Goal: Task Accomplishment & Management: Use online tool/utility

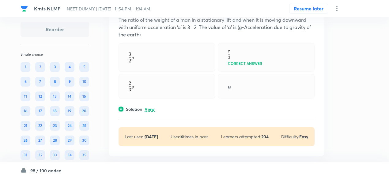
scroll to position [12612, 0]
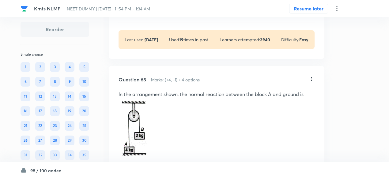
scroll to position [11508, 0]
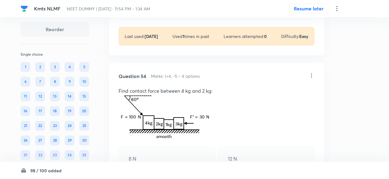
scroll to position [9669, 0]
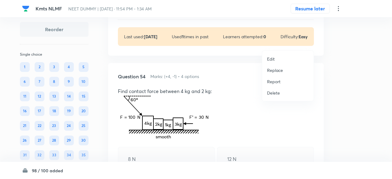
click at [274, 69] on p "Replace" at bounding box center [275, 70] width 16 height 6
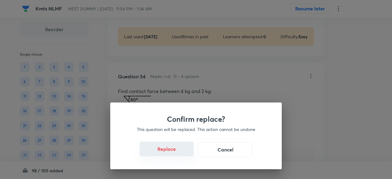
click at [174, 155] on button "Replace" at bounding box center [167, 149] width 54 height 15
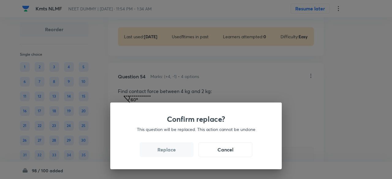
click at [174, 155] on button "Replace" at bounding box center [167, 149] width 54 height 15
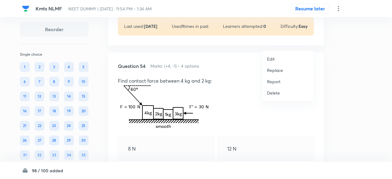
click at [280, 66] on li "Replace" at bounding box center [287, 70] width 51 height 11
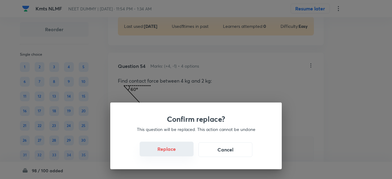
click at [177, 152] on button "Replace" at bounding box center [167, 149] width 54 height 15
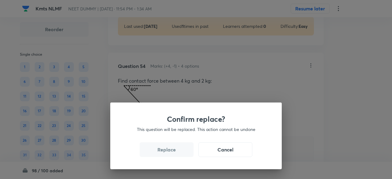
click at [177, 152] on button "Replace" at bounding box center [167, 149] width 54 height 15
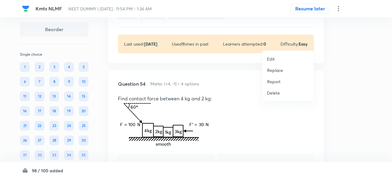
click at [271, 71] on p "Replace" at bounding box center [275, 70] width 16 height 6
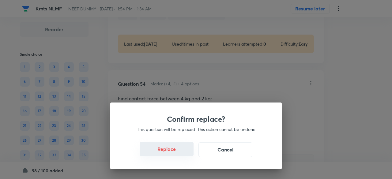
click at [181, 152] on button "Replace" at bounding box center [167, 149] width 54 height 15
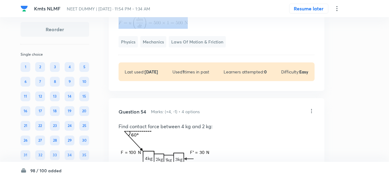
scroll to position [9649, 0]
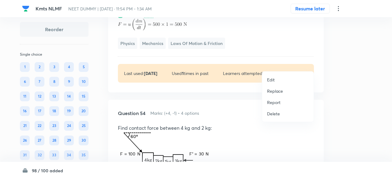
click at [274, 92] on p "Replace" at bounding box center [275, 91] width 16 height 6
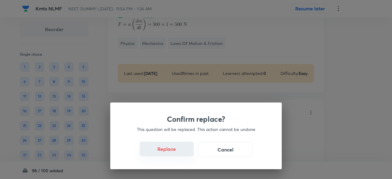
click at [186, 150] on button "Replace" at bounding box center [167, 149] width 54 height 15
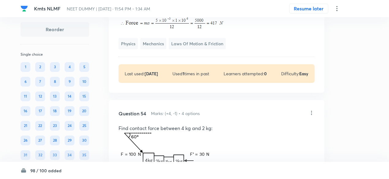
scroll to position [9661, 0]
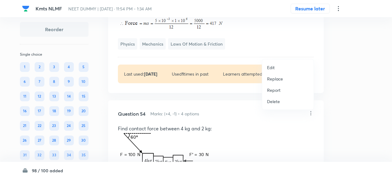
click at [272, 78] on p "Replace" at bounding box center [275, 79] width 16 height 6
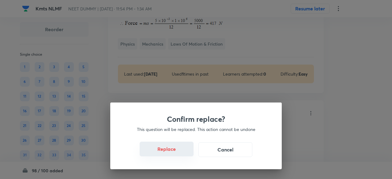
click at [175, 148] on button "Replace" at bounding box center [167, 149] width 54 height 15
click at [176, 151] on button "Replace" at bounding box center [167, 149] width 54 height 15
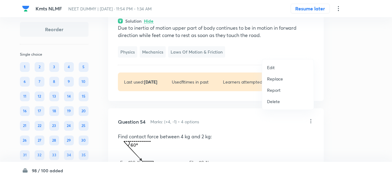
click at [276, 77] on p "Replace" at bounding box center [275, 79] width 16 height 6
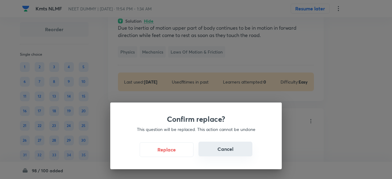
click at [227, 147] on button "Cancel" at bounding box center [225, 149] width 54 height 15
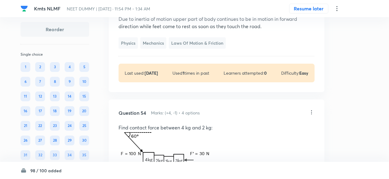
scroll to position [9669, 0]
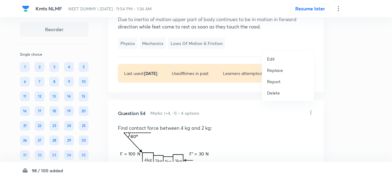
click at [274, 72] on p "Replace" at bounding box center [275, 70] width 16 height 6
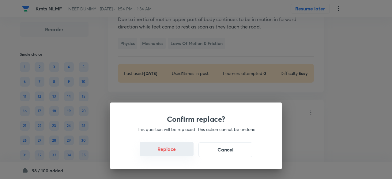
click at [173, 155] on button "Replace" at bounding box center [167, 149] width 54 height 15
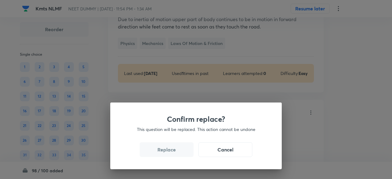
click at [173, 155] on button "Replace" at bounding box center [167, 149] width 54 height 15
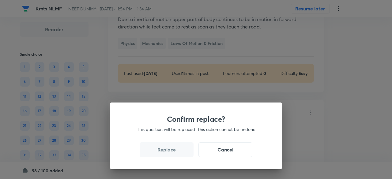
click at [173, 155] on div "Confirm replace? This question will be replaced. This action cannot be undone R…" at bounding box center [195, 135] width 171 height 67
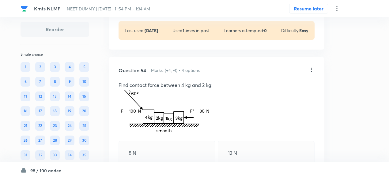
scroll to position [9676, 0]
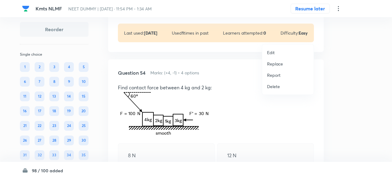
click at [276, 65] on p "Replace" at bounding box center [275, 64] width 16 height 6
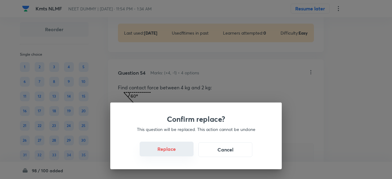
click at [173, 152] on button "Replace" at bounding box center [167, 149] width 54 height 15
click at [175, 153] on button "Replace" at bounding box center [167, 149] width 54 height 15
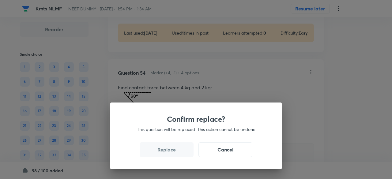
click at [175, 153] on button "Replace" at bounding box center [167, 149] width 54 height 15
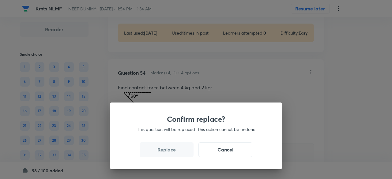
click at [175, 153] on button "Replace" at bounding box center [167, 149] width 54 height 15
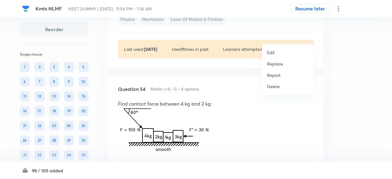
click at [275, 63] on p "Replace" at bounding box center [275, 64] width 16 height 6
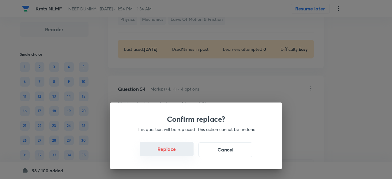
click at [180, 151] on button "Replace" at bounding box center [167, 149] width 54 height 15
click at [181, 154] on button "Replace" at bounding box center [167, 149] width 54 height 15
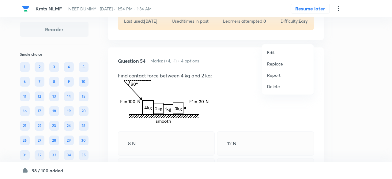
click at [273, 62] on p "Replace" at bounding box center [275, 64] width 16 height 6
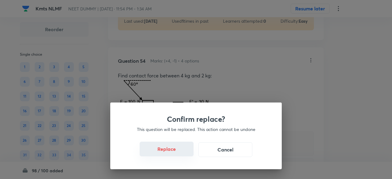
click at [177, 151] on button "Replace" at bounding box center [167, 149] width 54 height 15
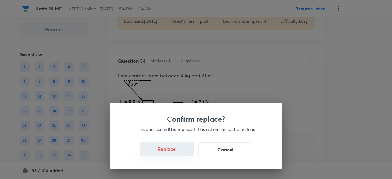
click at [177, 151] on button "Replace" at bounding box center [167, 149] width 54 height 15
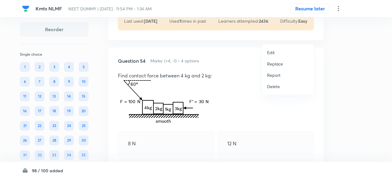
click at [274, 65] on p "Replace" at bounding box center [275, 64] width 16 height 6
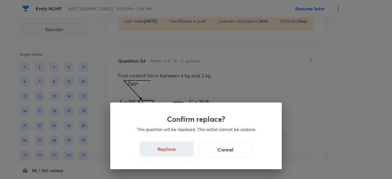
click at [181, 154] on button "Replace" at bounding box center [167, 149] width 54 height 15
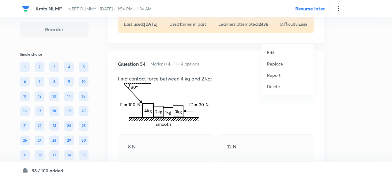
click at [273, 65] on p "Replace" at bounding box center [275, 64] width 16 height 6
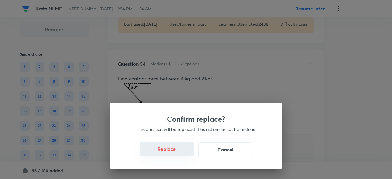
click at [170, 153] on button "Replace" at bounding box center [167, 149] width 54 height 15
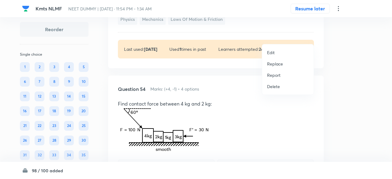
click at [276, 65] on p "Replace" at bounding box center [275, 64] width 16 height 6
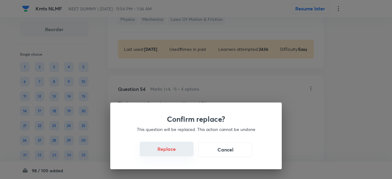
click at [173, 151] on button "Replace" at bounding box center [167, 149] width 54 height 15
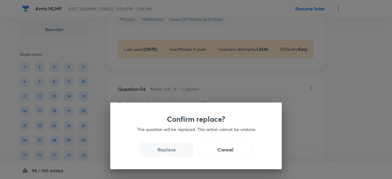
click at [173, 151] on button "Replace" at bounding box center [167, 149] width 54 height 15
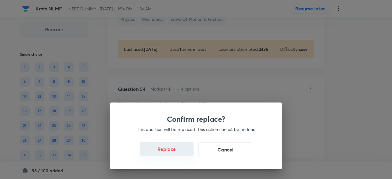
click at [173, 151] on button "Replace" at bounding box center [167, 149] width 54 height 15
click at [173, 151] on div "Confirm replace? This question will be replaced. This action cannot be undone R…" at bounding box center [195, 135] width 171 height 67
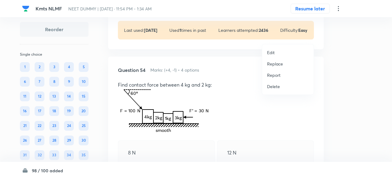
click at [270, 64] on p "Replace" at bounding box center [275, 64] width 16 height 6
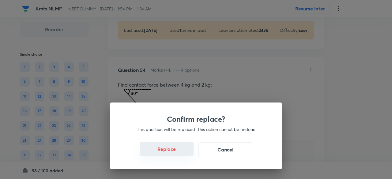
click at [170, 151] on button "Replace" at bounding box center [167, 149] width 54 height 15
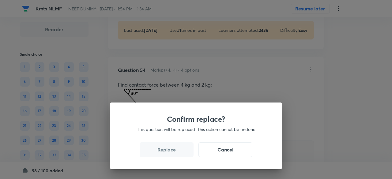
click at [170, 151] on button "Replace" at bounding box center [167, 149] width 54 height 15
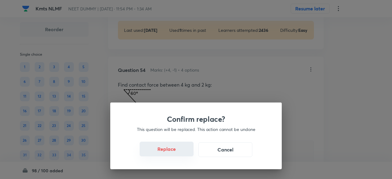
click at [170, 151] on button "Replace" at bounding box center [167, 149] width 54 height 15
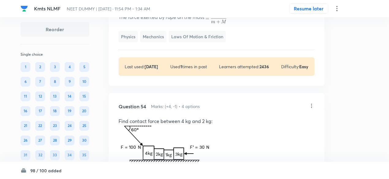
scroll to position [9682, 0]
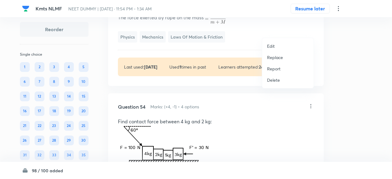
click at [278, 58] on p "Replace" at bounding box center [275, 57] width 16 height 6
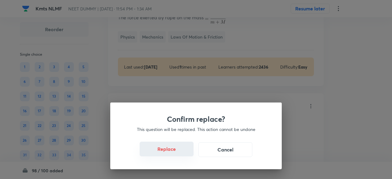
click at [170, 153] on button "Replace" at bounding box center [167, 149] width 54 height 15
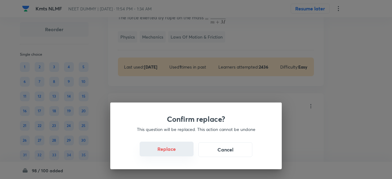
click at [170, 153] on button "Replace" at bounding box center [167, 149] width 54 height 15
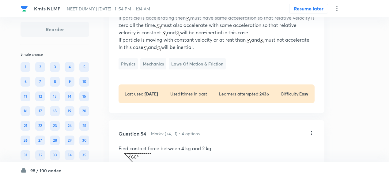
scroll to position [9653, 0]
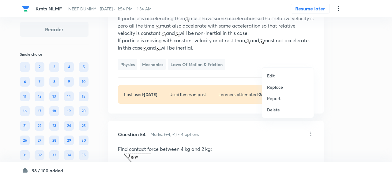
click at [271, 87] on p "Replace" at bounding box center [275, 87] width 16 height 6
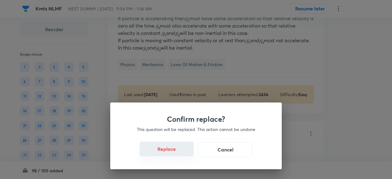
click at [174, 152] on button "Replace" at bounding box center [167, 149] width 54 height 15
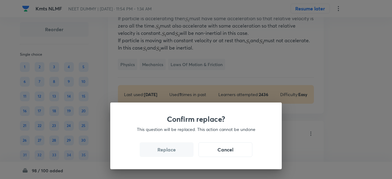
click at [174, 152] on button "Replace" at bounding box center [167, 149] width 54 height 15
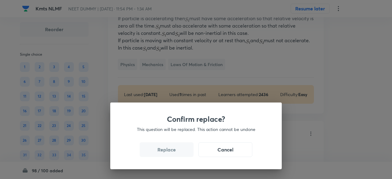
click at [174, 152] on button "Replace" at bounding box center [167, 149] width 54 height 15
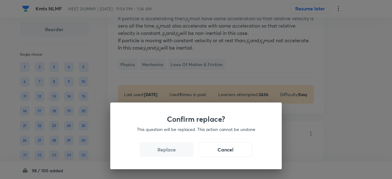
click at [174, 152] on button "Replace" at bounding box center [167, 149] width 54 height 15
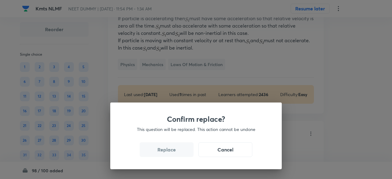
click at [174, 152] on button "Replace" at bounding box center [167, 149] width 54 height 15
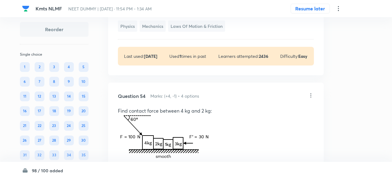
click at [174, 152] on div "Confirm replace? This question will be replaced. This action cannot be undone R…" at bounding box center [196, 89] width 392 height 179
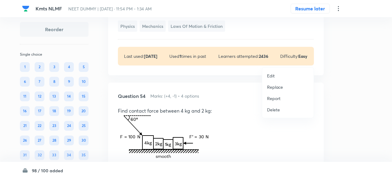
click at [275, 88] on p "Replace" at bounding box center [275, 87] width 16 height 6
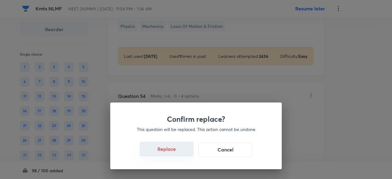
click at [176, 152] on button "Replace" at bounding box center [167, 149] width 54 height 15
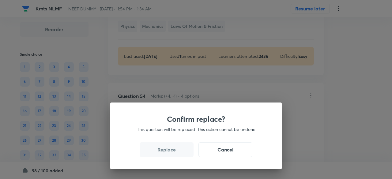
click at [176, 152] on button "Replace" at bounding box center [167, 149] width 54 height 15
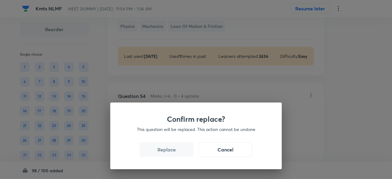
click at [176, 152] on button "Replace" at bounding box center [167, 149] width 54 height 15
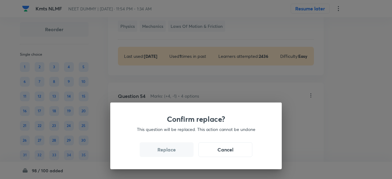
click at [176, 152] on button "Replace" at bounding box center [167, 149] width 54 height 15
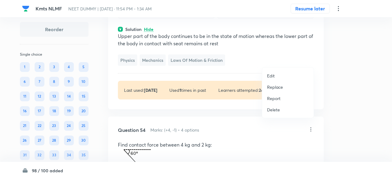
click at [277, 86] on p "Replace" at bounding box center [275, 87] width 16 height 6
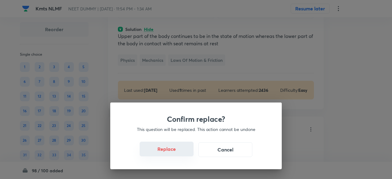
click at [174, 150] on button "Replace" at bounding box center [167, 149] width 54 height 15
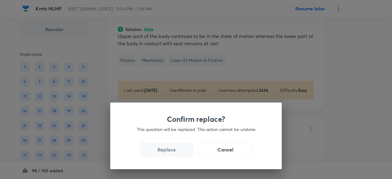
click at [174, 150] on button "Replace" at bounding box center [167, 149] width 54 height 15
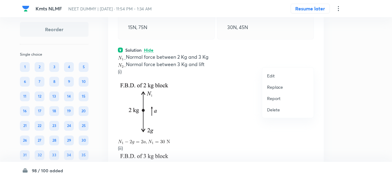
click at [274, 87] on p "Replace" at bounding box center [275, 87] width 16 height 6
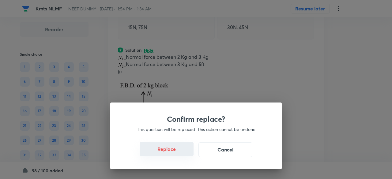
click at [171, 152] on button "Replace" at bounding box center [167, 149] width 54 height 15
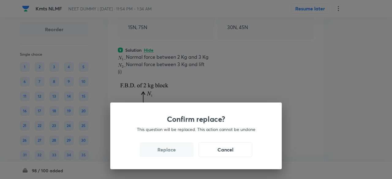
click at [171, 152] on button "Replace" at bounding box center [167, 149] width 54 height 15
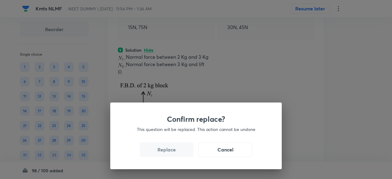
click at [171, 152] on button "Replace" at bounding box center [167, 149] width 54 height 15
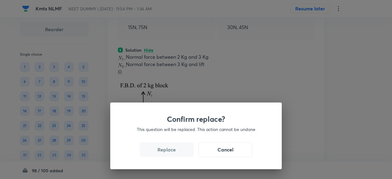
click at [171, 152] on button "Replace" at bounding box center [167, 149] width 54 height 15
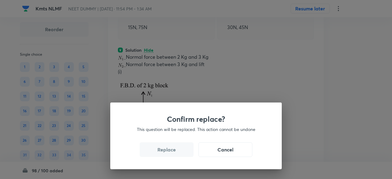
click at [171, 152] on button "Replace" at bounding box center [167, 149] width 54 height 15
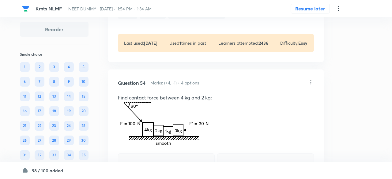
click at [171, 152] on div "Confirm replace? This question will be replaced. This action cannot be undone R…" at bounding box center [196, 89] width 392 height 179
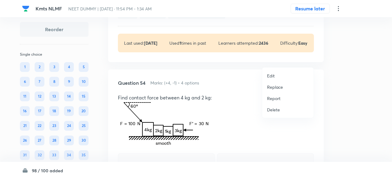
click at [276, 87] on p "Replace" at bounding box center [275, 87] width 16 height 6
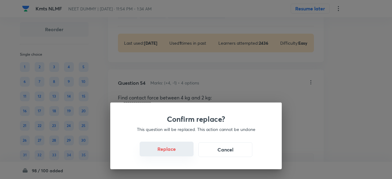
click at [176, 152] on button "Replace" at bounding box center [167, 149] width 54 height 15
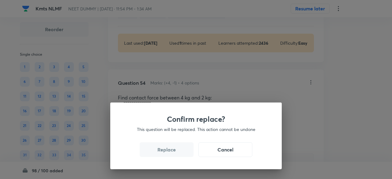
click at [176, 152] on button "Replace" at bounding box center [167, 149] width 54 height 15
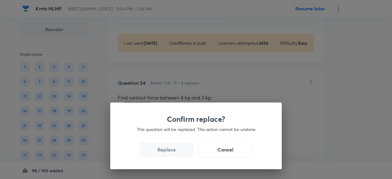
click at [176, 152] on button "Replace" at bounding box center [167, 149] width 54 height 15
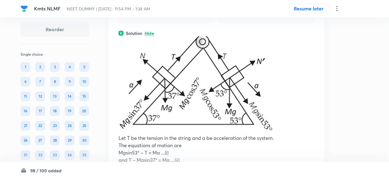
click at [176, 36] on div "Solution Hide" at bounding box center [216, 33] width 196 height 6
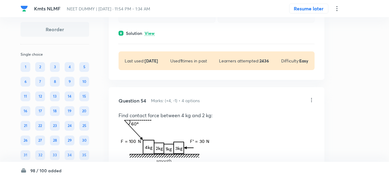
click at [176, 36] on div "Solution View" at bounding box center [216, 33] width 196 height 6
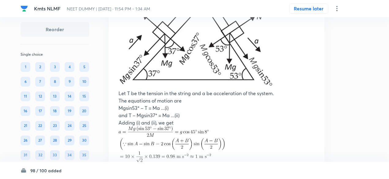
scroll to position [9695, 0]
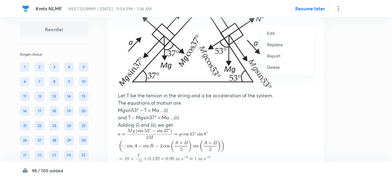
click at [277, 43] on p "Replace" at bounding box center [275, 44] width 16 height 6
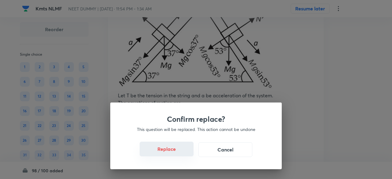
click at [171, 151] on button "Replace" at bounding box center [167, 149] width 54 height 15
click at [171, 152] on button "Replace" at bounding box center [167, 149] width 54 height 15
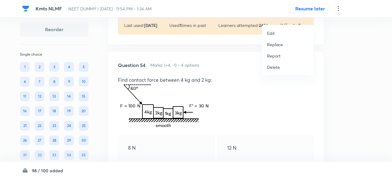
click at [279, 43] on p "Replace" at bounding box center [275, 44] width 16 height 6
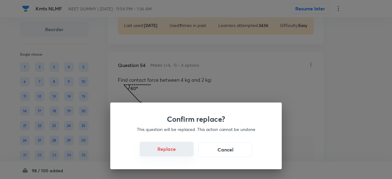
click at [177, 152] on button "Replace" at bounding box center [167, 149] width 54 height 15
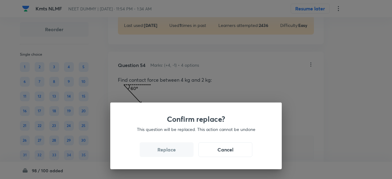
click at [177, 152] on button "Replace" at bounding box center [167, 149] width 54 height 15
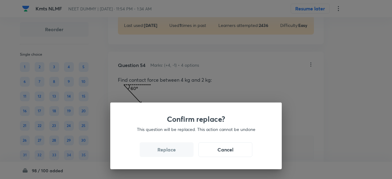
click at [177, 152] on button "Replace" at bounding box center [167, 149] width 54 height 15
click at [177, 152] on div "Confirm replace? This question will be replaced. This action cannot be undone R…" at bounding box center [195, 135] width 171 height 67
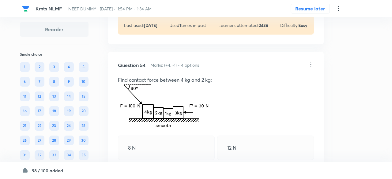
click at [177, 152] on div "Confirm replace? This question will be replaced. This action cannot be undone R…" at bounding box center [196, 89] width 392 height 179
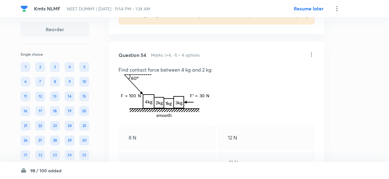
scroll to position [9680, 0]
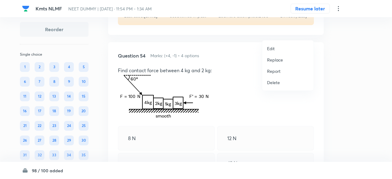
click at [279, 61] on p "Replace" at bounding box center [275, 60] width 16 height 6
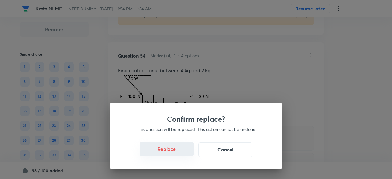
click at [171, 152] on button "Replace" at bounding box center [167, 149] width 54 height 15
click at [180, 153] on button "Replace" at bounding box center [167, 149] width 54 height 15
click at [180, 153] on div "Confirm replace? This question will be replaced. This action cannot be undone R…" at bounding box center [195, 135] width 171 height 67
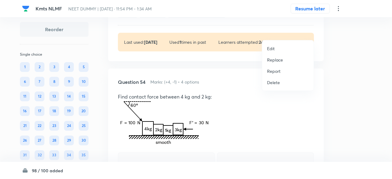
click at [273, 58] on p "Replace" at bounding box center [275, 60] width 16 height 6
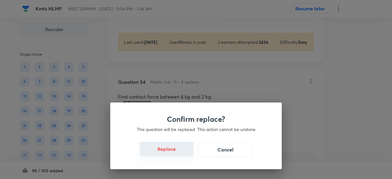
click at [177, 153] on button "Replace" at bounding box center [167, 149] width 54 height 15
click at [177, 153] on div "Confirm replace? This question will be replaced. This action cannot be undone R…" at bounding box center [195, 135] width 171 height 67
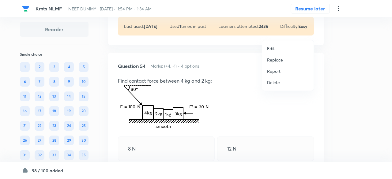
click at [276, 58] on p "Replace" at bounding box center [275, 60] width 16 height 6
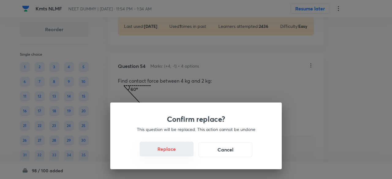
click at [175, 152] on button "Replace" at bounding box center [167, 149] width 54 height 15
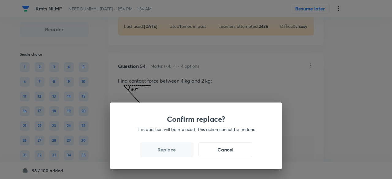
click at [175, 152] on button "Replace" at bounding box center [167, 149] width 54 height 15
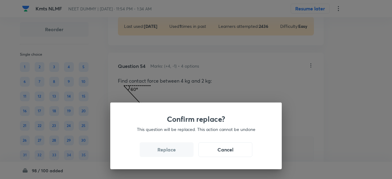
click at [175, 152] on button "Replace" at bounding box center [167, 149] width 54 height 15
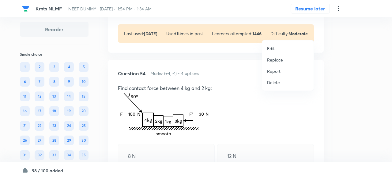
click at [273, 58] on p "Replace" at bounding box center [275, 60] width 16 height 6
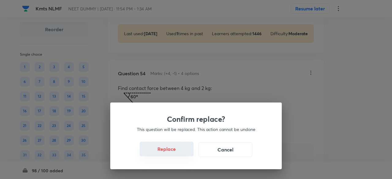
click at [179, 154] on button "Replace" at bounding box center [167, 149] width 54 height 15
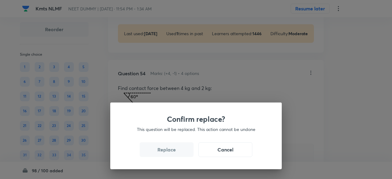
click at [179, 154] on button "Replace" at bounding box center [167, 149] width 54 height 15
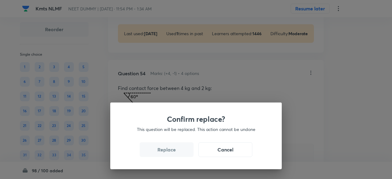
click at [179, 154] on div "Confirm replace? This question will be replaced. This action cannot be undone R…" at bounding box center [196, 89] width 392 height 179
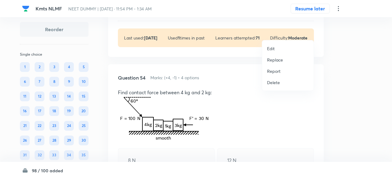
click at [276, 60] on p "Replace" at bounding box center [275, 60] width 16 height 6
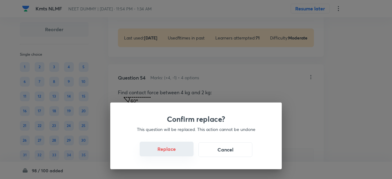
click at [177, 153] on button "Replace" at bounding box center [167, 149] width 54 height 15
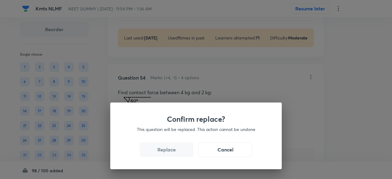
click at [177, 153] on button "Replace" at bounding box center [167, 149] width 54 height 15
click at [177, 153] on div "Confirm replace? This question will be replaced. This action cannot be undone R…" at bounding box center [196, 89] width 392 height 179
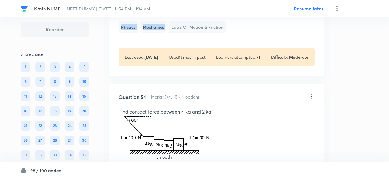
scroll to position [9665, 0]
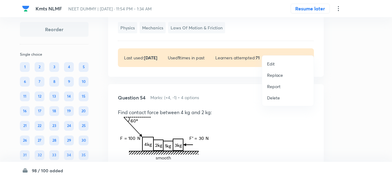
click at [273, 77] on p "Replace" at bounding box center [275, 75] width 16 height 6
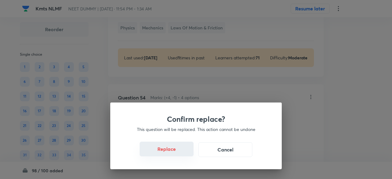
click at [171, 152] on button "Replace" at bounding box center [167, 149] width 54 height 15
click at [180, 151] on button "Replace" at bounding box center [167, 149] width 54 height 15
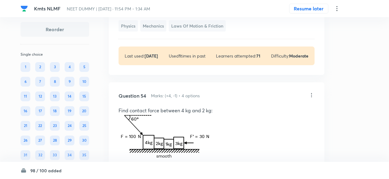
scroll to position [9645, 0]
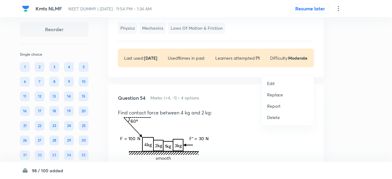
click at [269, 94] on p "Replace" at bounding box center [275, 94] width 16 height 6
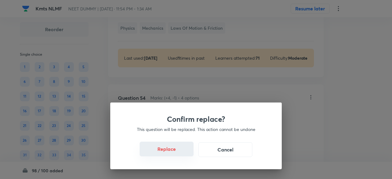
click at [180, 150] on button "Replace" at bounding box center [167, 149] width 54 height 15
click at [183, 153] on button "Replace" at bounding box center [167, 149] width 54 height 15
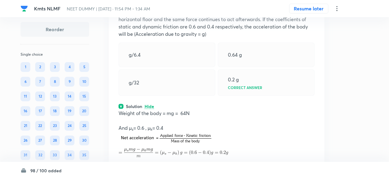
scroll to position [9560, 0]
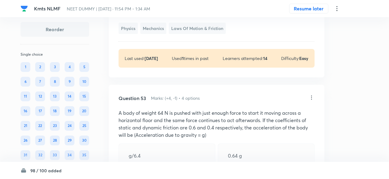
scroll to position [9482, 0]
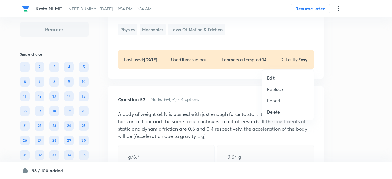
click at [279, 88] on p "Replace" at bounding box center [275, 89] width 16 height 6
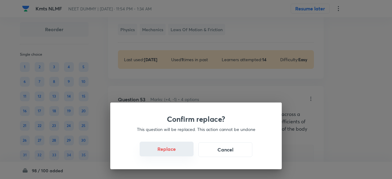
click at [175, 150] on button "Replace" at bounding box center [167, 149] width 54 height 15
click at [179, 152] on button "Replace" at bounding box center [167, 149] width 54 height 15
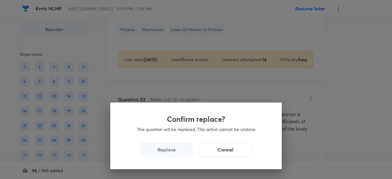
click at [179, 152] on button "Replace" at bounding box center [167, 149] width 54 height 15
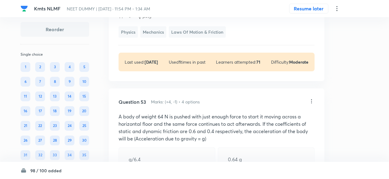
scroll to position [9497, 0]
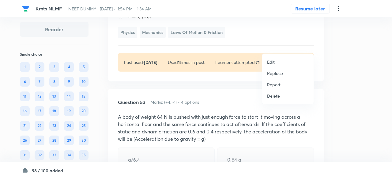
click at [279, 73] on p "Replace" at bounding box center [275, 73] width 16 height 6
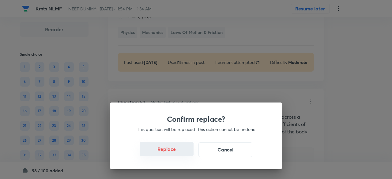
click at [179, 151] on button "Replace" at bounding box center [167, 149] width 54 height 15
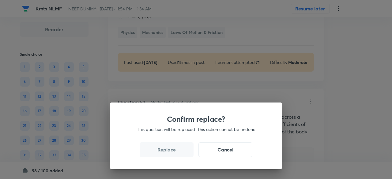
click at [179, 151] on button "Replace" at bounding box center [167, 149] width 54 height 15
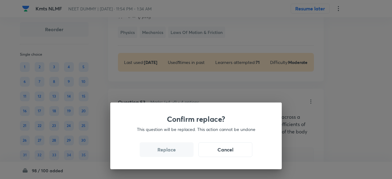
click at [179, 151] on button "Replace" at bounding box center [167, 149] width 54 height 15
click at [179, 151] on div "Confirm replace? This question will be replaced. This action cannot be undone R…" at bounding box center [196, 89] width 392 height 179
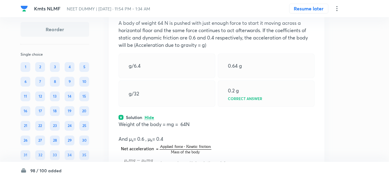
scroll to position [9547, 0]
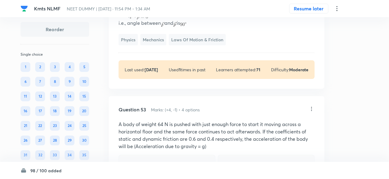
scroll to position [9503, 0]
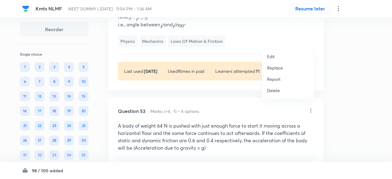
click at [269, 69] on p "Replace" at bounding box center [275, 68] width 16 height 6
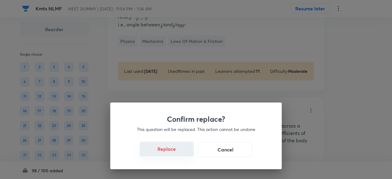
click at [180, 150] on button "Replace" at bounding box center [167, 149] width 54 height 15
click at [182, 153] on button "Replace" at bounding box center [167, 149] width 54 height 15
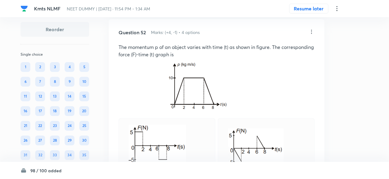
scroll to position [9351, 0]
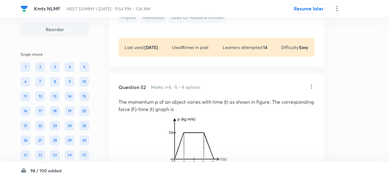
scroll to position [9323, 0]
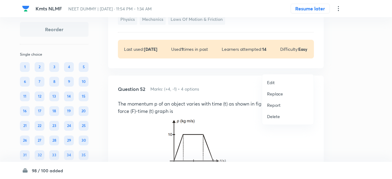
click at [279, 94] on p "Replace" at bounding box center [275, 94] width 16 height 6
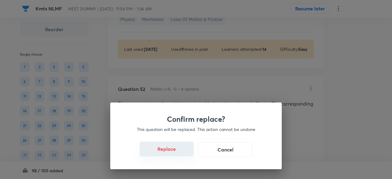
click at [178, 152] on button "Replace" at bounding box center [167, 149] width 54 height 15
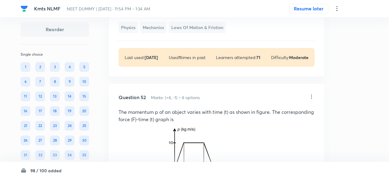
scroll to position [9339, 0]
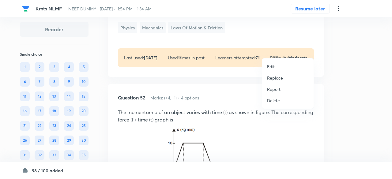
click at [279, 79] on p "Replace" at bounding box center [275, 78] width 16 height 6
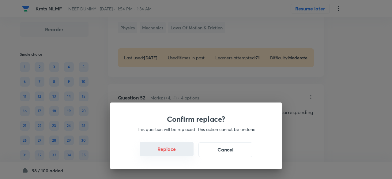
click at [177, 153] on button "Replace" at bounding box center [167, 149] width 54 height 15
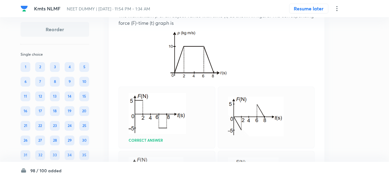
scroll to position [9400, 0]
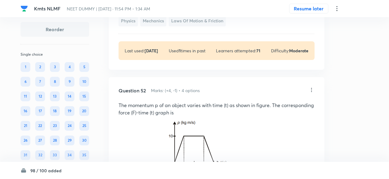
scroll to position [9354, 0]
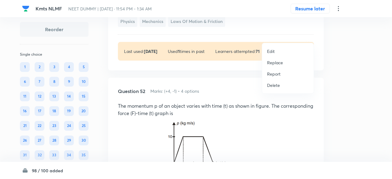
click at [278, 61] on p "Replace" at bounding box center [275, 62] width 16 height 6
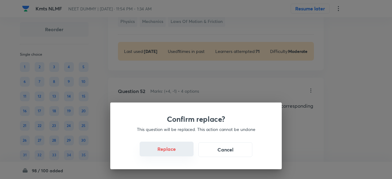
click at [177, 156] on button "Replace" at bounding box center [167, 149] width 54 height 15
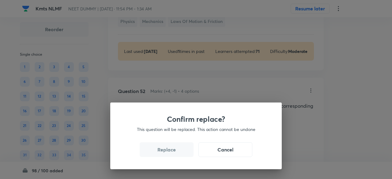
click at [177, 156] on div "Confirm replace? This question will be replaced. This action cannot be undone R…" at bounding box center [196, 89] width 392 height 179
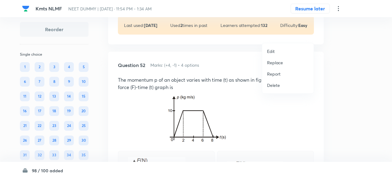
click at [278, 65] on p "Replace" at bounding box center [275, 62] width 16 height 6
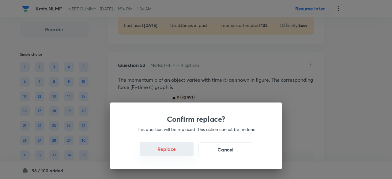
click at [175, 151] on button "Replace" at bounding box center [167, 149] width 54 height 15
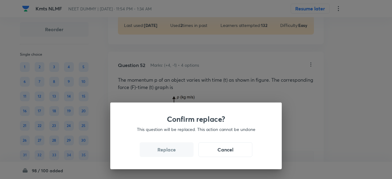
click at [175, 151] on button "Replace" at bounding box center [167, 149] width 54 height 15
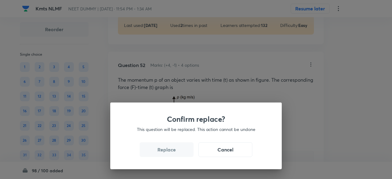
click at [175, 151] on button "Replace" at bounding box center [167, 149] width 54 height 15
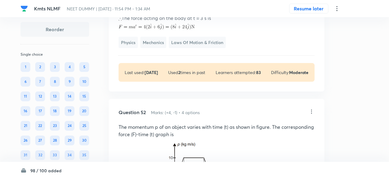
scroll to position [9351, 0]
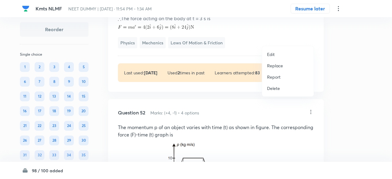
click at [277, 65] on p "Replace" at bounding box center [275, 65] width 16 height 6
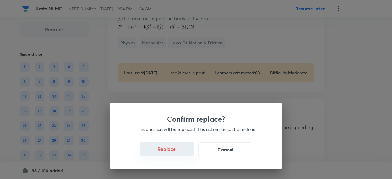
click at [175, 151] on button "Replace" at bounding box center [167, 149] width 54 height 15
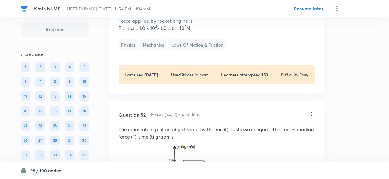
scroll to position [9333, 0]
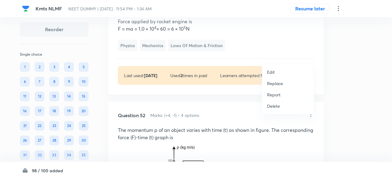
click at [274, 84] on p "Replace" at bounding box center [275, 83] width 16 height 6
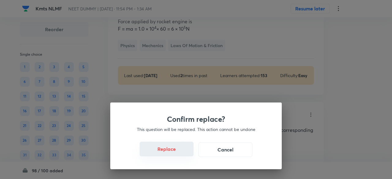
click at [179, 154] on button "Replace" at bounding box center [167, 149] width 54 height 15
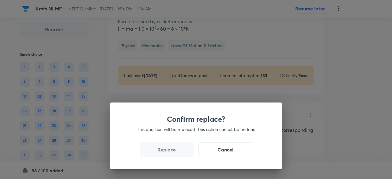
click at [179, 154] on div "Confirm replace? This question will be replaced. This action cannot be undone R…" at bounding box center [196, 89] width 392 height 179
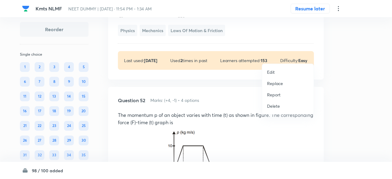
click at [274, 83] on p "Replace" at bounding box center [275, 83] width 16 height 6
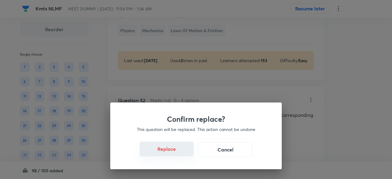
click at [174, 151] on button "Replace" at bounding box center [167, 149] width 54 height 15
click at [178, 151] on button "Replace" at bounding box center [167, 149] width 54 height 15
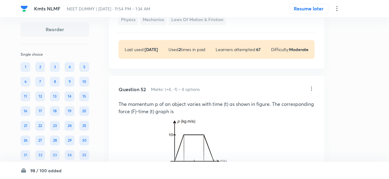
scroll to position [9348, 0]
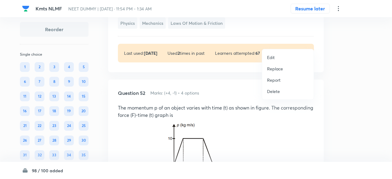
click at [274, 70] on p "Replace" at bounding box center [275, 68] width 16 height 6
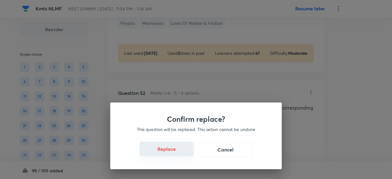
click at [179, 153] on button "Replace" at bounding box center [167, 149] width 54 height 15
click at [182, 153] on button "Replace" at bounding box center [167, 149] width 54 height 15
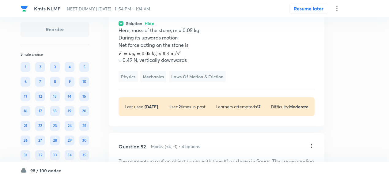
scroll to position [9312, 0]
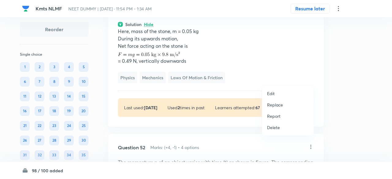
click at [278, 107] on p "Replace" at bounding box center [275, 105] width 16 height 6
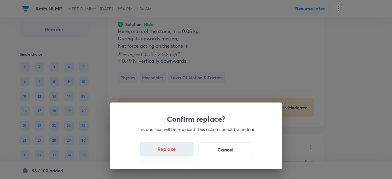
click at [180, 153] on button "Replace" at bounding box center [167, 149] width 54 height 15
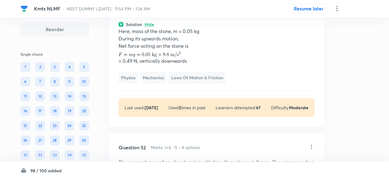
click at [180, 7] on p "0.05 N vertically downwards direction" at bounding box center [167, 0] width 76 height 15
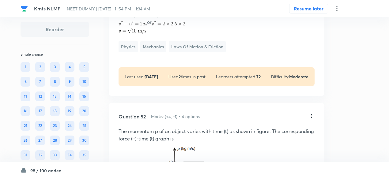
scroll to position [9323, 0]
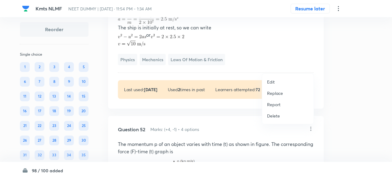
click at [275, 96] on p "Replace" at bounding box center [275, 93] width 16 height 6
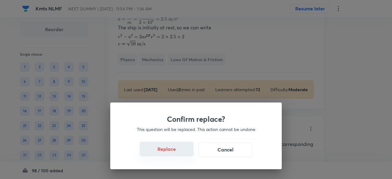
click at [179, 153] on button "Replace" at bounding box center [167, 149] width 54 height 15
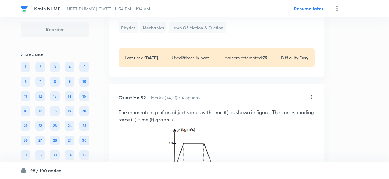
scroll to position [9353, 0]
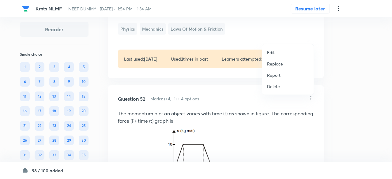
click at [276, 65] on p "Replace" at bounding box center [275, 64] width 16 height 6
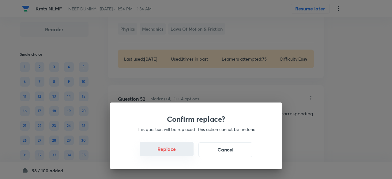
click at [172, 150] on button "Replace" at bounding box center [167, 149] width 54 height 15
click at [176, 154] on button "Replace" at bounding box center [167, 149] width 54 height 15
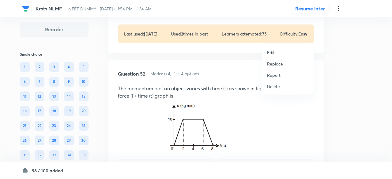
click at [277, 64] on p "Replace" at bounding box center [275, 64] width 16 height 6
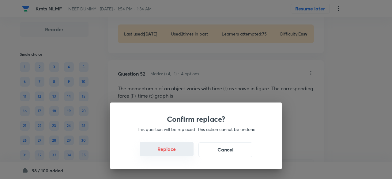
click at [185, 152] on button "Replace" at bounding box center [167, 149] width 54 height 15
click at [174, 152] on button "Replace" at bounding box center [167, 149] width 54 height 15
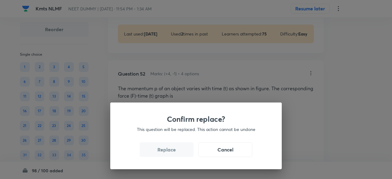
click at [174, 152] on button "Replace" at bounding box center [167, 149] width 54 height 15
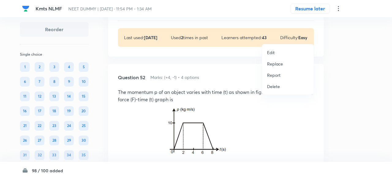
click at [274, 65] on p "Replace" at bounding box center [275, 64] width 16 height 6
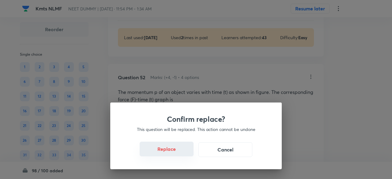
click at [172, 151] on button "Replace" at bounding box center [167, 149] width 54 height 15
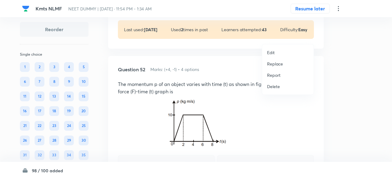
click at [279, 65] on p "Replace" at bounding box center [275, 64] width 16 height 6
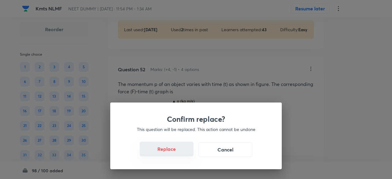
click at [177, 153] on button "Replace" at bounding box center [167, 149] width 54 height 15
click at [182, 153] on button "Replace" at bounding box center [167, 149] width 54 height 15
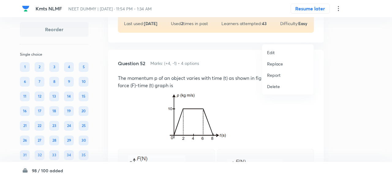
click at [278, 62] on p "Replace" at bounding box center [275, 64] width 16 height 6
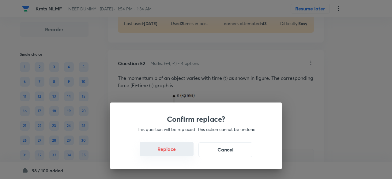
click at [173, 150] on button "Replace" at bounding box center [167, 149] width 54 height 15
click at [177, 151] on button "Replace" at bounding box center [167, 149] width 54 height 15
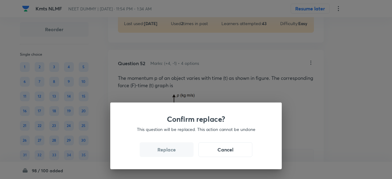
click at [177, 151] on button "Replace" at bounding box center [167, 149] width 54 height 15
click at [177, 151] on div "Confirm replace? This question will be replaced. This action cannot be undone R…" at bounding box center [196, 89] width 392 height 179
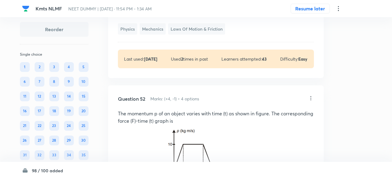
click at [177, 16] on p "For the ‘two men plus rope’ system, the external forces are those exerted by th…" at bounding box center [216, 5] width 196 height 22
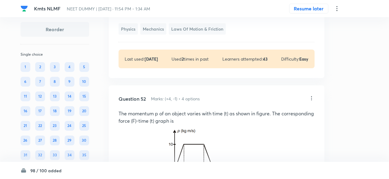
click at [177, 16] on p "For the ‘two men plus rope’ system, the external forces are those exerted by th…" at bounding box center [216, 5] width 196 height 22
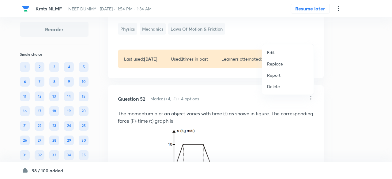
click at [280, 64] on p "Replace" at bounding box center [275, 64] width 16 height 6
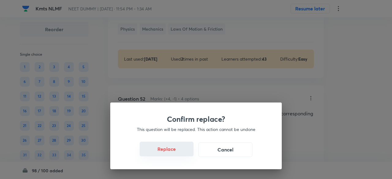
click at [175, 147] on button "Replace" at bounding box center [167, 149] width 54 height 15
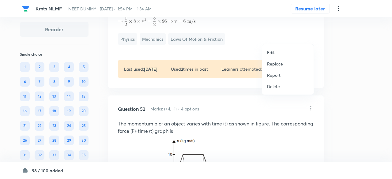
click at [276, 65] on p "Replace" at bounding box center [275, 64] width 16 height 6
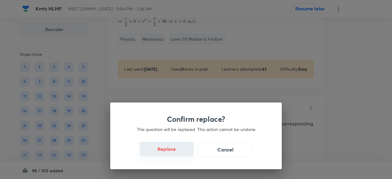
click at [173, 151] on button "Replace" at bounding box center [167, 149] width 54 height 15
click at [174, 152] on button "Replace" at bounding box center [167, 149] width 54 height 15
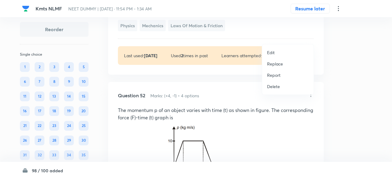
click at [276, 67] on p "Replace" at bounding box center [275, 64] width 16 height 6
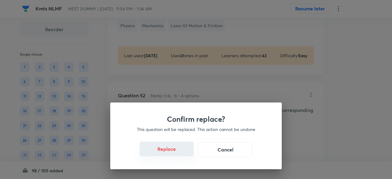
click at [176, 155] on button "Replace" at bounding box center [167, 149] width 54 height 15
click at [178, 155] on button "Replace" at bounding box center [167, 149] width 54 height 15
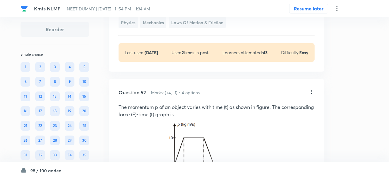
scroll to position [9334, 0]
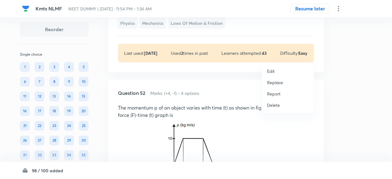
click at [274, 85] on p "Replace" at bounding box center [275, 82] width 16 height 6
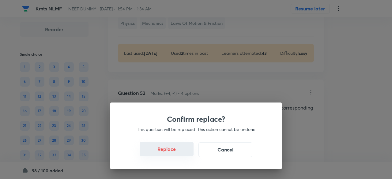
click at [177, 150] on button "Replace" at bounding box center [167, 149] width 54 height 15
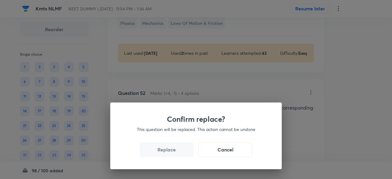
click at [177, 150] on button "Replace" at bounding box center [167, 149] width 54 height 15
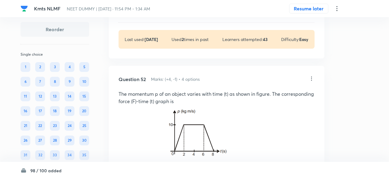
scroll to position [9348, 0]
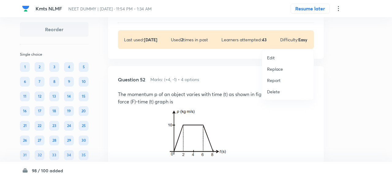
click at [274, 70] on p "Replace" at bounding box center [275, 69] width 16 height 6
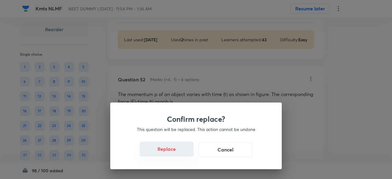
click at [171, 150] on button "Replace" at bounding box center [167, 149] width 54 height 15
click at [174, 152] on button "Replace" at bounding box center [167, 149] width 54 height 15
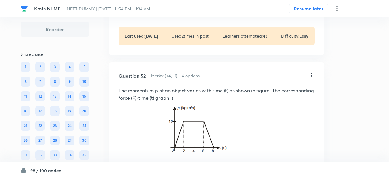
scroll to position [9349, 0]
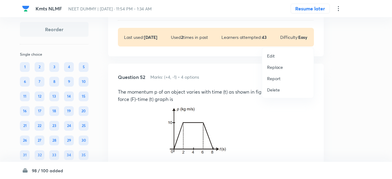
click at [273, 68] on p "Replace" at bounding box center [275, 67] width 16 height 6
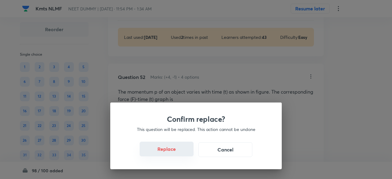
click at [176, 153] on button "Replace" at bounding box center [167, 149] width 54 height 15
click at [176, 153] on div "Confirm replace? This question will be replaced. This action cannot be undone R…" at bounding box center [195, 135] width 171 height 67
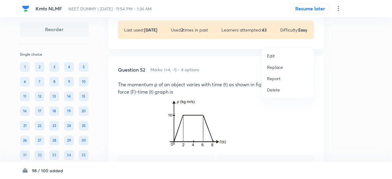
click at [277, 66] on p "Replace" at bounding box center [275, 67] width 16 height 6
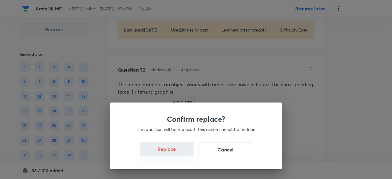
click at [179, 150] on button "Replace" at bounding box center [167, 149] width 54 height 15
click at [181, 153] on button "Replace" at bounding box center [167, 149] width 54 height 15
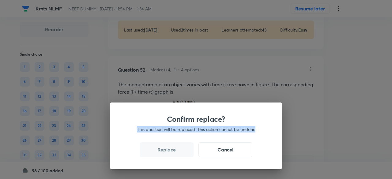
click at [181, 153] on div "Confirm replace? This question will be replaced. This action cannot be undone R…" at bounding box center [196, 89] width 392 height 179
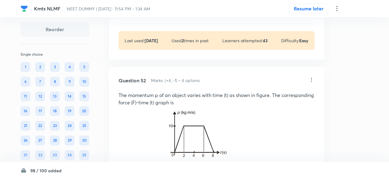
scroll to position [9352, 0]
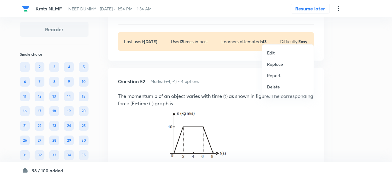
click at [276, 65] on p "Replace" at bounding box center [275, 64] width 16 height 6
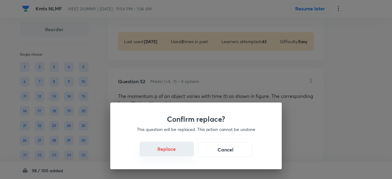
click at [176, 154] on button "Replace" at bounding box center [167, 149] width 54 height 15
click at [179, 154] on button "Replace" at bounding box center [167, 149] width 54 height 15
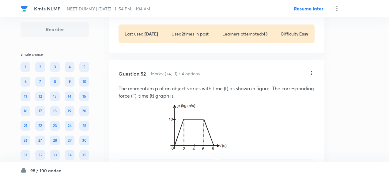
scroll to position [9354, 0]
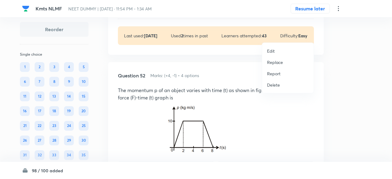
click at [277, 61] on p "Replace" at bounding box center [275, 62] width 16 height 6
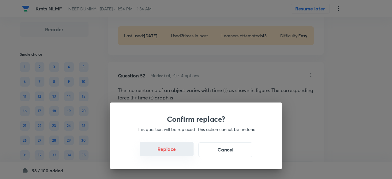
click at [174, 151] on button "Replace" at bounding box center [167, 149] width 54 height 15
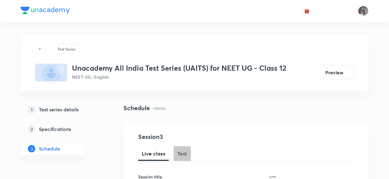
click at [179, 157] on span "Test" at bounding box center [182, 153] width 10 height 7
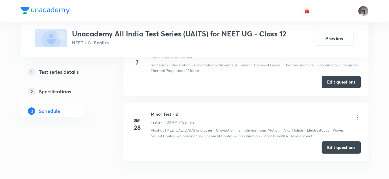
scroll to position [363, 0]
click at [327, 84] on button "Edit questions" at bounding box center [340, 81] width 39 height 12
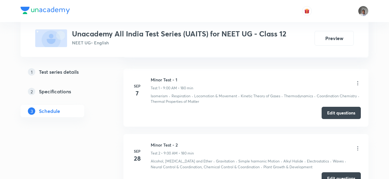
scroll to position [331, 0]
click at [357, 82] on icon at bounding box center [357, 84] width 6 height 6
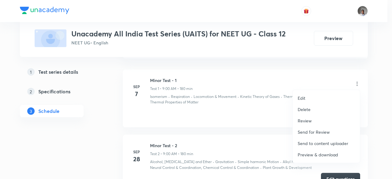
click at [314, 153] on p "Preview & download" at bounding box center [317, 154] width 40 height 6
click at [135, 76] on div at bounding box center [196, 89] width 392 height 179
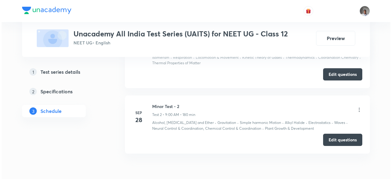
scroll to position [401, 0]
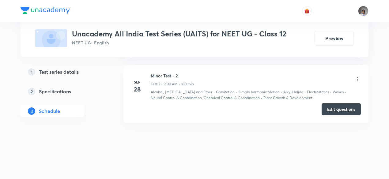
click at [357, 79] on icon at bounding box center [357, 79] width 6 height 6
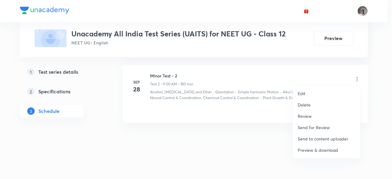
click at [315, 148] on p "Preview & download" at bounding box center [317, 150] width 40 height 6
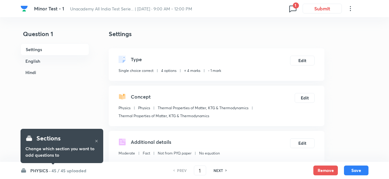
checkbox input "true"
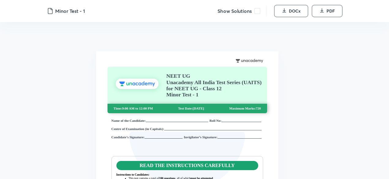
click at [256, 11] on span at bounding box center [257, 11] width 6 height 6
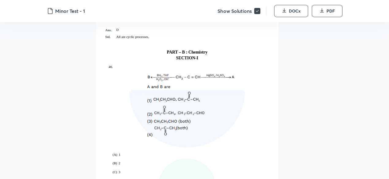
scroll to position [14136, 0]
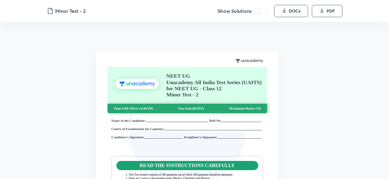
click at [259, 10] on span at bounding box center [257, 11] width 6 height 6
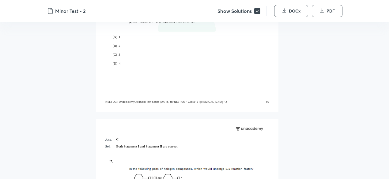
scroll to position [10579, 0]
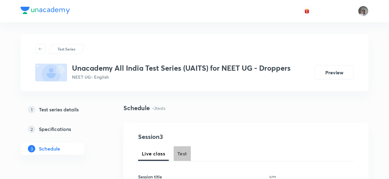
click at [180, 151] on span "Test" at bounding box center [182, 153] width 10 height 7
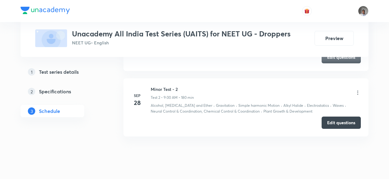
scroll to position [388, 0]
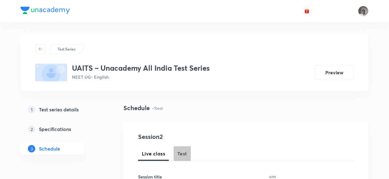
click at [182, 153] on span "Test" at bounding box center [182, 153] width 10 height 7
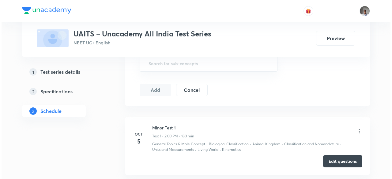
scroll to position [336, 0]
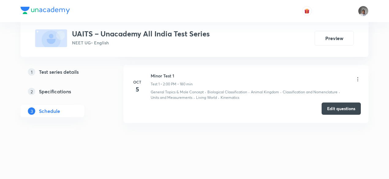
click at [326, 110] on button "Edit questions" at bounding box center [340, 108] width 39 height 12
click at [359, 77] on icon at bounding box center [357, 79] width 6 height 6
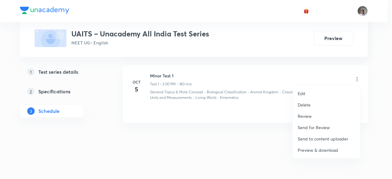
click at [320, 150] on p "Preview & download" at bounding box center [317, 150] width 40 height 6
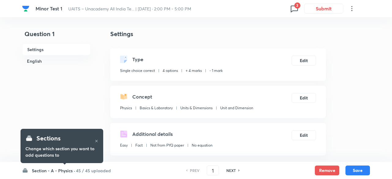
checkbox input "true"
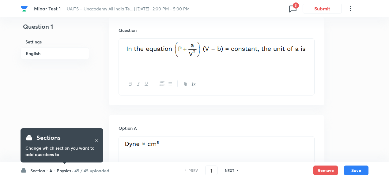
scroll to position [182, 0]
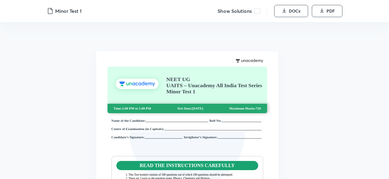
click at [258, 13] on span at bounding box center [257, 11] width 6 height 6
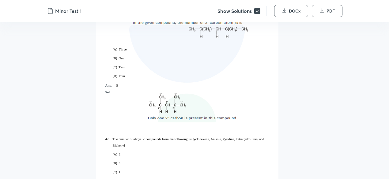
scroll to position [9912, 0]
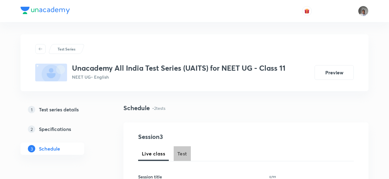
click at [183, 152] on span "Test" at bounding box center [182, 153] width 10 height 7
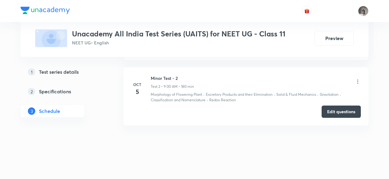
scroll to position [401, 0]
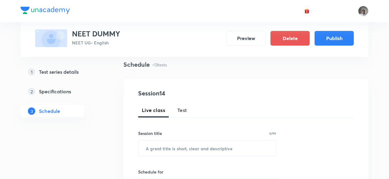
scroll to position [47, 0]
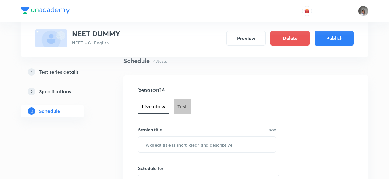
click at [187, 108] on button "Test" at bounding box center [181, 106] width 17 height 15
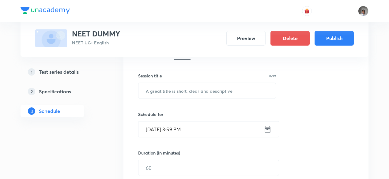
scroll to position [105, 0]
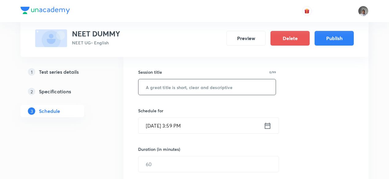
click at [176, 87] on input "text" at bounding box center [206, 87] width 137 height 16
drag, startPoint x: 179, startPoint y: 87, endPoint x: 212, endPoint y: 85, distance: 32.5
click at [212, 85] on input "RO NCLI FRN TPM KTG TDS" at bounding box center [206, 87] width 137 height 16
type input "RO NCLI FRN"
click at [270, 124] on icon at bounding box center [267, 125] width 8 height 9
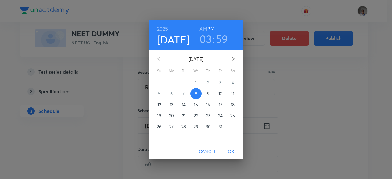
click at [155, 116] on span "19" at bounding box center [159, 116] width 11 height 6
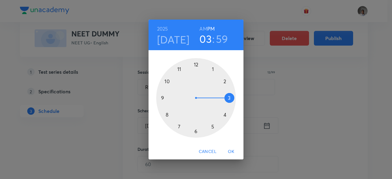
click at [179, 71] on div at bounding box center [196, 98] width 80 height 80
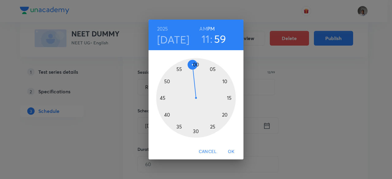
click at [229, 151] on span "OK" at bounding box center [231, 152] width 15 height 8
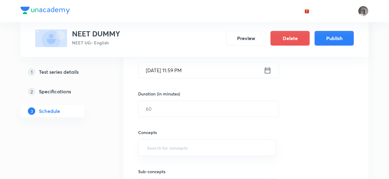
scroll to position [160, 0]
click at [196, 117] on div "Concepts ​" at bounding box center [207, 136] width 138 height 39
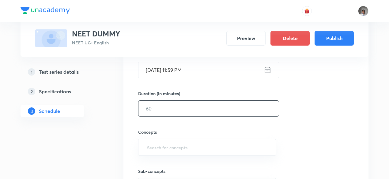
click at [192, 111] on input "text" at bounding box center [208, 109] width 140 height 16
type input "100"
type input "W"
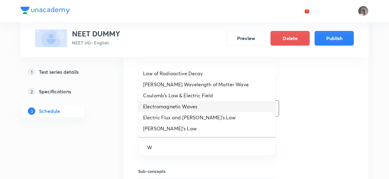
click at [192, 111] on li "Electromagnetic Waves" at bounding box center [206, 106] width 137 height 11
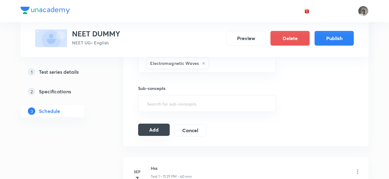
scroll to position [246, 0]
click at [163, 129] on button "Add" at bounding box center [154, 129] width 32 height 12
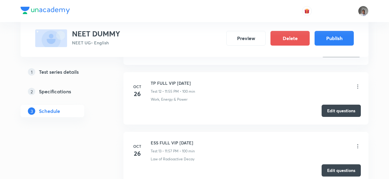
scroll to position [888, 0]
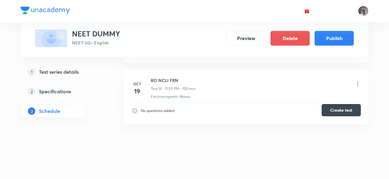
click at [352, 108] on button "Create test" at bounding box center [340, 110] width 39 height 12
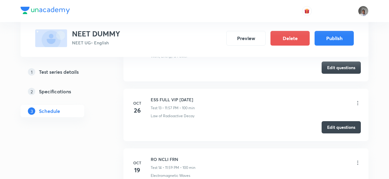
scroll to position [808, 0]
click at [356, 98] on div "ESS FULL VIP 19 TH OCT Test 13 • 11:57 PM • 100 min" at bounding box center [256, 104] width 210 height 14
click at [357, 102] on icon at bounding box center [357, 104] width 1 height 4
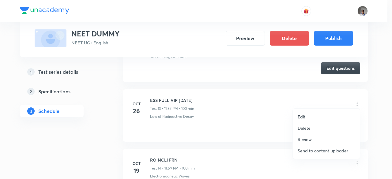
click at [302, 115] on p "Edit" at bounding box center [301, 117] width 8 height 6
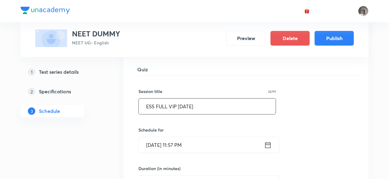
scroll to position [819, 0]
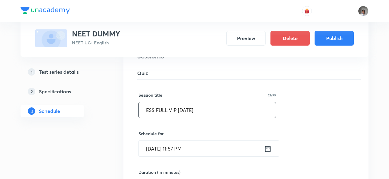
click at [231, 114] on input "ESS FULL VIP 19 TH OCT" at bounding box center [207, 110] width 137 height 16
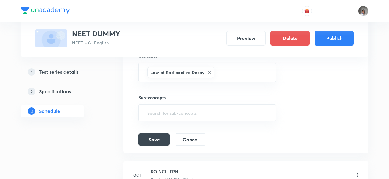
scroll to position [975, 0]
type input "ESS FULL PJ XII"
click at [163, 135] on button "Save" at bounding box center [153, 138] width 31 height 12
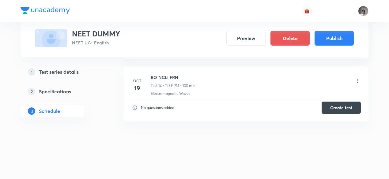
scroll to position [888, 0]
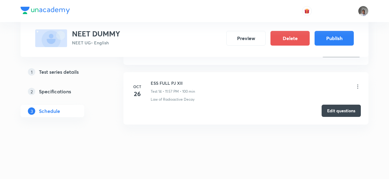
click at [333, 111] on button "Edit questions" at bounding box center [340, 111] width 39 height 12
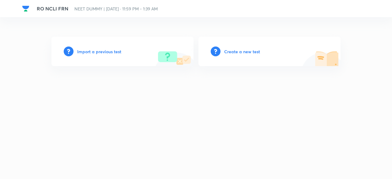
click at [253, 50] on h6 "Create a new test" at bounding box center [242, 51] width 36 height 6
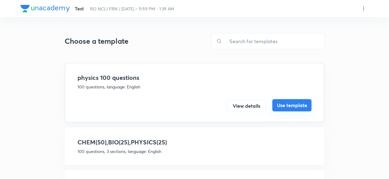
click at [283, 107] on button "Use template" at bounding box center [291, 105] width 39 height 12
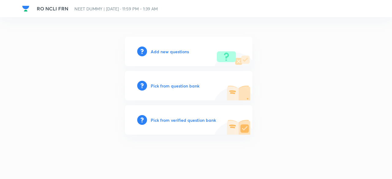
click at [201, 121] on h6 "Pick from verified question bank" at bounding box center [183, 120] width 65 height 6
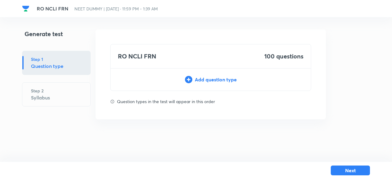
click at [218, 78] on div "Add question type" at bounding box center [210, 79] width 200 height 7
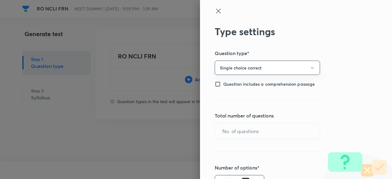
type input "1"
type input "0"
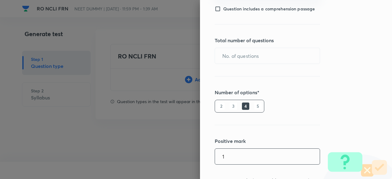
scroll to position [72, 0]
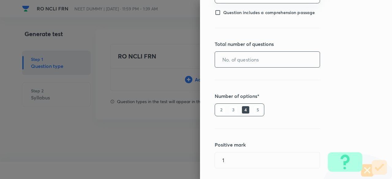
click at [223, 66] on input "text" at bounding box center [267, 60] width 105 height 16
type input "100"
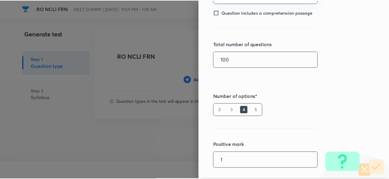
scroll to position [146, 0]
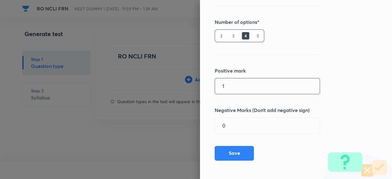
click at [222, 88] on input "1" at bounding box center [267, 86] width 105 height 16
type input "4"
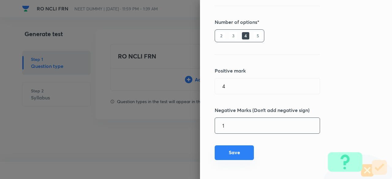
type input "1"
click at [227, 150] on button "Save" at bounding box center [233, 152] width 39 height 15
type input "1"
type input "0"
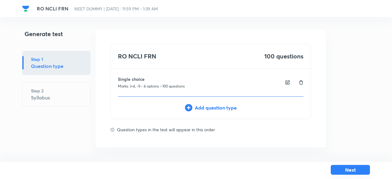
click at [345, 167] on button "Next" at bounding box center [349, 170] width 39 height 10
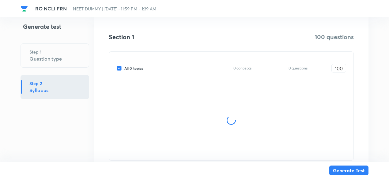
scroll to position [95, 0]
click at [137, 66] on span "All 0 topics" at bounding box center [133, 68] width 19 height 6
click at [124, 66] on input "All 0 topics" at bounding box center [120, 68] width 8 height 6
checkbox input "false"
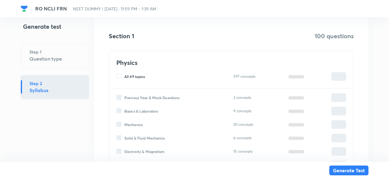
type input "0"
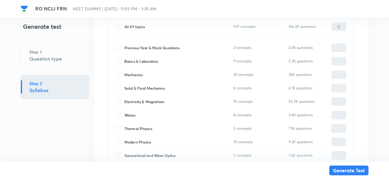
scroll to position [145, 0]
click at [148, 153] on span "Geometrical and Wave Optics" at bounding box center [149, 155] width 51 height 6
click at [124, 153] on input "Geometrical and Wave Optics" at bounding box center [120, 155] width 8 height 6
checkbox input "true"
type input "0"
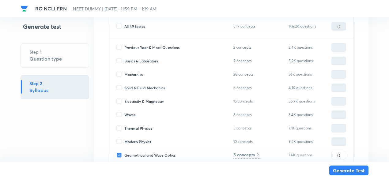
click at [138, 73] on span "Mechanics" at bounding box center [133, 75] width 18 height 6
click at [124, 73] on input "Mechanics" at bounding box center [120, 75] width 8 height 6
checkbox input "true"
type input "0"
click at [147, 140] on span "Modern Physics" at bounding box center [137, 142] width 27 height 6
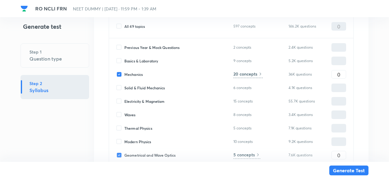
click at [124, 140] on input "Modern Physics" at bounding box center [120, 142] width 8 height 6
checkbox input "true"
type input "0"
click at [337, 69] on input "0" at bounding box center [338, 74] width 14 height 11
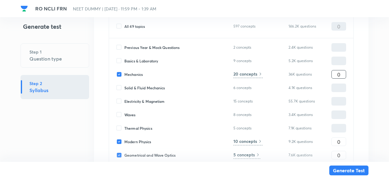
type input "4"
type input "40"
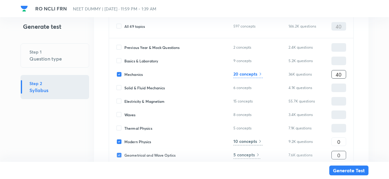
click at [343, 155] on input "0" at bounding box center [338, 155] width 14 height 11
type input "4"
type input "44"
type input "40"
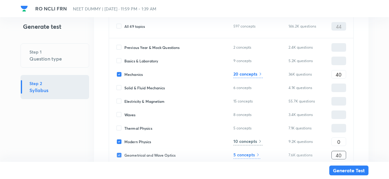
type input "80"
type input "40"
click at [334, 141] on input "0" at bounding box center [338, 141] width 14 height 11
type input "2"
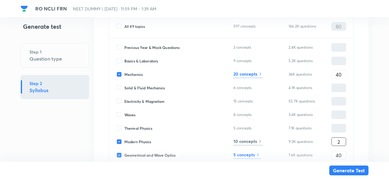
type input "82"
type input "20"
type input "100"
type input "20"
click at [255, 73] on h6 "20 concepts" at bounding box center [245, 74] width 24 height 6
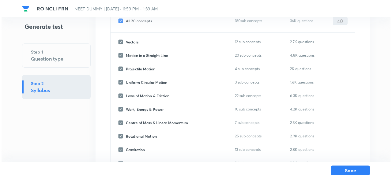
scroll to position [69, 0]
click at [145, 21] on span "All 20 concepts" at bounding box center [137, 21] width 26 height 6
click at [124, 21] on input "All 20 concepts" at bounding box center [120, 21] width 8 height 6
checkbox input "false"
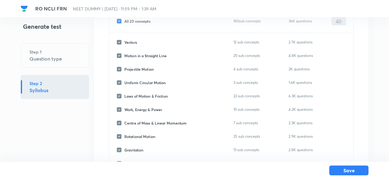
checkbox input "false"
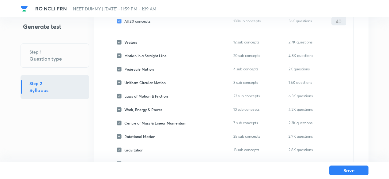
checkbox input "false"
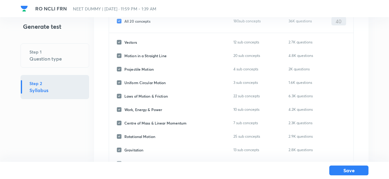
checkbox input "false"
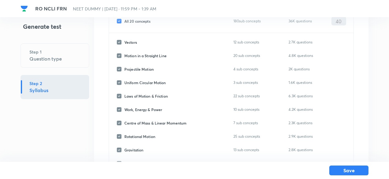
checkbox input "false"
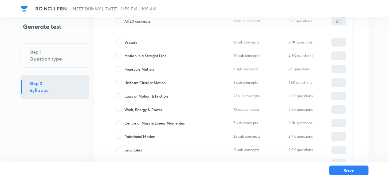
click at [151, 97] on span "Laws of Motion & Friction" at bounding box center [145, 96] width 43 height 6
click at [124, 97] on input "Laws of Motion & Friction" at bounding box center [120, 96] width 8 height 6
checkbox input "true"
click at [337, 94] on input "0" at bounding box center [338, 96] width 14 height 11
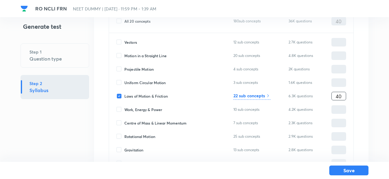
type input "40"
click at [260, 97] on h6 "22 sub concepts" at bounding box center [249, 95] width 32 height 6
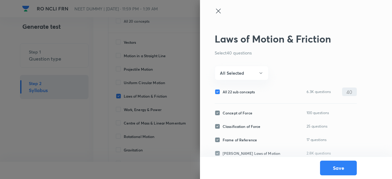
click at [240, 91] on span "All 22 sub concepts" at bounding box center [238, 92] width 32 height 6
click at [222, 91] on input "All 22 sub concepts" at bounding box center [218, 92] width 8 height 6
checkbox input "false"
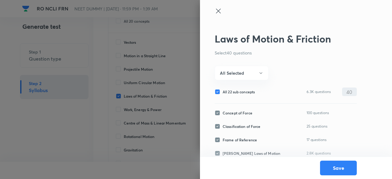
checkbox input "false"
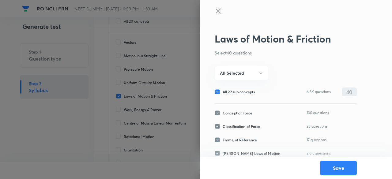
checkbox input "false"
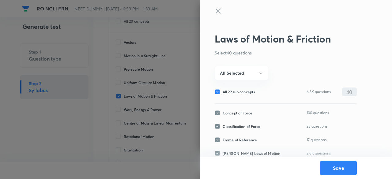
checkbox input "false"
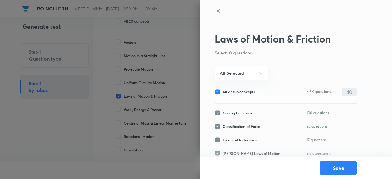
checkbox input "false"
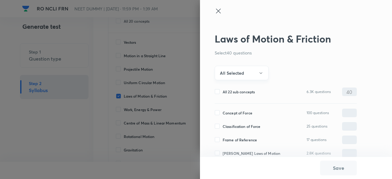
click at [240, 74] on h6 "All Selected" at bounding box center [232, 73] width 24 height 6
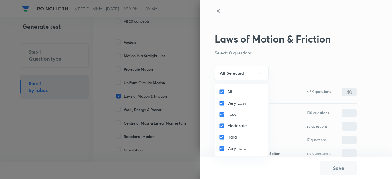
click at [229, 91] on span "All" at bounding box center [229, 91] width 5 height 6
click at [227, 91] on input "All" at bounding box center [222, 92] width 9 height 6
checkbox input "false"
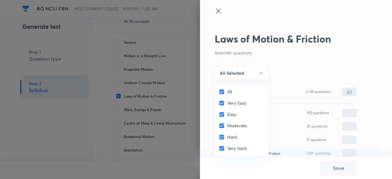
checkbox input "false"
click at [230, 124] on span "Moderate" at bounding box center [237, 125] width 20 height 6
click at [227, 124] on input "Moderate" at bounding box center [222, 126] width 9 height 6
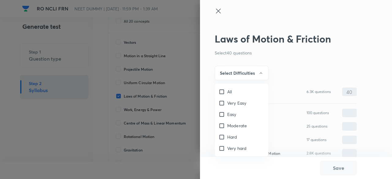
checkbox input "true"
click at [247, 73] on div at bounding box center [196, 89] width 392 height 179
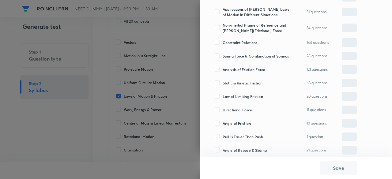
scroll to position [197, 0]
click at [247, 72] on span "Analysis of Friction Force" at bounding box center [243, 69] width 43 height 6
click at [222, 72] on input "Analysis of Friction Force" at bounding box center [218, 69] width 8 height 6
checkbox input "true"
type input "0"
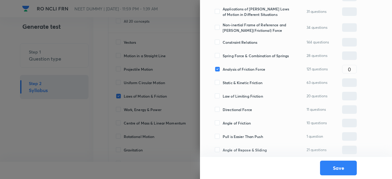
click at [244, 85] on span "Static & Kinetic Friction" at bounding box center [242, 83] width 40 height 6
click at [222, 85] on input "Static & Kinetic Friction" at bounding box center [218, 83] width 8 height 6
checkbox input "true"
type input "0"
click at [243, 100] on div "Law of Limiting Friction 20 questions ​" at bounding box center [285, 96] width 142 height 9
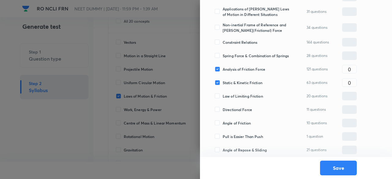
click at [240, 97] on span "Law of Limiting Friction" at bounding box center [242, 96] width 40 height 6
click at [222, 97] on input "Law of Limiting Friction" at bounding box center [218, 96] width 8 height 6
checkbox input "true"
type input "0"
click at [239, 112] on span "Directional Force" at bounding box center [236, 110] width 29 height 6
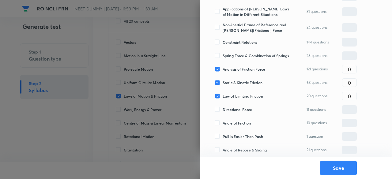
click at [222, 112] on input "Directional Force" at bounding box center [218, 110] width 8 height 6
checkbox input "true"
type input "0"
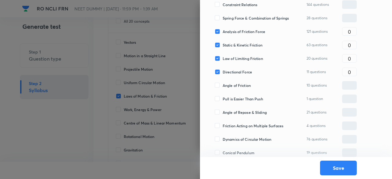
scroll to position [237, 0]
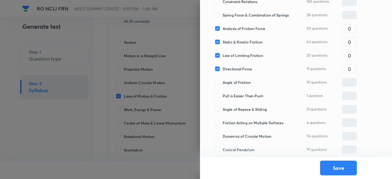
click at [237, 84] on span "Angle of Friction" at bounding box center [236, 83] width 28 height 6
click at [222, 84] on input "Angle of Friction" at bounding box center [218, 83] width 8 height 6
checkbox input "true"
type input "0"
click at [236, 99] on span "Pull is Easier Than Push" at bounding box center [242, 96] width 40 height 6
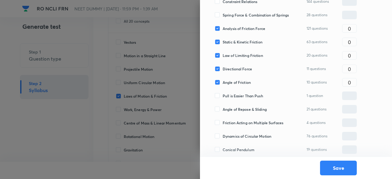
click at [222, 99] on input "Pull is Easier Than Push" at bounding box center [218, 96] width 8 height 6
checkbox input "true"
type input "0"
click at [237, 111] on span "Angle of Repose & Sliding" at bounding box center [244, 109] width 44 height 6
click at [222, 111] on input "Angle of Repose & Sliding" at bounding box center [218, 109] width 8 height 6
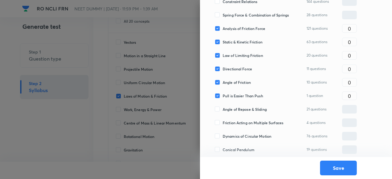
checkbox input "true"
type input "0"
click at [236, 124] on span "Friction Acting on Multiple Surfaces" at bounding box center [252, 123] width 61 height 6
click at [222, 124] on input "Friction Acting on Multiple Surfaces" at bounding box center [218, 123] width 8 height 6
checkbox input "true"
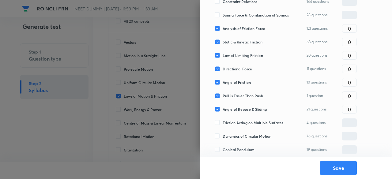
type input "0"
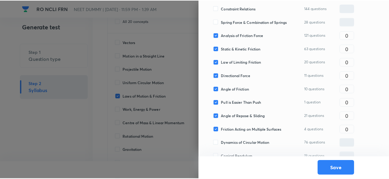
scroll to position [230, 0]
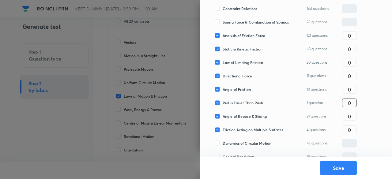
click at [352, 107] on input "0" at bounding box center [349, 103] width 14 height 11
click at [352, 117] on input "0" at bounding box center [349, 116] width 14 height 11
type input "5"
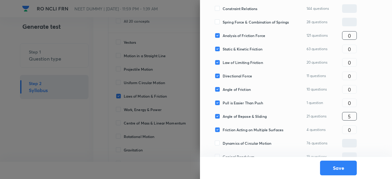
click at [352, 36] on input "0" at bounding box center [349, 35] width 14 height 11
type input "6"
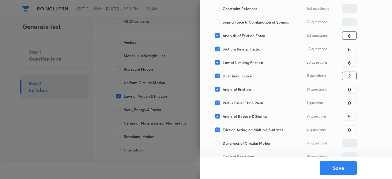
type input "2"
type input "1"
click at [350, 134] on input "0" at bounding box center [349, 130] width 14 height 11
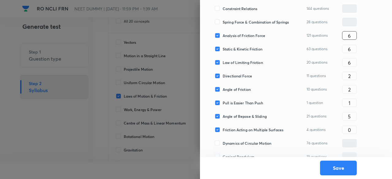
click at [353, 37] on input "6" at bounding box center [349, 35] width 14 height 11
type input "8"
type input "7"
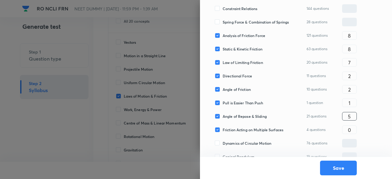
click at [351, 118] on input "5" at bounding box center [349, 116] width 14 height 11
type input "7"
click at [351, 89] on input "2" at bounding box center [349, 89] width 14 height 11
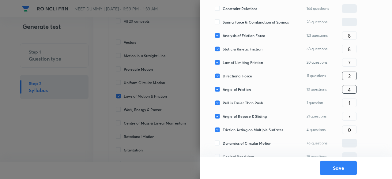
type input "4"
click at [352, 81] on input "2" at bounding box center [349, 76] width 14 height 11
type input "4"
click at [354, 38] on input "8" at bounding box center [349, 35] width 14 height 11
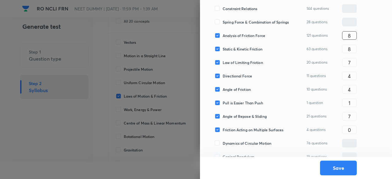
click at [354, 38] on input "8" at bounding box center [349, 35] width 14 height 11
type input "9"
click at [342, 172] on button "Save" at bounding box center [338, 167] width 37 height 15
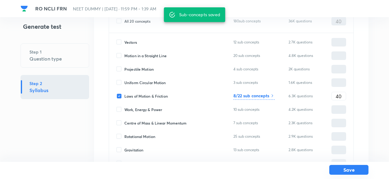
click at [354, 168] on button "Save" at bounding box center [348, 170] width 39 height 10
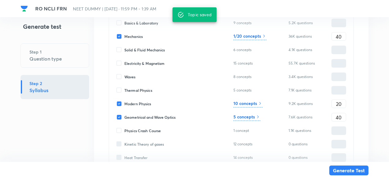
scroll to position [184, 0]
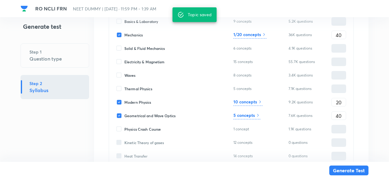
click at [253, 102] on h6 "10 concepts" at bounding box center [245, 102] width 24 height 6
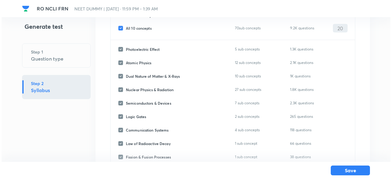
scroll to position [54, 0]
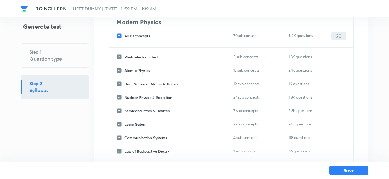
click at [140, 34] on span "All 10 concepts" at bounding box center [137, 36] width 26 height 6
click at [124, 34] on input "All 10 concepts" at bounding box center [120, 36] width 8 height 6
checkbox input "false"
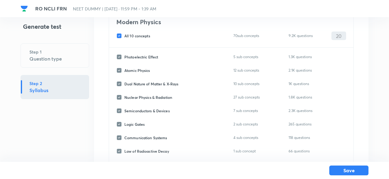
checkbox input "false"
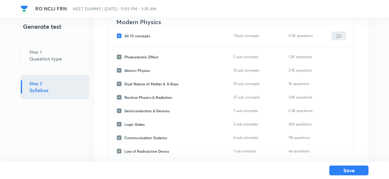
checkbox input "false"
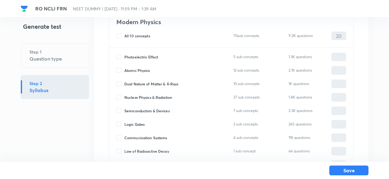
click at [143, 96] on span "Nuclear Physics & Radiation" at bounding box center [148, 98] width 48 height 6
click at [124, 96] on input "Nuclear Physics & Radiation" at bounding box center [120, 98] width 8 height 6
checkbox input "true"
click at [332, 96] on input "0" at bounding box center [338, 97] width 14 height 11
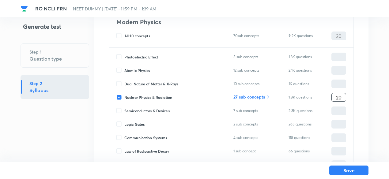
type input "20"
click at [267, 97] on icon at bounding box center [267, 97] width 5 height 5
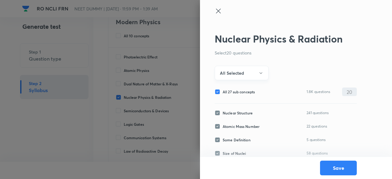
click at [239, 68] on button "All Selected" at bounding box center [241, 73] width 54 height 14
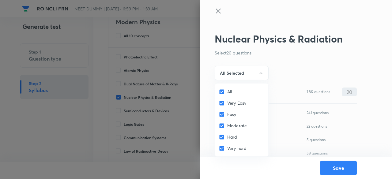
click at [227, 93] on span "All" at bounding box center [229, 91] width 5 height 6
click at [227, 93] on input "All" at bounding box center [222, 92] width 9 height 6
checkbox input "false"
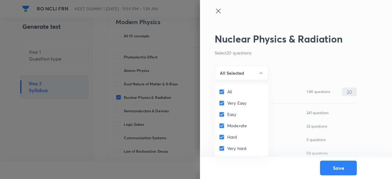
checkbox input "false"
click at [229, 126] on span "Moderate" at bounding box center [237, 125] width 20 height 6
click at [227, 126] on input "Moderate" at bounding box center [222, 126] width 9 height 6
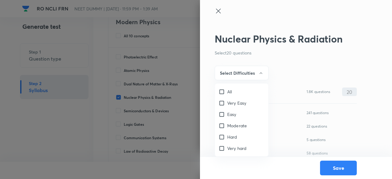
checkbox input "true"
click at [229, 114] on span "Easy" at bounding box center [231, 114] width 9 height 6
click at [227, 114] on input "Easy" at bounding box center [222, 114] width 9 height 6
checkbox input "true"
click at [237, 76] on div at bounding box center [196, 89] width 392 height 179
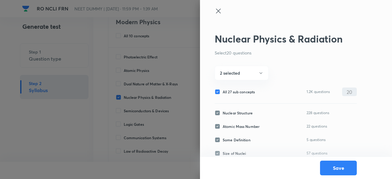
click at [236, 93] on span "All 27 sub concepts" at bounding box center [238, 92] width 32 height 6
click at [222, 93] on input "All 27 sub concepts" at bounding box center [218, 92] width 8 height 6
checkbox input "false"
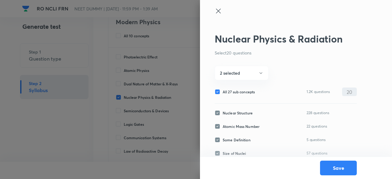
checkbox input "false"
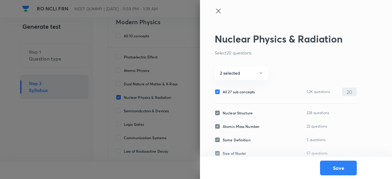
checkbox input "false"
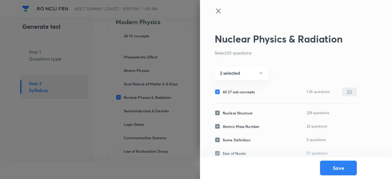
checkbox input "false"
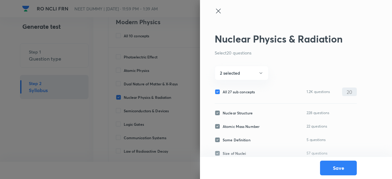
checkbox input "false"
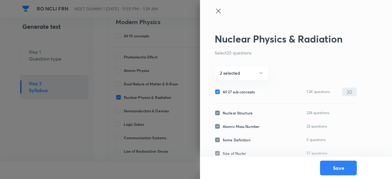
checkbox input "false"
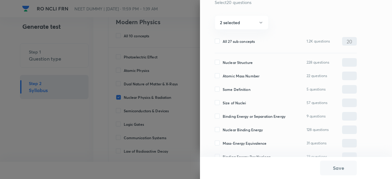
scroll to position [56, 0]
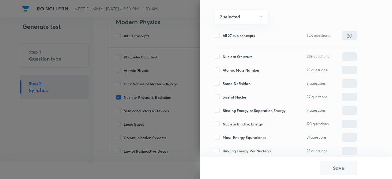
click at [228, 55] on span "Nuclear Structure" at bounding box center [237, 57] width 30 height 6
click at [222, 55] on input "Nuclear Structure" at bounding box center [218, 57] width 8 height 6
checkbox input "true"
type input "0"
click at [227, 70] on span "Atomic Mass Number" at bounding box center [240, 70] width 37 height 6
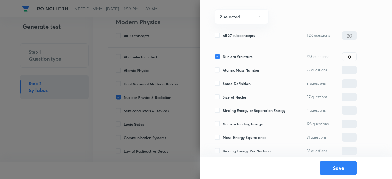
click at [222, 70] on input "Atomic Mass Number" at bounding box center [218, 70] width 8 height 6
checkbox input "true"
type input "0"
click at [230, 98] on span "Size of Nuclei" at bounding box center [234, 97] width 24 height 6
click at [222, 98] on input "Size of Nuclei" at bounding box center [218, 97] width 8 height 6
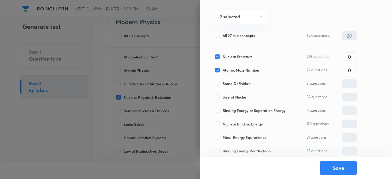
checkbox input "true"
type input "0"
click at [228, 113] on span "Binding Energy or Separation Energy" at bounding box center [253, 111] width 63 height 6
click at [222, 113] on input "Binding Energy or Separation Energy" at bounding box center [218, 111] width 8 height 6
checkbox input "true"
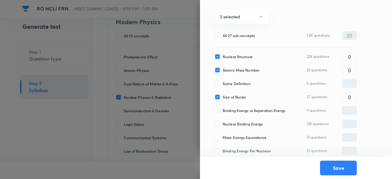
type input "0"
click at [229, 123] on span "Nuclear Binding Energy" at bounding box center [242, 124] width 40 height 6
click at [222, 123] on input "Nuclear Binding Energy" at bounding box center [218, 124] width 8 height 6
checkbox input "true"
type input "0"
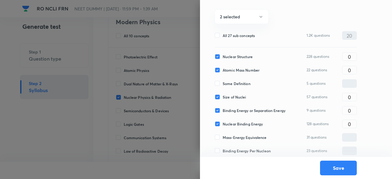
click at [232, 138] on span "Mass-Energy Equivalence" at bounding box center [244, 138] width 44 height 6
click at [222, 138] on input "Mass-Energy Equivalence" at bounding box center [218, 138] width 8 height 6
checkbox input "true"
type input "0"
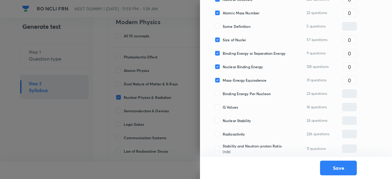
scroll to position [114, 0]
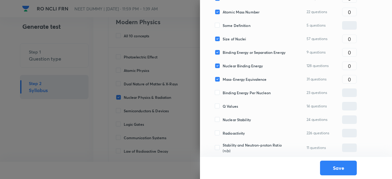
click at [233, 91] on span "Binding Energy Per Nucleon" at bounding box center [246, 93] width 48 height 6
click at [222, 91] on input "Binding Energy Per Nucleon" at bounding box center [218, 93] width 8 height 6
checkbox input "true"
type input "0"
click at [230, 105] on span "Q Values" at bounding box center [229, 106] width 15 height 6
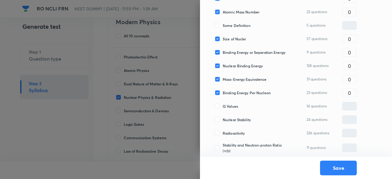
click at [222, 105] on input "Q Values" at bounding box center [218, 106] width 8 height 6
checkbox input "true"
type input "0"
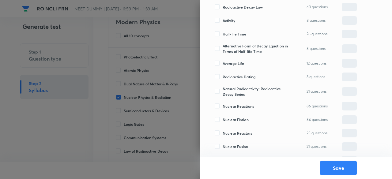
scroll to position [325, 0]
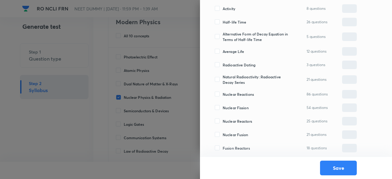
click at [230, 93] on span "Nuclear Reactions" at bounding box center [237, 94] width 31 height 6
click at [222, 93] on input "Nuclear Reactions" at bounding box center [218, 94] width 8 height 6
checkbox input "true"
type input "0"
click at [230, 110] on span "Nuclear Fission" at bounding box center [235, 108] width 26 height 6
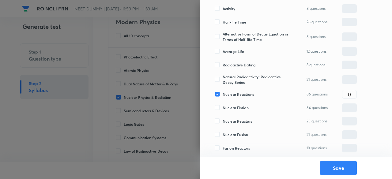
click at [222, 110] on input "Nuclear Fission" at bounding box center [218, 108] width 8 height 6
checkbox input "true"
type input "0"
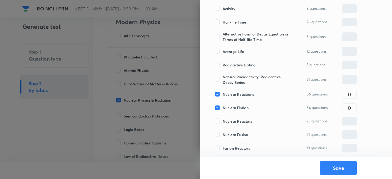
click at [232, 121] on span "Nuclear Reactors" at bounding box center [236, 121] width 29 height 6
click at [222, 121] on input "Nuclear Reactors" at bounding box center [218, 121] width 8 height 6
checkbox input "true"
type input "0"
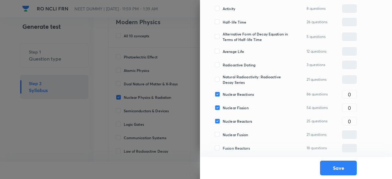
click at [233, 136] on span "Nuclear Fusion" at bounding box center [235, 135] width 26 height 6
click at [222, 136] on input "Nuclear Fusion" at bounding box center [218, 135] width 8 height 6
checkbox input "true"
type input "0"
click at [234, 146] on span "Fusion Reactors" at bounding box center [235, 148] width 27 height 6
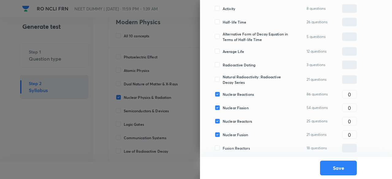
click at [222, 146] on input "Fusion Reactors" at bounding box center [218, 148] width 8 height 6
checkbox input "true"
type input "0"
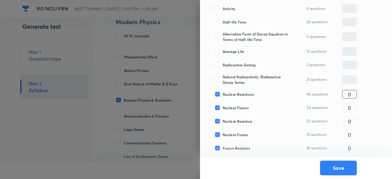
click at [345, 93] on input "0" at bounding box center [349, 94] width 14 height 11
type input "1"
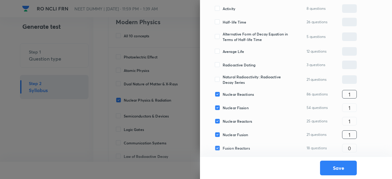
type input "1"
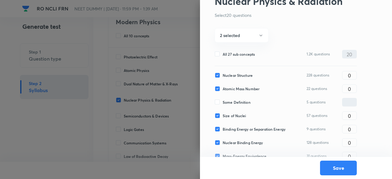
scroll to position [0, 0]
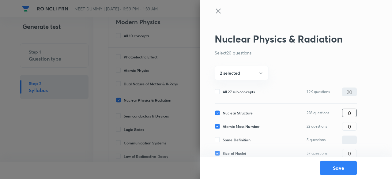
type input "1"
click at [353, 113] on input "0" at bounding box center [349, 113] width 14 height 11
type input "1"
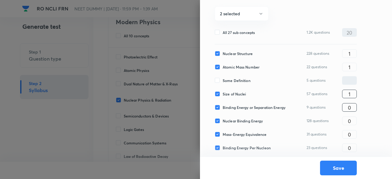
scroll to position [60, 0]
type input "1"
click at [352, 106] on input "0" at bounding box center [349, 107] width 14 height 11
type input "1"
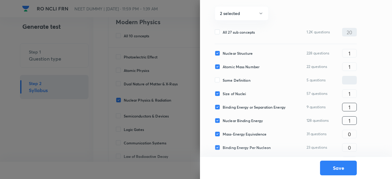
type input "1"
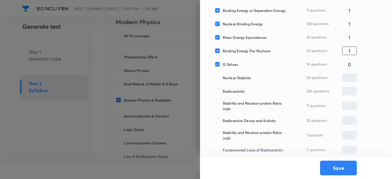
scroll to position [157, 0]
click at [354, 64] on input "0" at bounding box center [349, 64] width 14 height 11
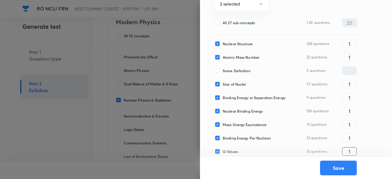
scroll to position [69, 0]
click at [352, 44] on input "1" at bounding box center [349, 44] width 14 height 11
click at [354, 123] on input "1" at bounding box center [349, 125] width 14 height 11
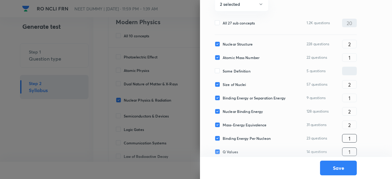
click at [352, 136] on input "1" at bounding box center [349, 138] width 14 height 11
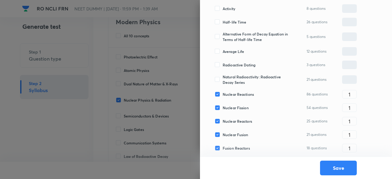
drag, startPoint x: 355, startPoint y: 99, endPoint x: 354, endPoint y: 95, distance: 4.9
click at [354, 95] on input "1" at bounding box center [349, 94] width 14 height 11
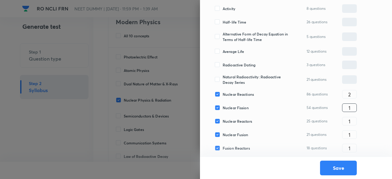
click at [355, 106] on input "1" at bounding box center [349, 107] width 14 height 11
click at [338, 166] on button "Save" at bounding box center [338, 167] width 37 height 15
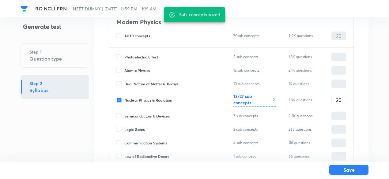
click at [342, 169] on button "Save" at bounding box center [348, 170] width 39 height 10
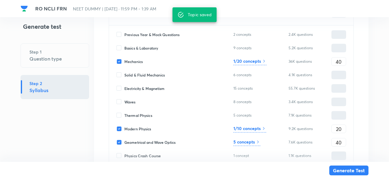
scroll to position [159, 0]
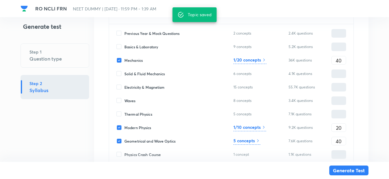
click at [253, 58] on h6 "1/20 concepts" at bounding box center [247, 60] width 28 height 6
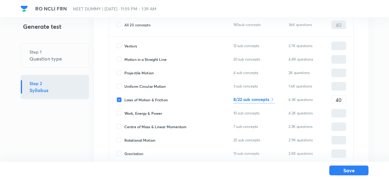
scroll to position [61, 0]
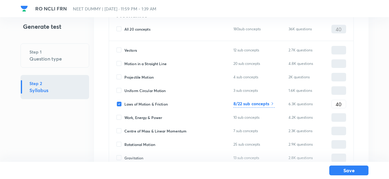
click at [252, 104] on h6 "8/22 sub concepts" at bounding box center [251, 103] width 36 height 6
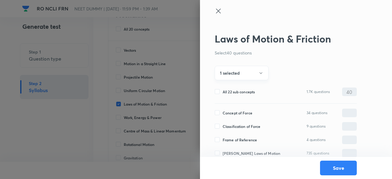
click at [251, 73] on button "1 selected" at bounding box center [241, 73] width 54 height 14
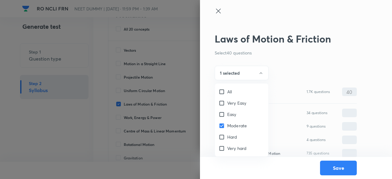
click at [225, 113] on input "Easy" at bounding box center [222, 114] width 9 height 6
click at [250, 77] on div at bounding box center [196, 89] width 392 height 179
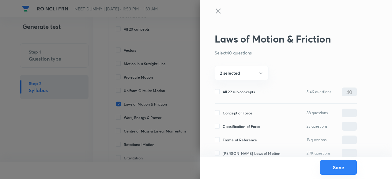
click at [335, 166] on button "Save" at bounding box center [338, 167] width 37 height 15
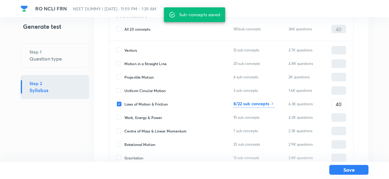
click at [336, 170] on button "Save" at bounding box center [348, 170] width 39 height 10
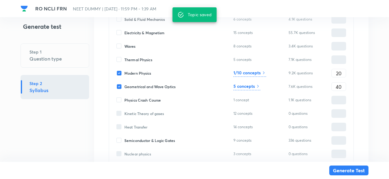
scroll to position [214, 0]
click at [252, 86] on h6 "5 concepts" at bounding box center [243, 86] width 21 height 6
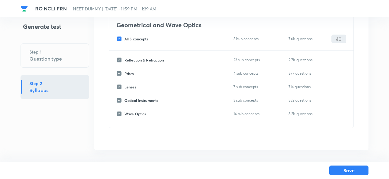
click at [142, 37] on span "All 5 concepts" at bounding box center [136, 39] width 24 height 6
click at [124, 37] on input "All 5 concepts" at bounding box center [120, 39] width 8 height 6
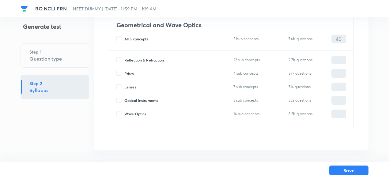
click at [140, 58] on span "Reflection & Refraction" at bounding box center [144, 60] width 40 height 6
click at [124, 58] on input "Reflection & Refraction" at bounding box center [120, 60] width 8 height 6
click at [131, 71] on span "Prism" at bounding box center [129, 74] width 10 height 6
click at [124, 71] on input "Prism" at bounding box center [120, 74] width 8 height 6
click at [131, 86] on span "Lenses" at bounding box center [130, 87] width 12 height 6
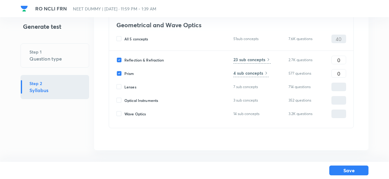
click at [124, 86] on input "Lenses" at bounding box center [120, 87] width 8 height 6
click at [343, 61] on input "0" at bounding box center [338, 60] width 14 height 11
click at [340, 72] on input "0" at bounding box center [338, 73] width 14 height 11
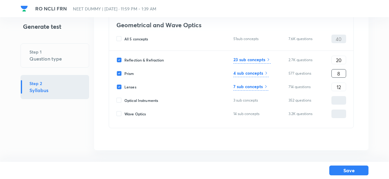
click at [261, 58] on h6 "23 sub concepts" at bounding box center [249, 59] width 32 height 6
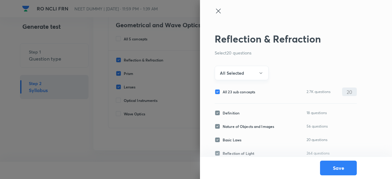
click at [246, 71] on button "All Selected" at bounding box center [241, 73] width 54 height 14
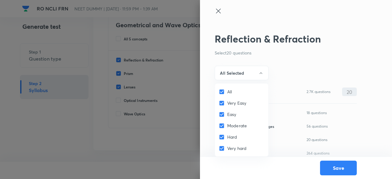
click at [222, 91] on input "All" at bounding box center [222, 92] width 9 height 6
click at [225, 112] on input "Easy" at bounding box center [222, 114] width 9 height 6
click at [227, 123] on input "Moderate" at bounding box center [222, 126] width 9 height 6
click at [238, 75] on div at bounding box center [196, 89] width 392 height 179
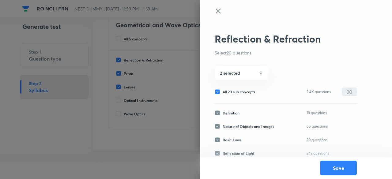
click at [240, 93] on span "All 23 sub concepts" at bounding box center [238, 92] width 32 height 6
click at [222, 93] on input "All 23 sub concepts" at bounding box center [218, 92] width 8 height 6
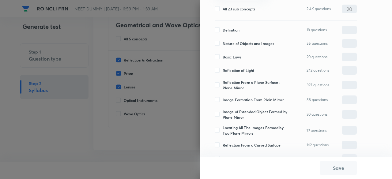
scroll to position [83, 0]
click at [233, 69] on span "Reflection of Light" at bounding box center [238, 70] width 32 height 6
click at [222, 69] on input "Reflection of Light" at bounding box center [218, 70] width 8 height 6
click at [234, 87] on span "Reflection From a Plane Surface : Plane Mirror" at bounding box center [255, 84] width 67 height 11
click at [222, 87] on input "Reflection From a Plane Surface : Plane Mirror" at bounding box center [218, 85] width 8 height 6
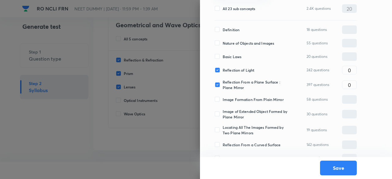
click at [235, 99] on span "Image Formation From Plain Mirror" at bounding box center [252, 100] width 61 height 6
click at [222, 99] on input "Image Formation From Plain Mirror" at bounding box center [218, 100] width 8 height 6
click at [237, 113] on span "Image of Extended Object Formed by Plane Mirror" at bounding box center [255, 114] width 67 height 11
click at [222, 113] on input "Image of Extended Object Formed by Plane Mirror" at bounding box center [218, 114] width 8 height 6
click at [238, 130] on span "Locating All The Images Formed by Two Plane Mirrors" at bounding box center [255, 130] width 67 height 11
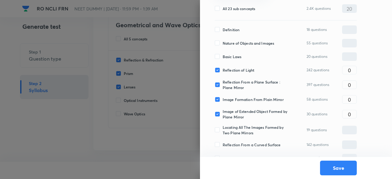
click at [222, 130] on input "Locating All The Images Formed by Two Plane Mirrors" at bounding box center [218, 130] width 8 height 6
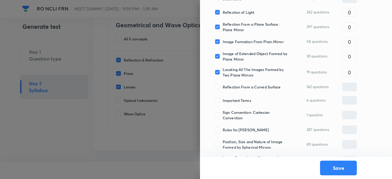
scroll to position [142, 0]
click at [234, 69] on span "Locating All The Images Formed by Two Plane Mirrors" at bounding box center [255, 71] width 67 height 11
click at [222, 69] on input "Locating All The Images Formed by Two Plane Mirrors" at bounding box center [218, 72] width 8 height 6
click at [234, 85] on span "Reflection From a Curved Surface" at bounding box center [251, 87] width 58 height 6
click at [222, 85] on input "Reflection From a Curved Surface" at bounding box center [218, 87] width 8 height 6
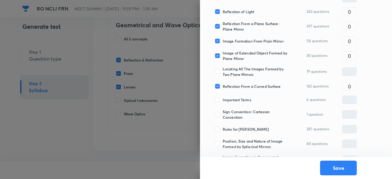
click at [235, 99] on span "Important Terms" at bounding box center [236, 100] width 28 height 6
click at [222, 99] on input "Important Terms" at bounding box center [218, 100] width 8 height 6
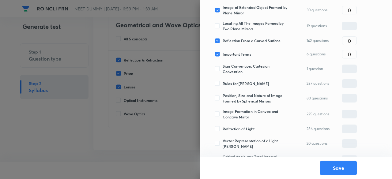
scroll to position [190, 0]
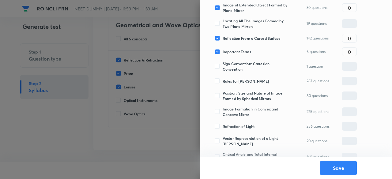
click at [234, 81] on span "Rules for Ray Diagrams" at bounding box center [245, 81] width 47 height 6
click at [222, 81] on input "Rules for Ray Diagrams" at bounding box center [218, 81] width 8 height 6
click at [236, 50] on span "Important Terms" at bounding box center [236, 52] width 28 height 6
click at [222, 50] on input "Important Terms" at bounding box center [218, 52] width 8 height 6
click at [234, 99] on span "Position, Size and Nature of Image Formed by Spherical Mirrors" at bounding box center [255, 95] width 67 height 11
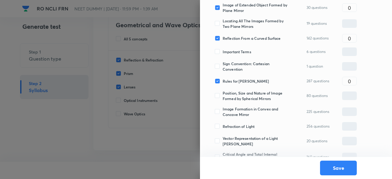
click at [222, 99] on input "Position, Size and Nature of Image Formed by Spherical Mirrors" at bounding box center [218, 96] width 8 height 6
click at [236, 111] on span "Image Formation in Convex and Concave Mirror" at bounding box center [255, 111] width 67 height 11
click at [222, 111] on input "Image Formation in Convex and Concave Mirror" at bounding box center [218, 112] width 8 height 6
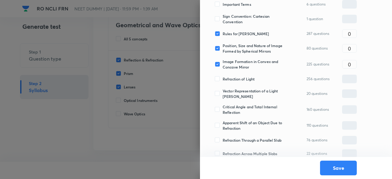
scroll to position [240, 0]
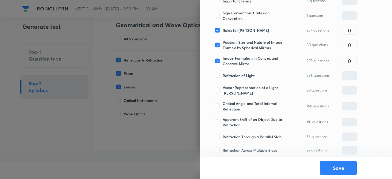
click at [237, 75] on span "Refraction of Light" at bounding box center [238, 76] width 32 height 6
click at [222, 75] on input "Refraction of Light" at bounding box center [218, 76] width 8 height 6
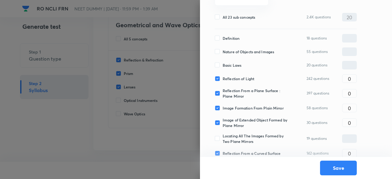
scroll to position [71, 0]
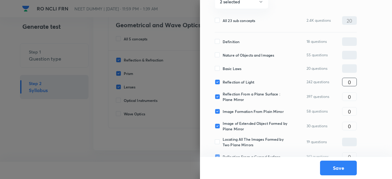
click at [354, 79] on input "0" at bounding box center [349, 82] width 14 height 11
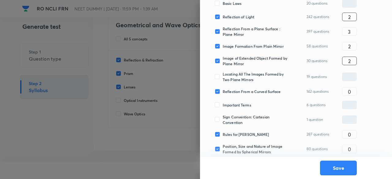
scroll to position [137, 0]
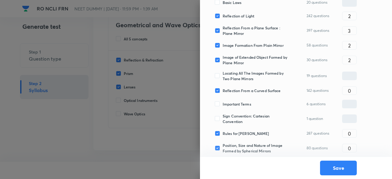
click at [252, 72] on span "Locating All The Images Formed by Two Plane Mirrors" at bounding box center [255, 75] width 67 height 11
click at [222, 73] on input "Locating All The Images Formed by Two Plane Mirrors" at bounding box center [218, 76] width 8 height 6
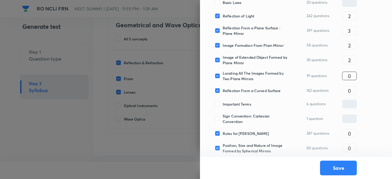
click at [349, 73] on input "0" at bounding box center [349, 76] width 14 height 11
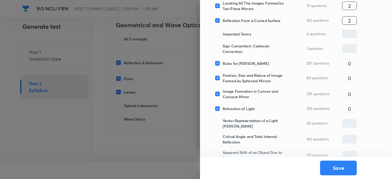
scroll to position [215, 0]
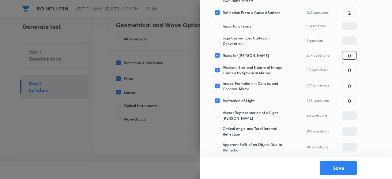
click at [353, 58] on input "0" at bounding box center [349, 55] width 14 height 11
click at [344, 170] on button "Save" at bounding box center [338, 167] width 37 height 15
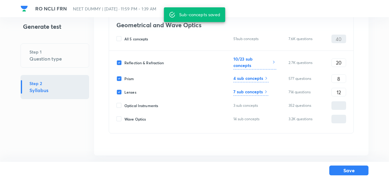
click at [260, 78] on h6 "4 sub concepts" at bounding box center [248, 78] width 30 height 6
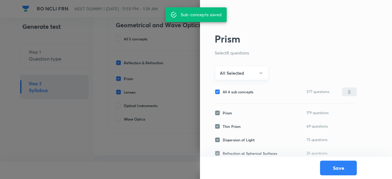
click at [235, 75] on h6 "All Selected" at bounding box center [232, 73] width 24 height 6
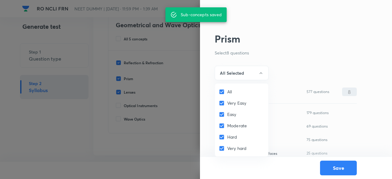
click at [224, 92] on input "All" at bounding box center [222, 92] width 9 height 6
click at [232, 115] on span "Easy" at bounding box center [231, 114] width 9 height 6
click at [227, 115] on input "Easy" at bounding box center [222, 114] width 9 height 6
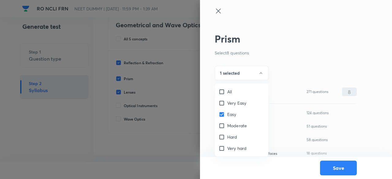
click at [232, 128] on span "Moderate" at bounding box center [237, 125] width 20 height 6
click at [227, 128] on input "Moderate" at bounding box center [222, 126] width 9 height 6
click at [228, 68] on div at bounding box center [196, 89] width 392 height 179
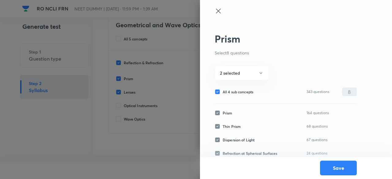
click at [232, 90] on span "All 4 sub concepts" at bounding box center [237, 92] width 31 height 6
click at [222, 90] on input "All 4 sub concepts" at bounding box center [218, 92] width 8 height 6
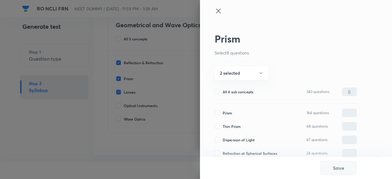
click at [228, 113] on span "Prism" at bounding box center [227, 113] width 10 height 6
click at [222, 113] on input "Prism" at bounding box center [218, 113] width 8 height 6
click at [229, 124] on span "Thin Prism" at bounding box center [231, 127] width 18 height 6
click at [222, 124] on input "Thin Prism" at bounding box center [218, 127] width 8 height 6
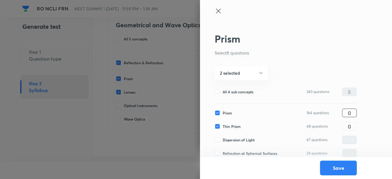
click at [353, 108] on input "0" at bounding box center [349, 113] width 14 height 11
click at [341, 169] on button "Save" at bounding box center [338, 167] width 37 height 15
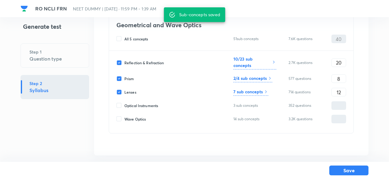
click at [262, 88] on h6 "7 sub concepts" at bounding box center [247, 91] width 29 height 6
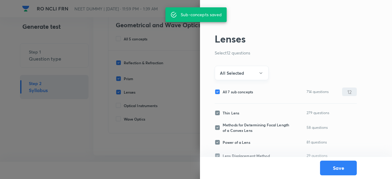
click at [244, 67] on button "All Selected" at bounding box center [241, 73] width 54 height 14
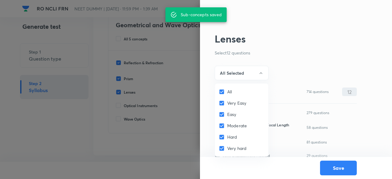
click at [226, 90] on input "All" at bounding box center [222, 92] width 9 height 6
click at [231, 114] on span "Easy" at bounding box center [231, 114] width 9 height 6
click at [227, 114] on input "Easy" at bounding box center [222, 114] width 9 height 6
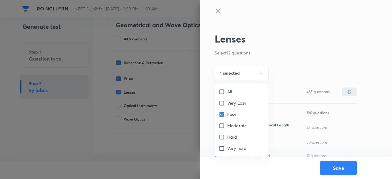
click at [230, 125] on span "Moderate" at bounding box center [237, 125] width 20 height 6
click at [227, 125] on input "Moderate" at bounding box center [222, 126] width 9 height 6
click at [247, 74] on div at bounding box center [196, 89] width 392 height 179
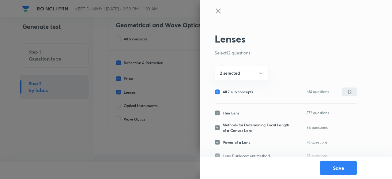
click at [242, 92] on span "All 7 sub concepts" at bounding box center [237, 92] width 30 height 6
click at [222, 92] on input "All 7 sub concepts" at bounding box center [218, 92] width 8 height 6
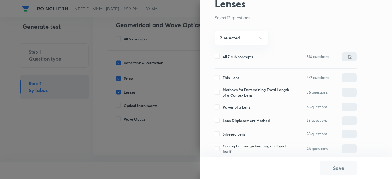
scroll to position [43, 0]
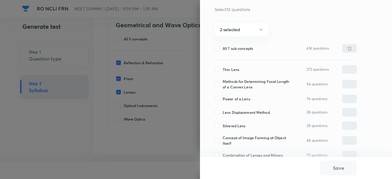
click at [231, 68] on span "Thin Lens" at bounding box center [230, 70] width 17 height 6
click at [222, 68] on input "Thin Lens" at bounding box center [218, 70] width 8 height 6
click at [232, 83] on span "Methods for Determining Focal Length of a Convex Lens" at bounding box center [255, 84] width 67 height 11
click at [222, 83] on input "Methods for Determining Focal Length of a Convex Lens" at bounding box center [218, 84] width 8 height 6
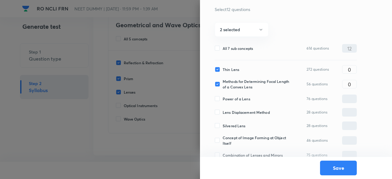
click at [233, 97] on span "Power of a Lens" at bounding box center [236, 99] width 28 height 6
click at [222, 97] on input "Power of a Lens" at bounding box center [218, 99] width 8 height 6
click at [233, 113] on span "Lens Displacement Method" at bounding box center [245, 113] width 47 height 6
click at [222, 113] on input "Lens Displacement Method" at bounding box center [218, 113] width 8 height 6
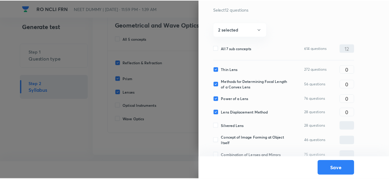
scroll to position [50, 0]
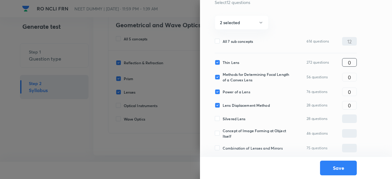
click at [356, 64] on input "0" at bounding box center [349, 62] width 14 height 11
click at [353, 75] on input "3" at bounding box center [349, 77] width 14 height 11
click at [343, 166] on button "Save" at bounding box center [338, 167] width 37 height 15
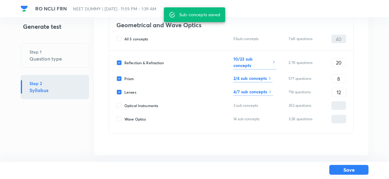
click at [345, 169] on button "Save" at bounding box center [348, 170] width 39 height 10
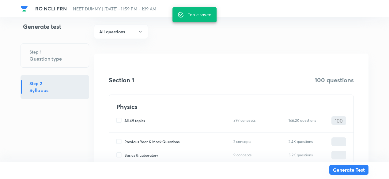
click at [345, 169] on button "Generate Test" at bounding box center [348, 170] width 39 height 10
click at [345, 169] on button "Generate Test" at bounding box center [348, 171] width 39 height 10
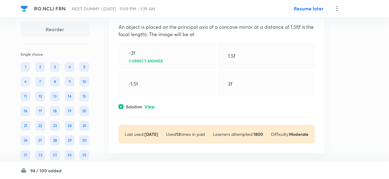
scroll to position [58, 0]
click at [152, 106] on p "View" at bounding box center [149, 106] width 10 height 5
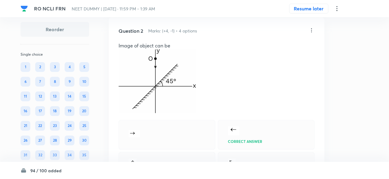
scroll to position [296, 0]
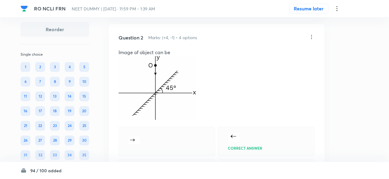
click at [312, 35] on icon at bounding box center [311, 37] width 6 height 6
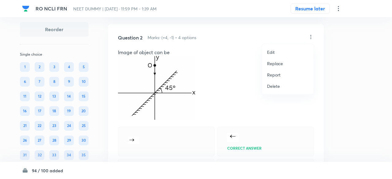
click at [278, 65] on p "Replace" at bounding box center [275, 63] width 16 height 6
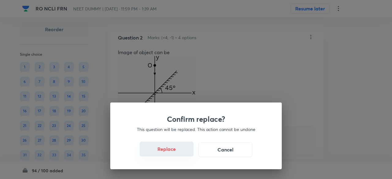
click at [174, 151] on button "Replace" at bounding box center [167, 149] width 54 height 15
click at [175, 151] on button "Replace" at bounding box center [167, 149] width 54 height 15
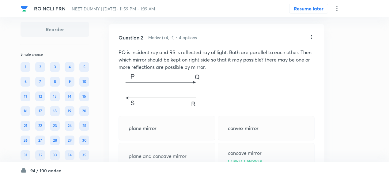
click at [311, 36] on icon at bounding box center [311, 37] width 1 height 4
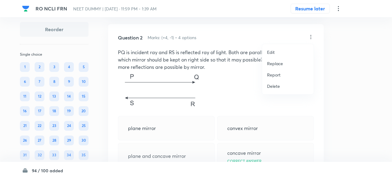
click at [277, 65] on p "Replace" at bounding box center [275, 63] width 16 height 6
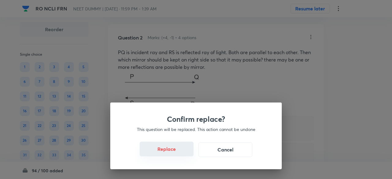
click at [172, 151] on button "Replace" at bounding box center [167, 149] width 54 height 15
click at [172, 151] on div "Confirm replace? This question will be replaced. This action cannot be undone R…" at bounding box center [196, 89] width 392 height 179
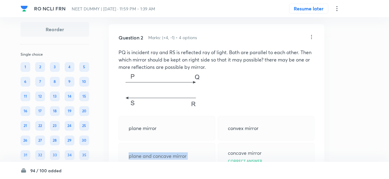
click at [172, 152] on p "plane and concave mirror" at bounding box center [158, 155] width 58 height 7
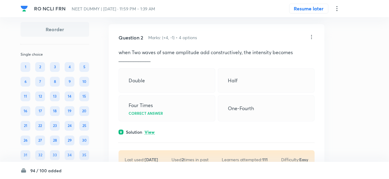
click at [311, 37] on icon at bounding box center [311, 37] width 6 height 6
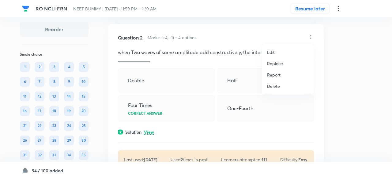
click at [278, 63] on p "Replace" at bounding box center [275, 63] width 16 height 6
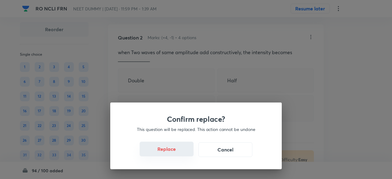
click at [184, 153] on button "Replace" at bounding box center [167, 149] width 54 height 15
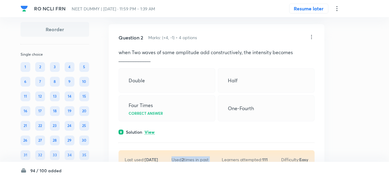
click at [184, 153] on div "Last used: 3 years ago Used 2 times in past Learners attempted: 111 Difficulty:…" at bounding box center [216, 159] width 196 height 19
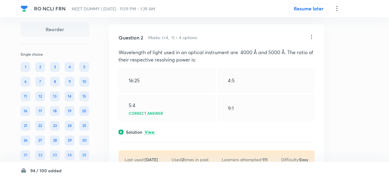
click at [147, 132] on p "View" at bounding box center [149, 132] width 10 height 5
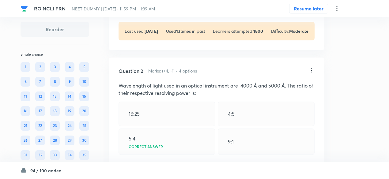
scroll to position [261, 0]
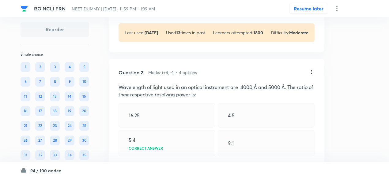
click at [312, 72] on icon at bounding box center [311, 72] width 6 height 6
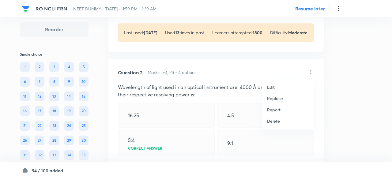
click at [274, 103] on li "Replace" at bounding box center [287, 98] width 51 height 11
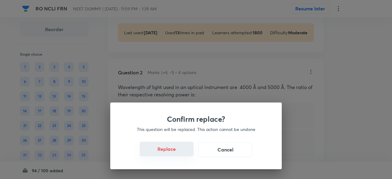
click at [172, 154] on button "Replace" at bounding box center [167, 149] width 54 height 15
click at [182, 153] on button "Replace" at bounding box center [167, 149] width 54 height 15
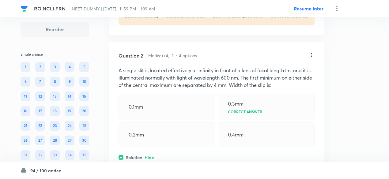
scroll to position [270, 0]
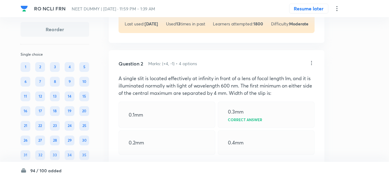
click at [311, 62] on icon at bounding box center [311, 63] width 1 height 4
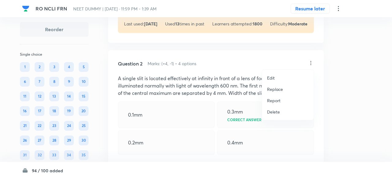
click at [272, 89] on p "Replace" at bounding box center [275, 89] width 16 height 6
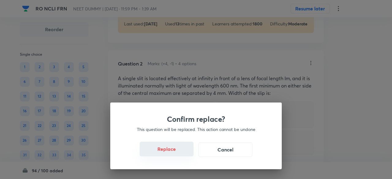
click at [178, 151] on button "Replace" at bounding box center [167, 149] width 54 height 15
click at [178, 152] on button "Replace" at bounding box center [167, 149] width 54 height 15
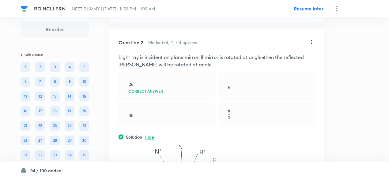
scroll to position [290, 0]
click at [311, 41] on icon at bounding box center [311, 43] width 6 height 6
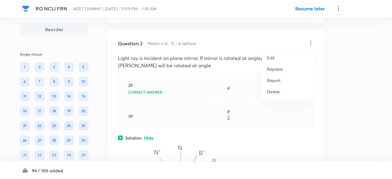
click at [278, 69] on p "Replace" at bounding box center [275, 69] width 16 height 6
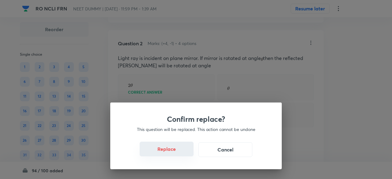
click at [180, 151] on button "Replace" at bounding box center [167, 149] width 54 height 15
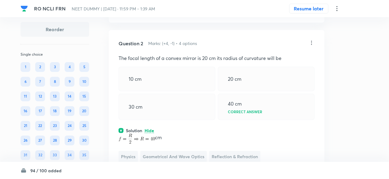
click at [311, 41] on icon at bounding box center [311, 43] width 1 height 4
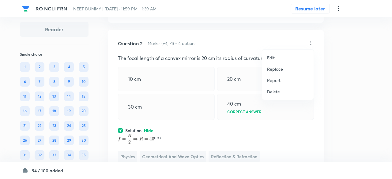
click at [276, 68] on p "Replace" at bounding box center [275, 69] width 16 height 6
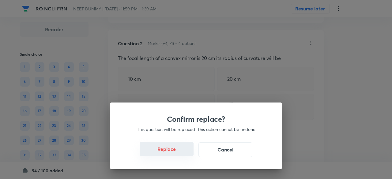
click at [173, 152] on button "Replace" at bounding box center [167, 149] width 54 height 15
click at [177, 152] on button "Replace" at bounding box center [167, 149] width 54 height 15
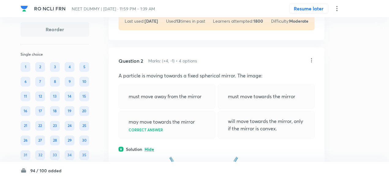
scroll to position [269, 0]
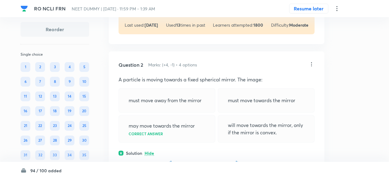
click at [311, 64] on icon at bounding box center [311, 64] width 6 height 6
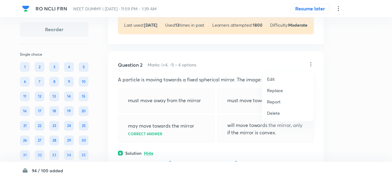
click at [273, 90] on p "Replace" at bounding box center [275, 90] width 16 height 6
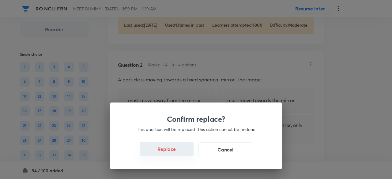
click at [175, 153] on button "Replace" at bounding box center [167, 149] width 54 height 15
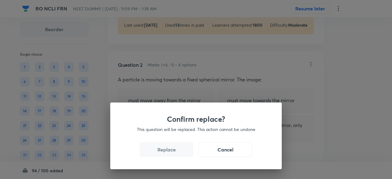
click at [175, 153] on button "Replace" at bounding box center [167, 149] width 54 height 15
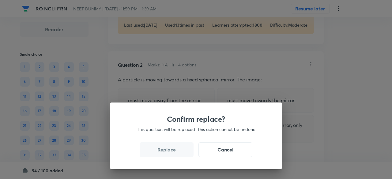
click at [175, 153] on button "Replace" at bounding box center [167, 149] width 54 height 15
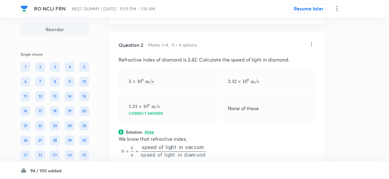
scroll to position [289, 0]
click at [311, 44] on icon at bounding box center [311, 45] width 1 height 4
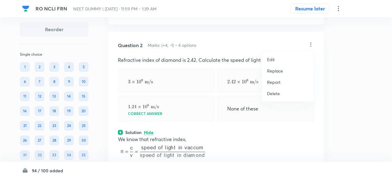
click at [276, 71] on p "Replace" at bounding box center [275, 71] width 16 height 6
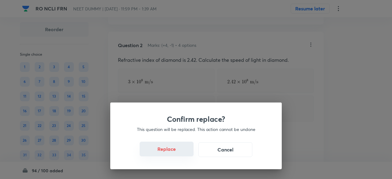
click at [183, 151] on button "Replace" at bounding box center [167, 149] width 54 height 15
click at [183, 151] on div "Confirm replace? This question will be replaced. This action cannot be undone R…" at bounding box center [196, 89] width 392 height 179
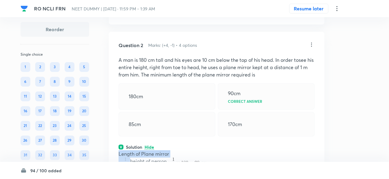
click at [183, 151] on p "Length of Plane mirror" at bounding box center [216, 153] width 196 height 7
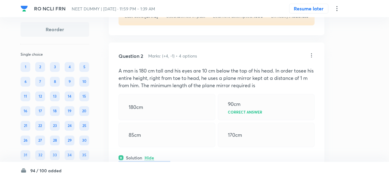
scroll to position [272, 0]
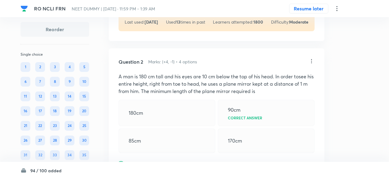
click at [313, 60] on icon at bounding box center [311, 61] width 6 height 6
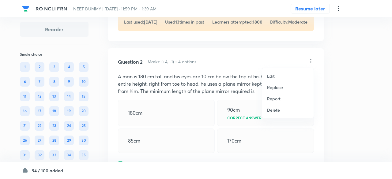
click at [278, 87] on p "Replace" at bounding box center [275, 87] width 16 height 6
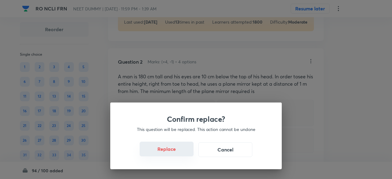
click at [173, 155] on button "Replace" at bounding box center [167, 149] width 54 height 15
click at [178, 153] on button "Replace" at bounding box center [167, 149] width 54 height 15
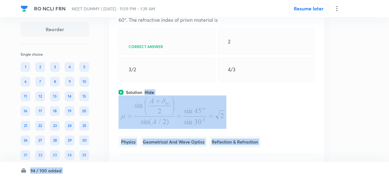
click at [250, 114] on p at bounding box center [216, 111] width 196 height 33
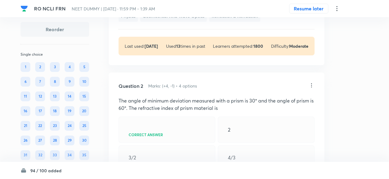
scroll to position [248, 0]
click at [312, 84] on icon at bounding box center [311, 86] width 6 height 6
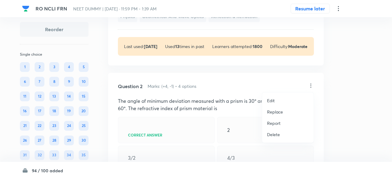
click at [280, 110] on p "Replace" at bounding box center [275, 112] width 16 height 6
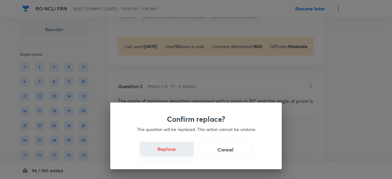
click at [175, 152] on button "Replace" at bounding box center [167, 149] width 54 height 15
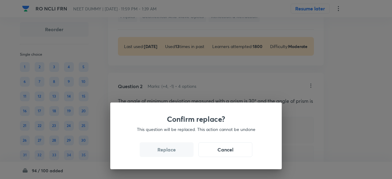
click at [175, 152] on button "Replace" at bounding box center [167, 149] width 54 height 15
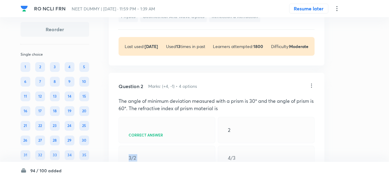
click at [175, 152] on div "3/2" at bounding box center [166, 158] width 97 height 24
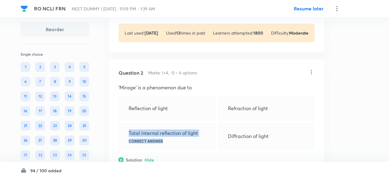
scroll to position [257, 0]
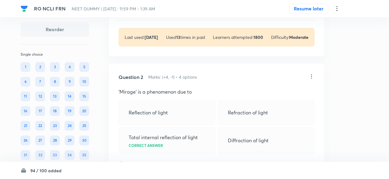
click at [310, 73] on icon at bounding box center [311, 76] width 6 height 6
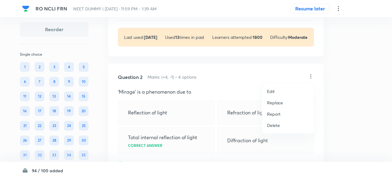
click at [277, 104] on p "Replace" at bounding box center [275, 102] width 16 height 6
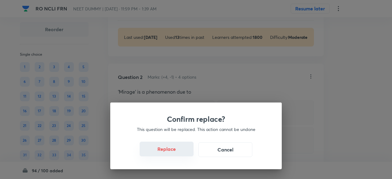
click at [176, 153] on button "Replace" at bounding box center [167, 149] width 54 height 15
click at [181, 153] on button "Replace" at bounding box center [167, 149] width 54 height 15
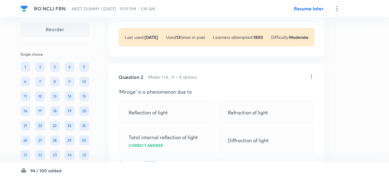
click at [181, 153] on div "Question 2 Marks: (+4, -1) • 4 options 'Mirage' is a phenomenon due to Reflecti…" at bounding box center [216, 150] width 215 height 173
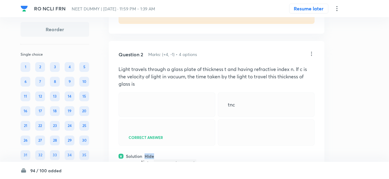
scroll to position [270, 0]
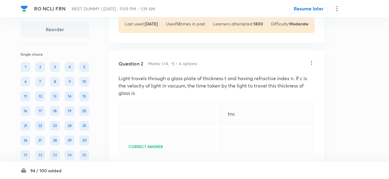
click at [311, 63] on icon at bounding box center [311, 63] width 6 height 6
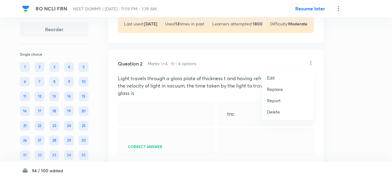
click at [275, 88] on p "Replace" at bounding box center [275, 89] width 16 height 6
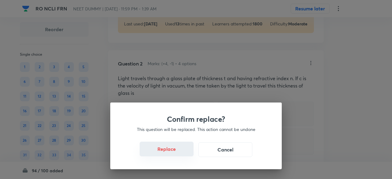
click at [180, 153] on button "Replace" at bounding box center [167, 149] width 54 height 15
click at [180, 153] on div "Confirm replace? This question will be replaced. This action cannot be undone R…" at bounding box center [195, 135] width 171 height 67
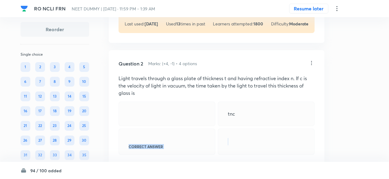
click at [180, 153] on div "Correct answer" at bounding box center [166, 142] width 97 height 26
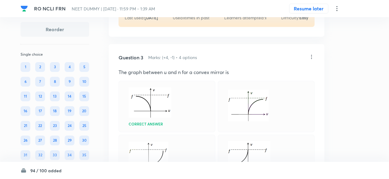
scroll to position [508, 0]
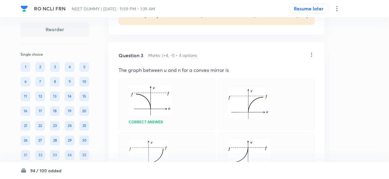
click at [318, 59] on div "Question 3 Marks: (+4, -1) • 4 options The graph between u and n for a convex m…" at bounding box center [216, 139] width 215 height 195
click at [311, 56] on icon at bounding box center [311, 55] width 6 height 6
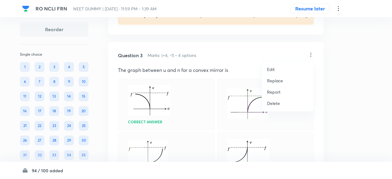
click at [276, 83] on p "Replace" at bounding box center [275, 80] width 16 height 6
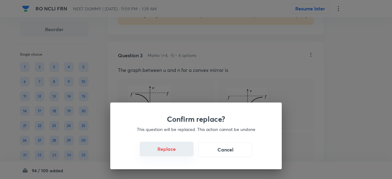
click at [172, 153] on button "Replace" at bounding box center [167, 149] width 54 height 15
click at [179, 153] on button "Replace" at bounding box center [167, 149] width 54 height 15
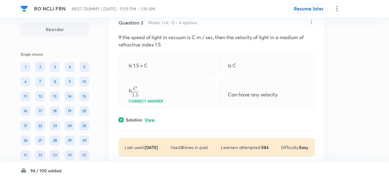
scroll to position [561, 0]
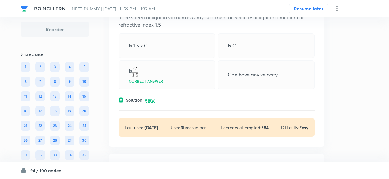
click at [145, 98] on p "View" at bounding box center [149, 100] width 10 height 5
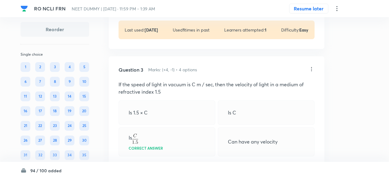
scroll to position [494, 0]
click at [311, 69] on icon at bounding box center [311, 69] width 6 height 6
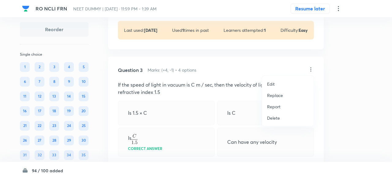
click at [276, 93] on p "Replace" at bounding box center [275, 95] width 16 height 6
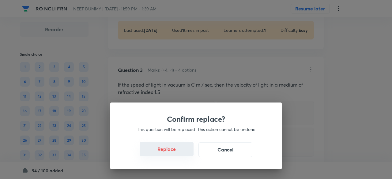
click at [179, 149] on button "Replace" at bounding box center [167, 149] width 54 height 15
click at [181, 153] on button "Replace" at bounding box center [167, 149] width 54 height 15
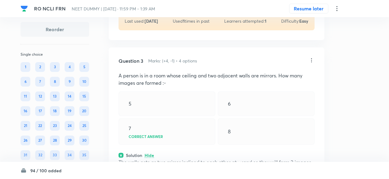
scroll to position [501, 0]
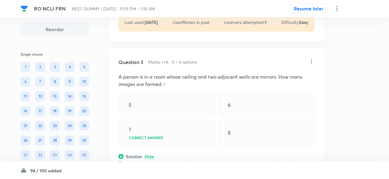
click at [311, 59] on icon at bounding box center [311, 61] width 1 height 4
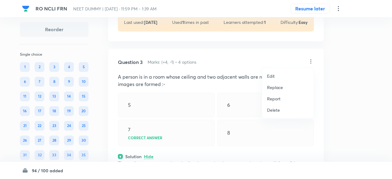
click at [274, 85] on p "Replace" at bounding box center [275, 87] width 16 height 6
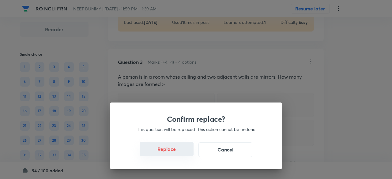
click at [174, 153] on button "Replace" at bounding box center [167, 149] width 54 height 15
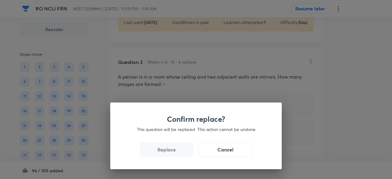
click at [174, 153] on button "Replace" at bounding box center [167, 149] width 54 height 15
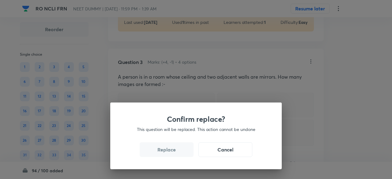
click at [174, 153] on button "Replace" at bounding box center [167, 149] width 54 height 15
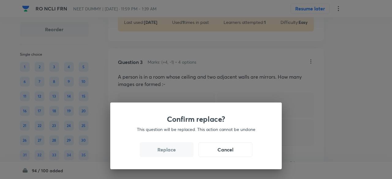
click at [174, 153] on button "Replace" at bounding box center [167, 149] width 54 height 15
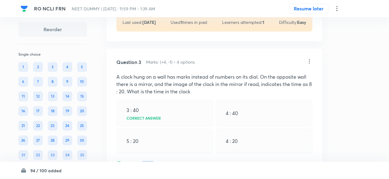
click at [174, 153] on div "Question 3 Marks: (+4, -1) • 4 options A clock hung on a wall has marks instead…" at bounding box center [213, 143] width 215 height 188
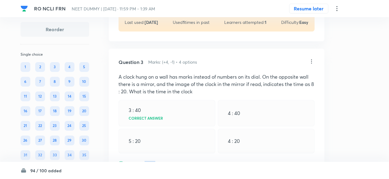
click at [174, 153] on div "Question 3 Marks: (+4, -1) • 4 options A clock hung on a wall has marks instead…" at bounding box center [216, 143] width 215 height 188
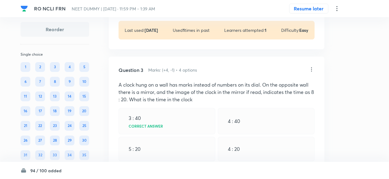
scroll to position [492, 0]
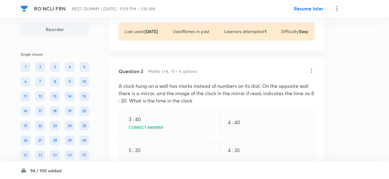
click at [313, 70] on icon at bounding box center [311, 71] width 6 height 6
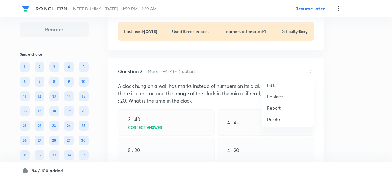
click at [283, 94] on li "Replace" at bounding box center [287, 96] width 51 height 11
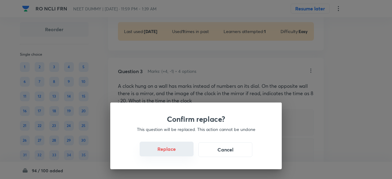
click at [176, 149] on button "Replace" at bounding box center [167, 149] width 54 height 15
click at [178, 151] on button "Replace" at bounding box center [167, 149] width 54 height 15
click at [180, 153] on button "Replace" at bounding box center [167, 149] width 54 height 15
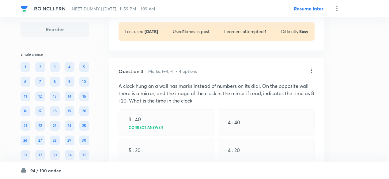
click at [180, 153] on div "5 : 20" at bounding box center [166, 150] width 97 height 24
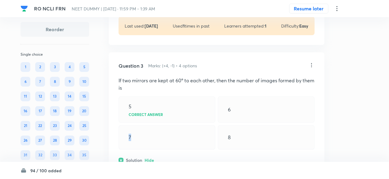
scroll to position [496, 0]
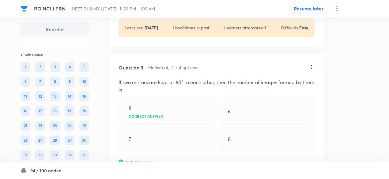
click at [311, 66] on icon at bounding box center [311, 67] width 6 height 6
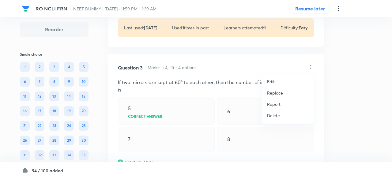
click at [278, 91] on p "Replace" at bounding box center [275, 93] width 16 height 6
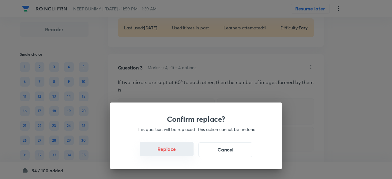
click at [178, 151] on button "Replace" at bounding box center [167, 149] width 54 height 15
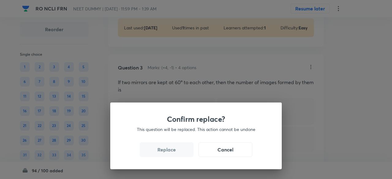
click at [178, 151] on button "Replace" at bounding box center [167, 149] width 54 height 15
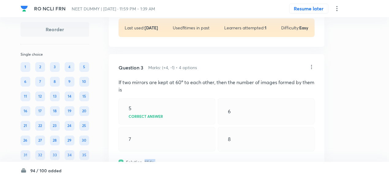
click at [178, 151] on div "Question 3 Marks: (+4, -1) • 4 options If two mirrors are kept at 60º to each o…" at bounding box center [216, 146] width 215 height 185
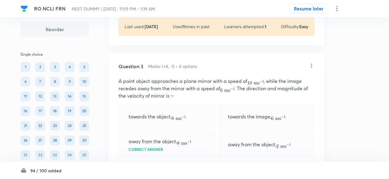
scroll to position [495, 0]
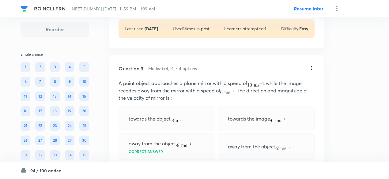
click at [311, 68] on icon at bounding box center [311, 68] width 6 height 6
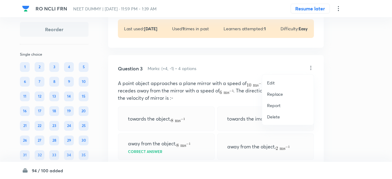
click at [272, 95] on p "Replace" at bounding box center [275, 94] width 16 height 6
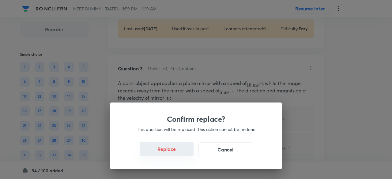
click at [174, 150] on button "Replace" at bounding box center [167, 149] width 54 height 15
click at [183, 153] on button "Replace" at bounding box center [167, 149] width 54 height 15
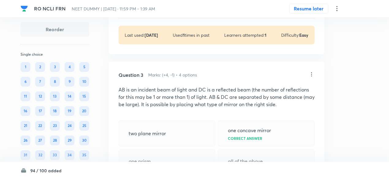
scroll to position [488, 0]
click at [312, 75] on icon at bounding box center [311, 75] width 6 height 6
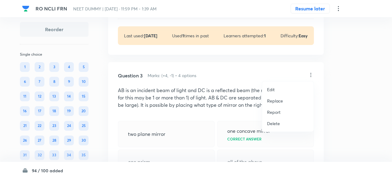
click at [275, 99] on p "Replace" at bounding box center [275, 101] width 16 height 6
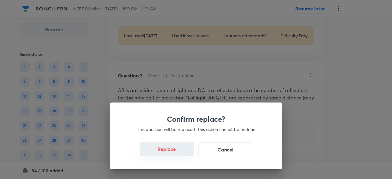
click at [183, 155] on button "Replace" at bounding box center [167, 149] width 54 height 15
click at [185, 152] on button "Replace" at bounding box center [167, 149] width 54 height 15
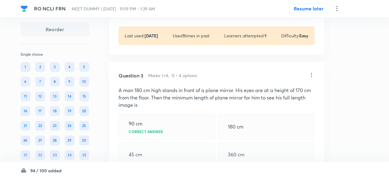
click at [185, 152] on div "45 cm" at bounding box center [166, 154] width 97 height 24
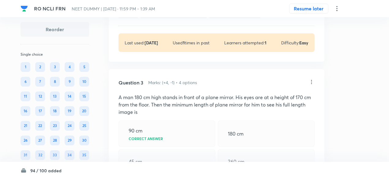
scroll to position [479, 0]
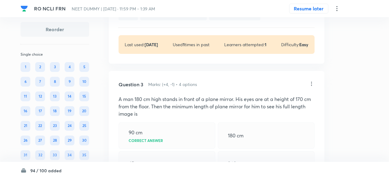
click at [311, 82] on icon at bounding box center [311, 84] width 6 height 6
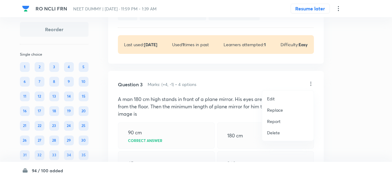
click at [277, 107] on p "Replace" at bounding box center [275, 110] width 16 height 6
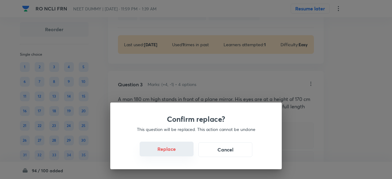
click at [173, 150] on button "Replace" at bounding box center [167, 149] width 54 height 15
click at [181, 155] on button "Replace" at bounding box center [167, 149] width 54 height 15
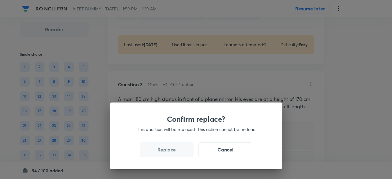
click at [181, 155] on button "Replace" at bounding box center [167, 149] width 54 height 15
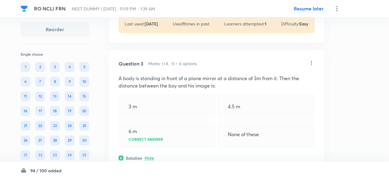
scroll to position [499, 0]
click at [311, 62] on icon at bounding box center [311, 64] width 6 height 6
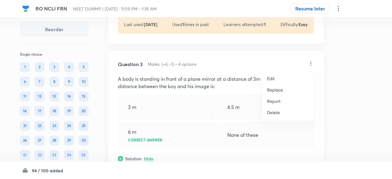
click at [275, 90] on p "Replace" at bounding box center [275, 90] width 16 height 6
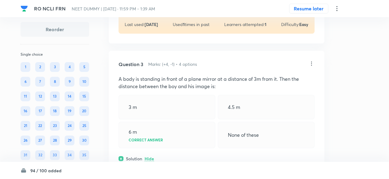
click at [311, 62] on icon at bounding box center [311, 63] width 1 height 4
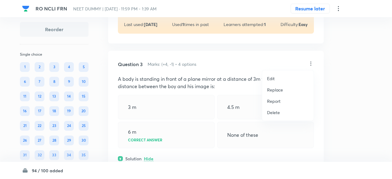
click at [276, 90] on p "Replace" at bounding box center [275, 90] width 16 height 6
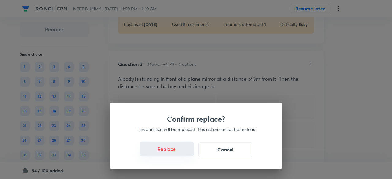
click at [180, 151] on button "Replace" at bounding box center [167, 149] width 54 height 15
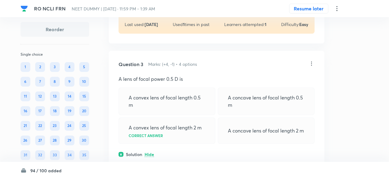
click at [181, 151] on div "Solution Hide" at bounding box center [216, 154] width 196 height 6
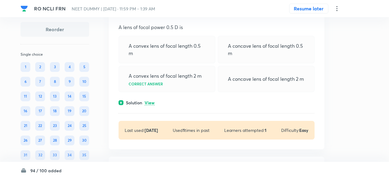
scroll to position [551, 0]
click at [150, 103] on p "View" at bounding box center [149, 102] width 10 height 5
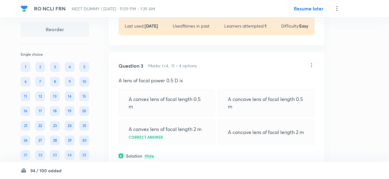
scroll to position [492, 0]
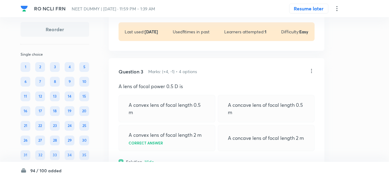
click at [313, 70] on icon at bounding box center [311, 71] width 6 height 6
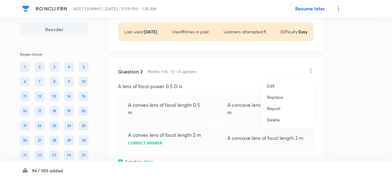
click at [281, 97] on p "Replace" at bounding box center [275, 97] width 16 height 6
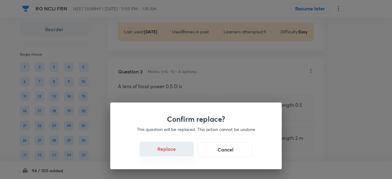
click at [175, 150] on button "Replace" at bounding box center [167, 149] width 54 height 15
click at [177, 153] on button "Replace" at bounding box center [167, 149] width 54 height 15
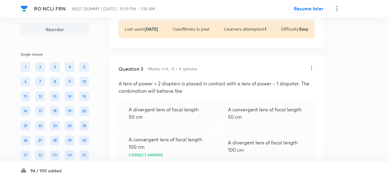
scroll to position [494, 0]
click at [311, 68] on icon at bounding box center [311, 68] width 6 height 6
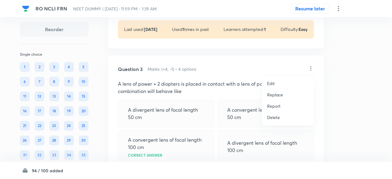
click at [278, 96] on p "Replace" at bounding box center [275, 94] width 16 height 6
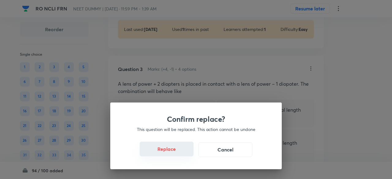
click at [180, 152] on button "Replace" at bounding box center [167, 149] width 54 height 15
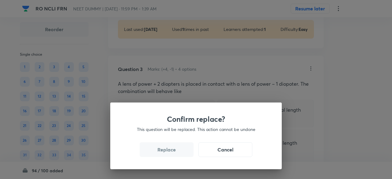
click at [180, 152] on button "Replace" at bounding box center [167, 149] width 54 height 15
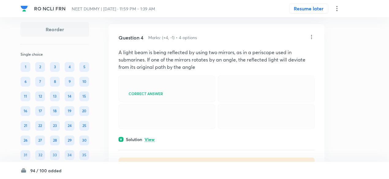
scroll to position [796, 0]
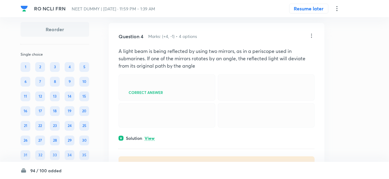
click at [154, 137] on p "View" at bounding box center [149, 138] width 10 height 5
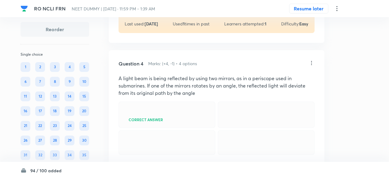
scroll to position [757, 0]
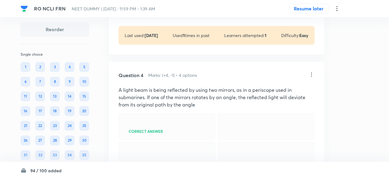
click at [310, 73] on icon at bounding box center [311, 75] width 6 height 6
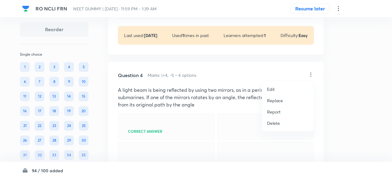
click at [269, 101] on p "Replace" at bounding box center [275, 100] width 16 height 6
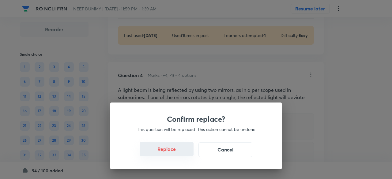
click at [183, 152] on button "Replace" at bounding box center [167, 149] width 54 height 15
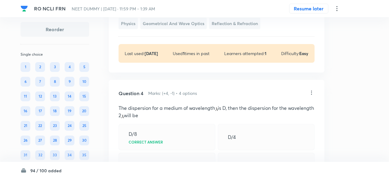
scroll to position [738, 0]
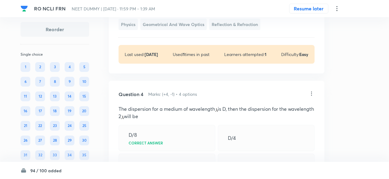
click at [311, 91] on icon at bounding box center [311, 94] width 6 height 6
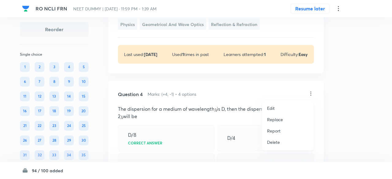
click at [273, 119] on p "Replace" at bounding box center [275, 119] width 16 height 6
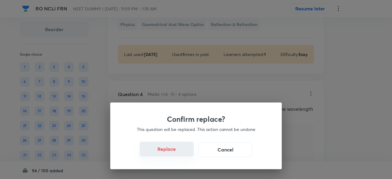
click at [181, 151] on button "Replace" at bounding box center [167, 149] width 54 height 15
click at [181, 154] on button "Replace" at bounding box center [167, 149] width 54 height 15
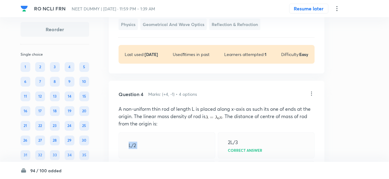
click at [181, 154] on div "L/2" at bounding box center [166, 145] width 97 height 26
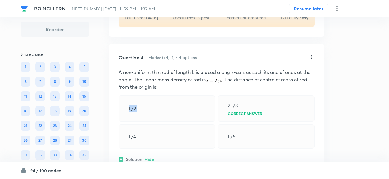
scroll to position [774, 0]
click at [312, 54] on icon at bounding box center [311, 57] width 6 height 6
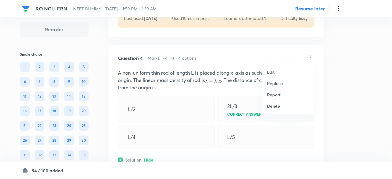
click at [278, 84] on p "Replace" at bounding box center [275, 83] width 16 height 6
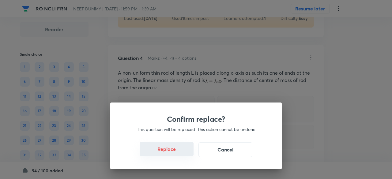
click at [177, 152] on button "Replace" at bounding box center [167, 149] width 54 height 15
click at [177, 153] on button "Replace" at bounding box center [167, 149] width 54 height 15
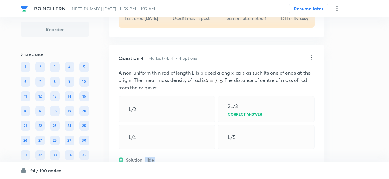
click at [177, 153] on div "Question 4 Marks: (+4, -1) • 4 options A non-uniform thin rod of length L is pl…" at bounding box center [216, 139] width 215 height 188
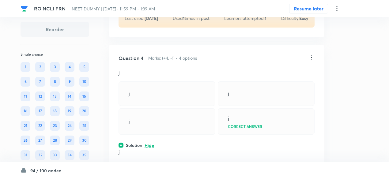
click at [310, 54] on icon at bounding box center [311, 57] width 6 height 6
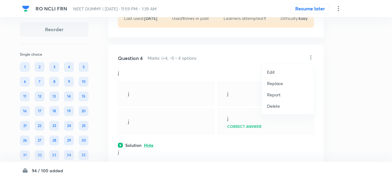
click at [277, 84] on p "Replace" at bounding box center [275, 83] width 16 height 6
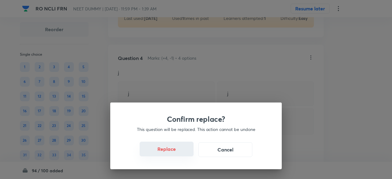
click at [177, 149] on button "Replace" at bounding box center [167, 149] width 54 height 15
click at [179, 153] on button "Replace" at bounding box center [167, 149] width 54 height 15
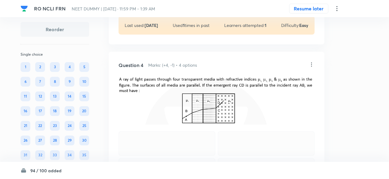
scroll to position [765, 0]
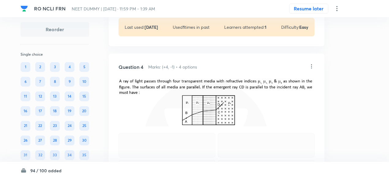
click at [311, 65] on icon at bounding box center [311, 66] width 6 height 6
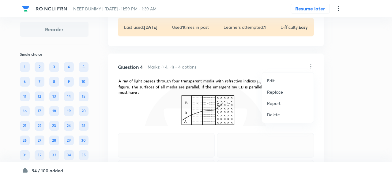
click at [274, 90] on p "Replace" at bounding box center [275, 92] width 16 height 6
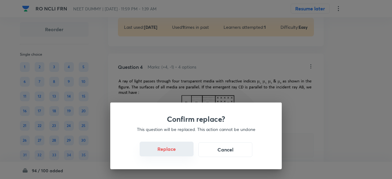
click at [178, 153] on button "Replace" at bounding box center [167, 149] width 54 height 15
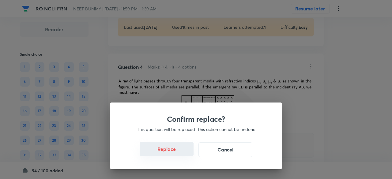
click at [178, 153] on button "Replace" at bounding box center [167, 149] width 54 height 15
click at [178, 153] on div "Confirm replace? This question will be replaced. This action cannot be undone R…" at bounding box center [195, 135] width 171 height 67
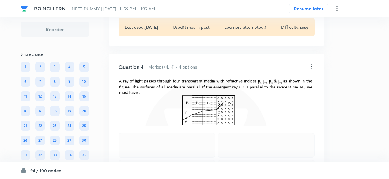
click at [178, 153] on div at bounding box center [166, 145] width 97 height 24
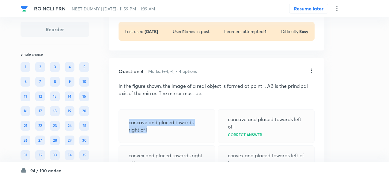
scroll to position [760, 0]
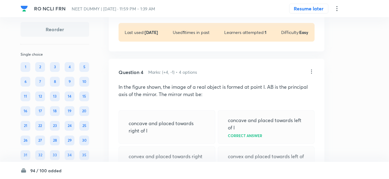
click at [311, 71] on icon at bounding box center [311, 72] width 6 height 6
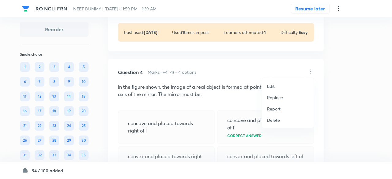
click at [277, 96] on p "Replace" at bounding box center [275, 97] width 16 height 6
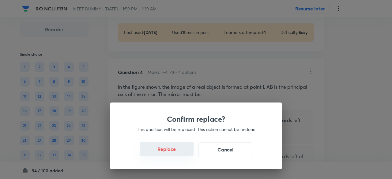
click at [175, 151] on button "Replace" at bounding box center [167, 149] width 54 height 15
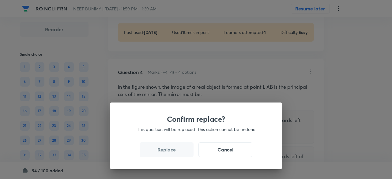
click at [175, 151] on button "Replace" at bounding box center [167, 149] width 54 height 15
click at [175, 151] on div "Confirm replace? This question will be replaced. This action cannot be undone R…" at bounding box center [196, 89] width 392 height 179
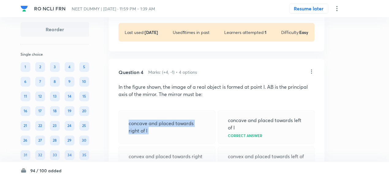
click at [175, 144] on div "concave and placed towards right of I" at bounding box center [166, 127] width 97 height 34
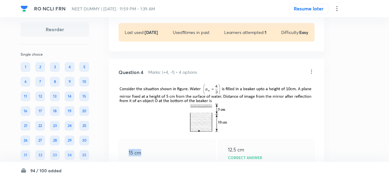
click at [187, 108] on img at bounding box center [216, 108] width 196 height 50
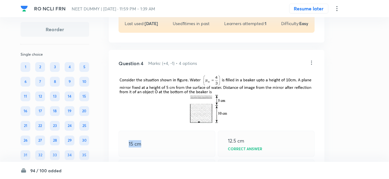
scroll to position [769, 0]
click at [310, 60] on icon at bounding box center [311, 63] width 6 height 6
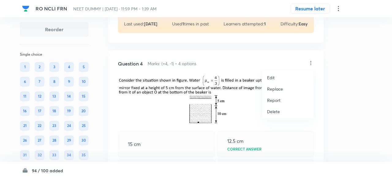
click at [275, 89] on p "Replace" at bounding box center [275, 89] width 16 height 6
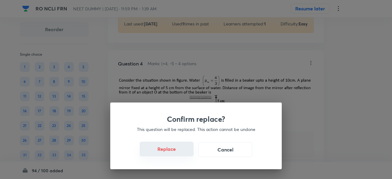
click at [174, 152] on button "Replace" at bounding box center [167, 149] width 54 height 15
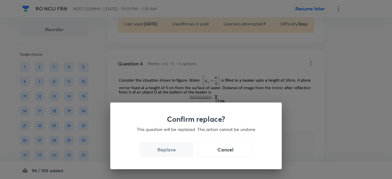
click at [174, 152] on button "Replace" at bounding box center [167, 149] width 54 height 15
click at [174, 152] on div "Confirm replace? This question will be replaced. This action cannot be undone R…" at bounding box center [196, 89] width 392 height 179
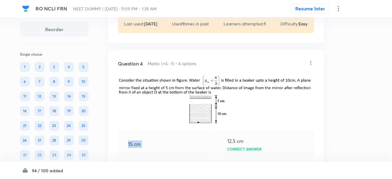
click at [174, 152] on div "15 cm" at bounding box center [166, 144] width 97 height 26
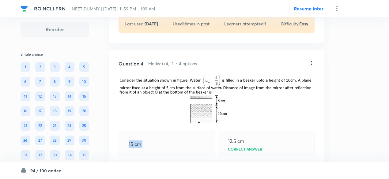
click at [174, 152] on div "15 cm" at bounding box center [166, 144] width 97 height 26
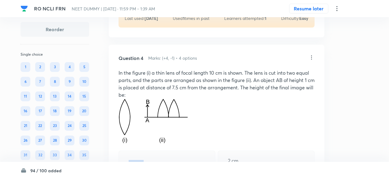
scroll to position [772, 0]
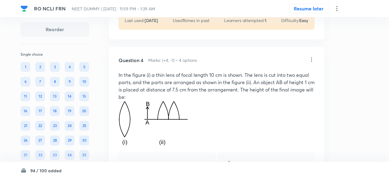
click at [312, 58] on icon at bounding box center [311, 60] width 6 height 6
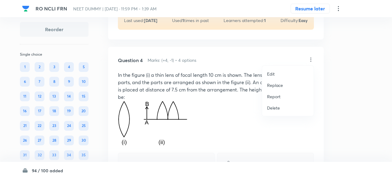
click at [276, 85] on p "Replace" at bounding box center [275, 85] width 16 height 6
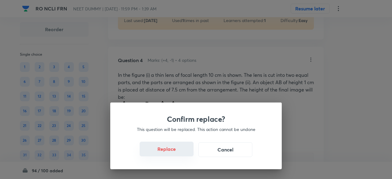
click at [178, 152] on button "Replace" at bounding box center [167, 149] width 54 height 15
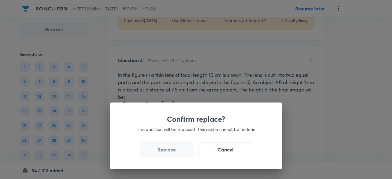
click at [178, 152] on button "Replace" at bounding box center [167, 149] width 54 height 15
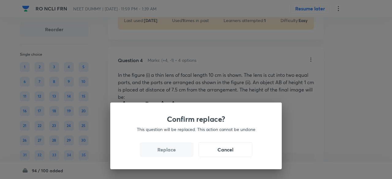
click at [178, 152] on button "Replace" at bounding box center [167, 149] width 54 height 15
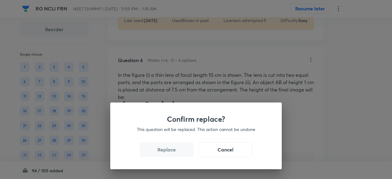
click at [178, 152] on button "Replace" at bounding box center [167, 149] width 54 height 15
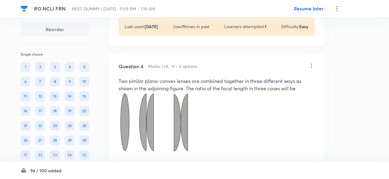
scroll to position [765, 0]
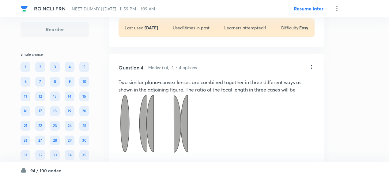
click at [311, 66] on icon at bounding box center [311, 67] width 1 height 4
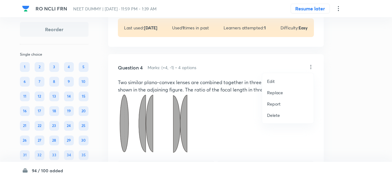
click at [274, 91] on p "Replace" at bounding box center [275, 92] width 16 height 6
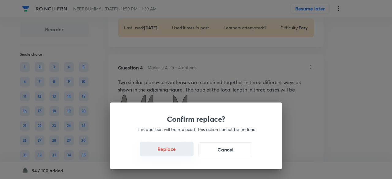
click at [177, 153] on button "Replace" at bounding box center [167, 149] width 54 height 15
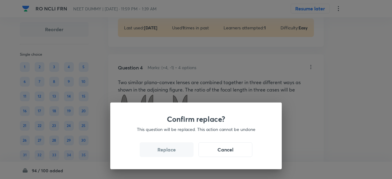
click at [177, 153] on button "Replace" at bounding box center [167, 149] width 54 height 15
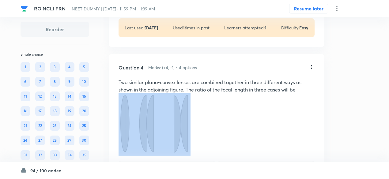
click at [177, 153] on p at bounding box center [216, 124] width 196 height 63
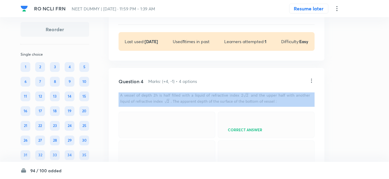
scroll to position [751, 0]
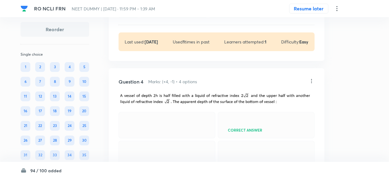
click at [220, 116] on div "Correct answer" at bounding box center [266, 125] width 97 height 26
click at [312, 79] on icon at bounding box center [311, 81] width 6 height 6
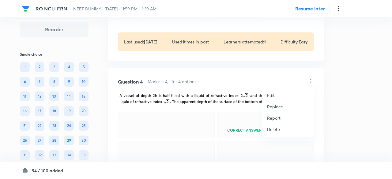
click at [277, 104] on p "Replace" at bounding box center [275, 106] width 16 height 6
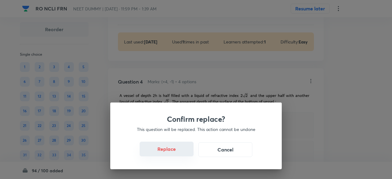
click at [176, 151] on button "Replace" at bounding box center [167, 149] width 54 height 15
click at [177, 153] on button "Replace" at bounding box center [167, 149] width 54 height 15
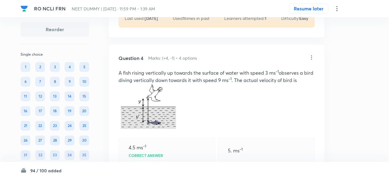
scroll to position [772, 0]
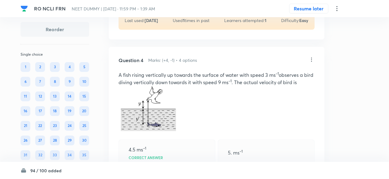
click at [312, 60] on icon at bounding box center [311, 60] width 6 height 6
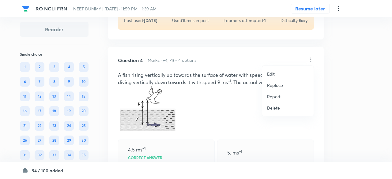
click at [272, 85] on p "Replace" at bounding box center [275, 85] width 16 height 6
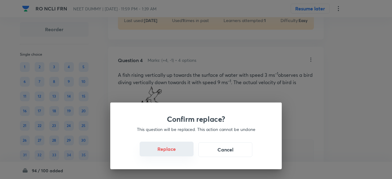
click at [177, 154] on button "Replace" at bounding box center [167, 149] width 54 height 15
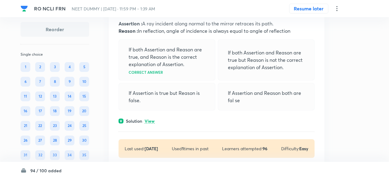
scroll to position [1044, 0]
click at [150, 119] on p "View" at bounding box center [149, 121] width 10 height 5
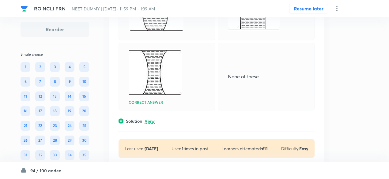
scroll to position [1313, 0]
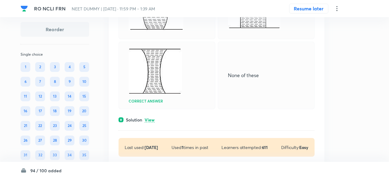
click at [150, 118] on p "View" at bounding box center [149, 120] width 10 height 5
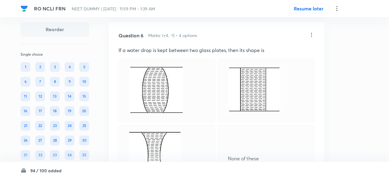
scroll to position [1193, 0]
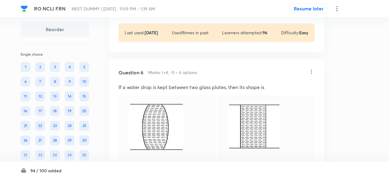
click at [311, 69] on icon at bounding box center [311, 72] width 6 height 6
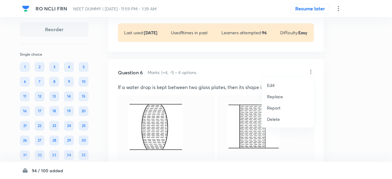
click at [274, 97] on p "Replace" at bounding box center [275, 96] width 16 height 6
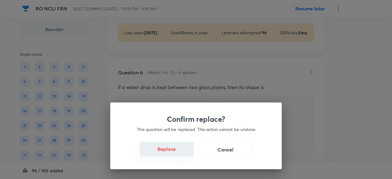
click at [173, 155] on button "Replace" at bounding box center [167, 149] width 54 height 15
click at [178, 154] on button "Replace" at bounding box center [167, 149] width 54 height 15
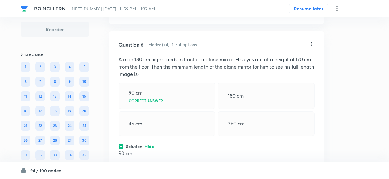
scroll to position [1205, 0]
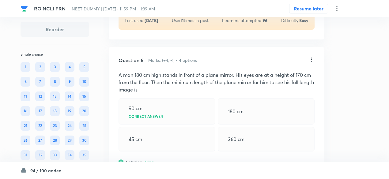
click at [311, 57] on icon at bounding box center [311, 60] width 6 height 6
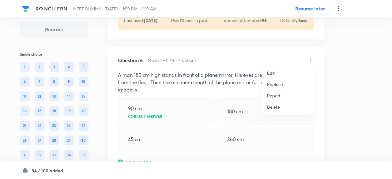
click at [275, 83] on p "Replace" at bounding box center [275, 84] width 16 height 6
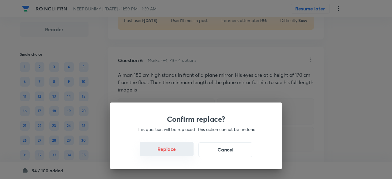
click at [172, 150] on button "Replace" at bounding box center [167, 149] width 54 height 15
click at [174, 153] on button "Replace" at bounding box center [167, 149] width 54 height 15
click at [174, 153] on div "Confirm replace? This question will be replaced. This action cannot be undone R…" at bounding box center [195, 135] width 171 height 67
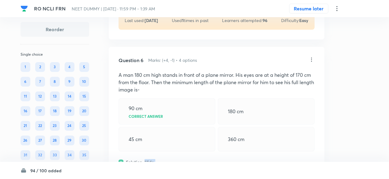
click at [174, 153] on div "Question 6 Marks: (+4, -1) • 4 options A man 180 cm high stands in front of a p…" at bounding box center [216, 141] width 215 height 188
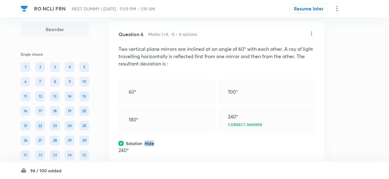
scroll to position [1218, 0]
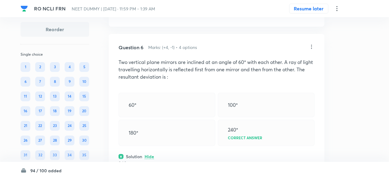
click at [310, 44] on icon at bounding box center [311, 47] width 6 height 6
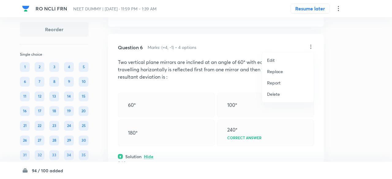
click at [275, 71] on p "Replace" at bounding box center [275, 71] width 16 height 6
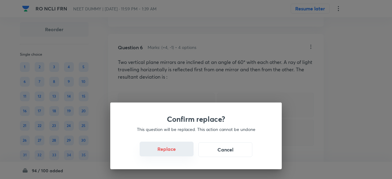
click at [176, 156] on button "Replace" at bounding box center [167, 149] width 54 height 15
click at [176, 154] on button "Replace" at bounding box center [167, 149] width 54 height 15
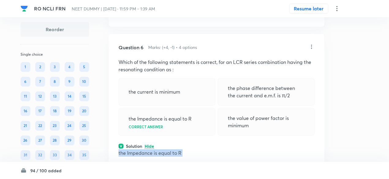
click at [176, 154] on p "the Impedance is equal to R" at bounding box center [216, 152] width 196 height 7
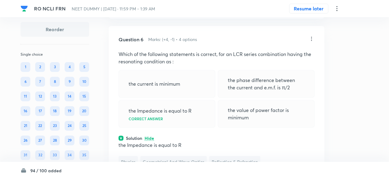
scroll to position [1225, 0]
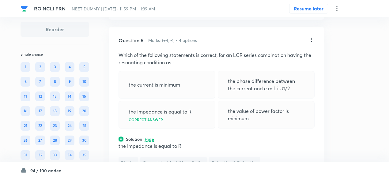
click at [311, 37] on icon at bounding box center [311, 40] width 6 height 6
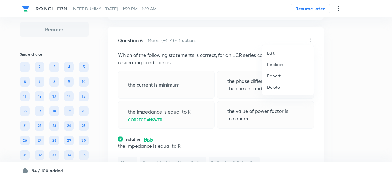
click at [275, 66] on p "Replace" at bounding box center [275, 64] width 16 height 6
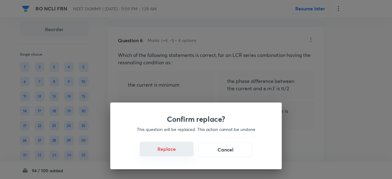
click at [174, 154] on button "Replace" at bounding box center [167, 149] width 54 height 15
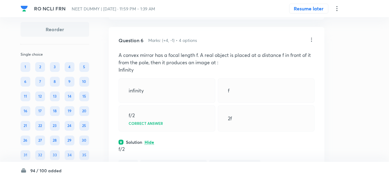
click at [174, 153] on div "f/2 Physics Geometrical and Wave Optics Reflection & Refraction" at bounding box center [216, 158] width 196 height 26
click at [312, 38] on icon at bounding box center [311, 40] width 6 height 6
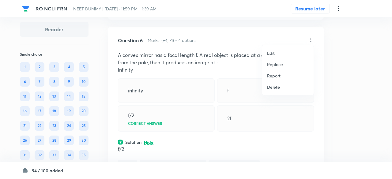
click at [277, 65] on p "Replace" at bounding box center [275, 64] width 16 height 6
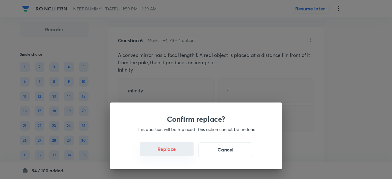
click at [175, 152] on button "Replace" at bounding box center [167, 149] width 54 height 15
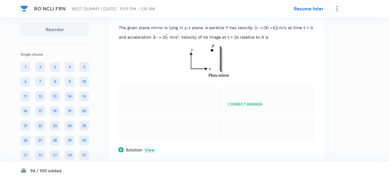
scroll to position [1450, 0]
click at [149, 147] on p "View" at bounding box center [149, 149] width 10 height 5
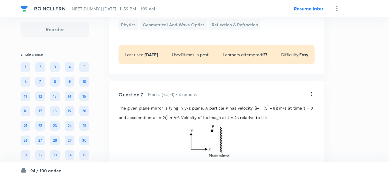
scroll to position [1369, 0]
click at [311, 91] on icon at bounding box center [311, 94] width 6 height 6
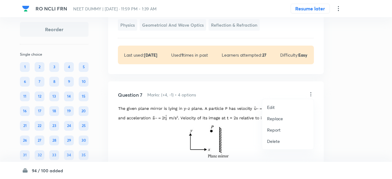
click at [269, 117] on p "Replace" at bounding box center [275, 118] width 16 height 6
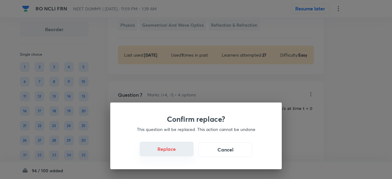
click at [174, 153] on button "Replace" at bounding box center [167, 149] width 54 height 15
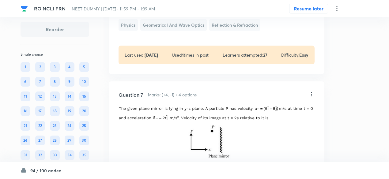
click at [174, 153] on img at bounding box center [216, 133] width 196 height 54
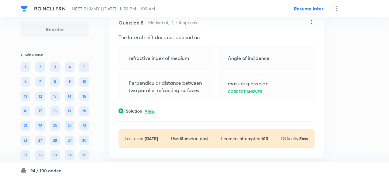
scroll to position [1636, 0]
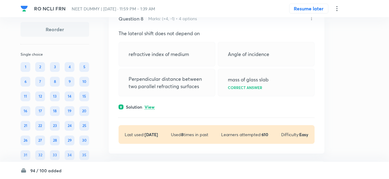
click at [154, 106] on p "View" at bounding box center [149, 107] width 10 height 5
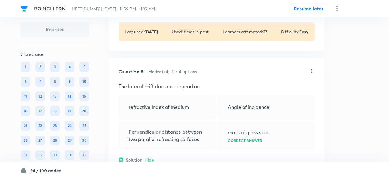
scroll to position [1583, 0]
click at [312, 68] on icon at bounding box center [311, 71] width 6 height 6
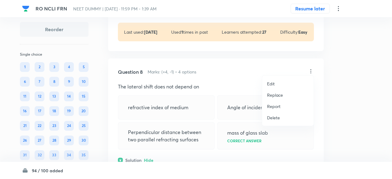
click at [274, 93] on p "Replace" at bounding box center [275, 95] width 16 height 6
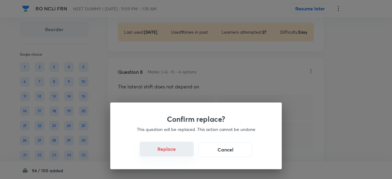
click at [170, 150] on button "Replace" at bounding box center [167, 149] width 54 height 15
click at [172, 153] on button "Replace" at bounding box center [167, 149] width 54 height 15
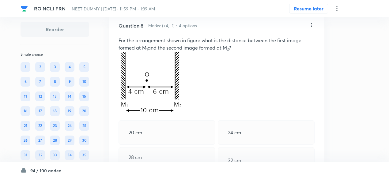
scroll to position [1619, 0]
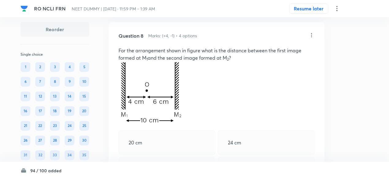
click at [315, 32] on div "Question 8 Marks: (+4, -1) • 4 options For the arrangement shown in figure what…" at bounding box center [216, 144] width 215 height 244
click at [310, 33] on icon at bounding box center [311, 35] width 6 height 6
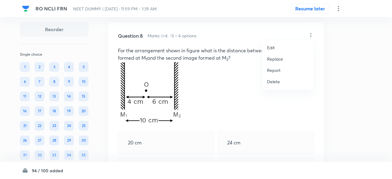
click at [277, 57] on p "Replace" at bounding box center [275, 59] width 16 height 6
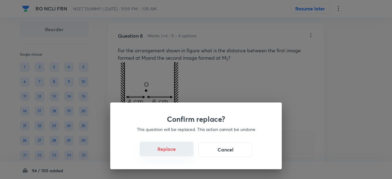
click at [176, 152] on button "Replace" at bounding box center [167, 149] width 54 height 15
click at [175, 152] on button "Replace" at bounding box center [167, 149] width 54 height 15
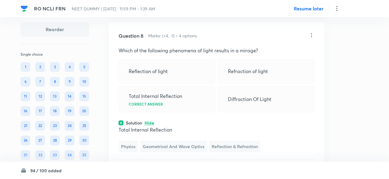
click at [310, 32] on icon at bounding box center [311, 35] width 6 height 6
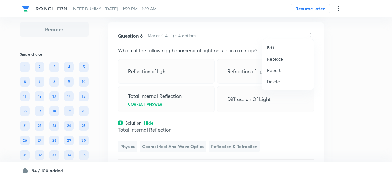
click at [273, 57] on p "Replace" at bounding box center [275, 59] width 16 height 6
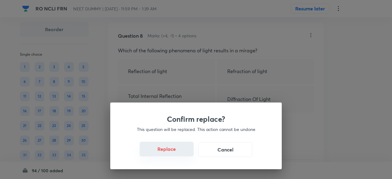
click at [174, 149] on button "Replace" at bounding box center [167, 149] width 54 height 15
click at [179, 152] on button "Replace" at bounding box center [167, 149] width 54 height 15
click at [179, 152] on div "Confirm replace? This question will be replaced. This action cannot be undone R…" at bounding box center [196, 89] width 392 height 179
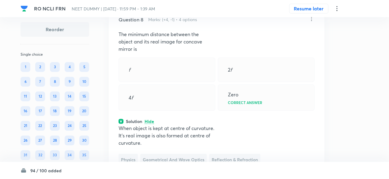
scroll to position [1630, 0]
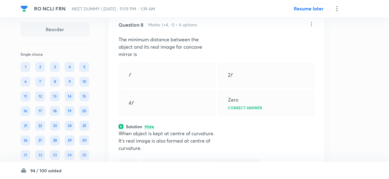
click at [313, 21] on icon at bounding box center [311, 24] width 6 height 6
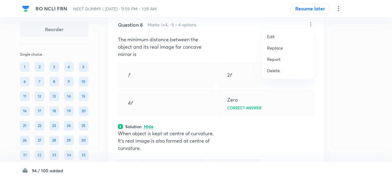
click at [278, 47] on p "Replace" at bounding box center [275, 48] width 16 height 6
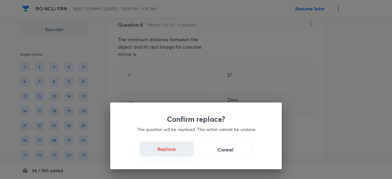
click at [176, 154] on button "Replace" at bounding box center [167, 149] width 54 height 15
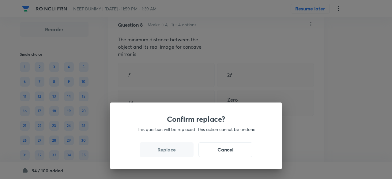
click at [176, 154] on button "Replace" at bounding box center [167, 149] width 54 height 15
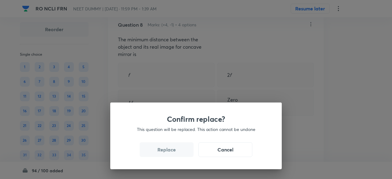
click at [176, 154] on button "Replace" at bounding box center [167, 149] width 54 height 15
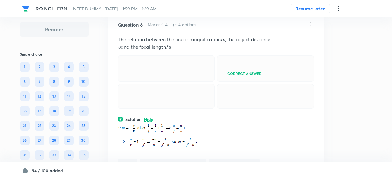
click at [176, 154] on div "Confirm replace? This question will be replaced. This action cannot be undone R…" at bounding box center [196, 89] width 392 height 179
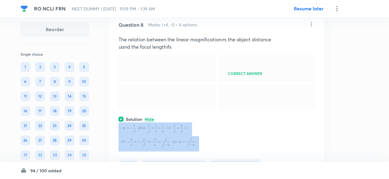
click at [176, 154] on div "Question 8 Marks: (+4, -1) • 4 options The relation between the linear magnific…" at bounding box center [216, 112] width 215 height 202
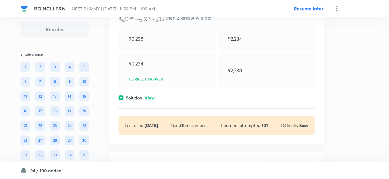
scroll to position [17395, 0]
click at [152, 101] on p "View" at bounding box center [149, 98] width 10 height 5
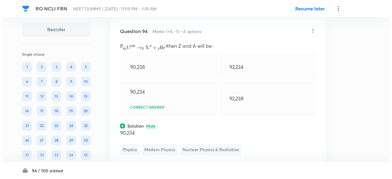
scroll to position [17367, 0]
click at [311, 34] on icon at bounding box center [311, 31] width 6 height 6
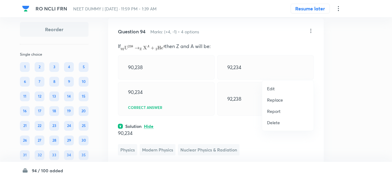
click at [270, 100] on p "Replace" at bounding box center [275, 100] width 16 height 6
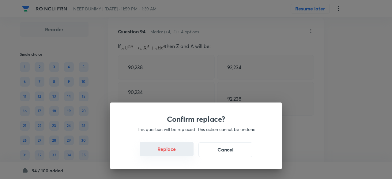
click at [169, 150] on button "Replace" at bounding box center [167, 149] width 54 height 15
click at [171, 152] on button "Replace" at bounding box center [167, 149] width 54 height 15
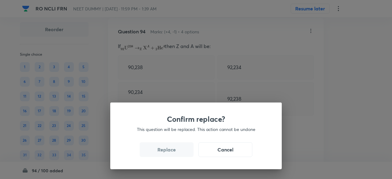
click at [171, 152] on button "Replace" at bounding box center [167, 149] width 54 height 15
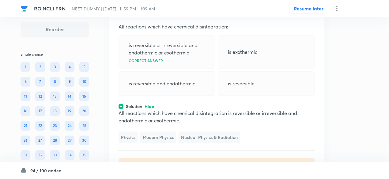
scroll to position [17385, 0]
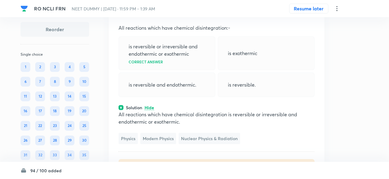
click at [311, 16] on icon at bounding box center [311, 12] width 6 height 6
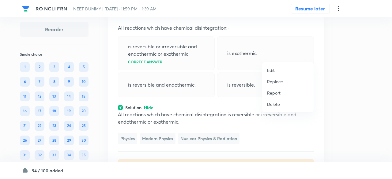
click at [273, 83] on p "Replace" at bounding box center [275, 81] width 16 height 6
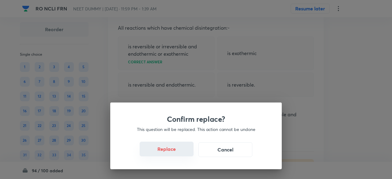
click at [180, 151] on button "Replace" at bounding box center [167, 149] width 54 height 15
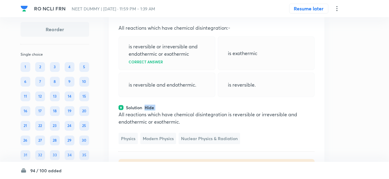
click at [180, 111] on div "Solution Hide" at bounding box center [216, 107] width 196 height 6
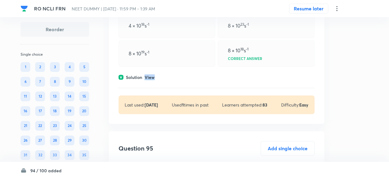
scroll to position [17423, 0]
click at [150, 80] on p "View" at bounding box center [149, 77] width 10 height 5
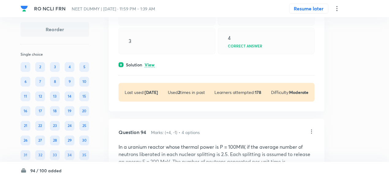
scroll to position [17274, 0]
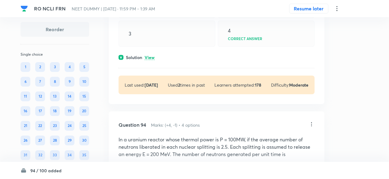
click at [152, 60] on p "View" at bounding box center [149, 57] width 10 height 5
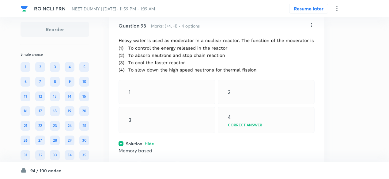
scroll to position [17185, 0]
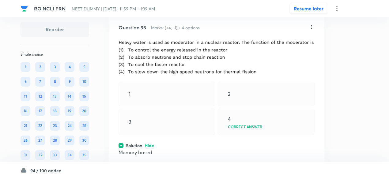
click at [311, 30] on icon at bounding box center [311, 27] width 6 height 6
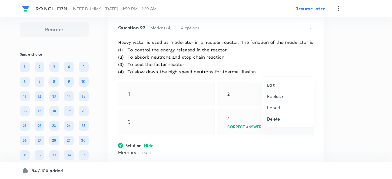
click at [274, 97] on p "Replace" at bounding box center [275, 96] width 16 height 6
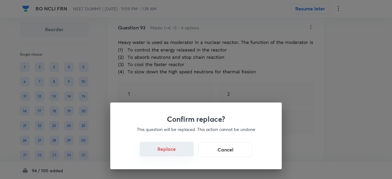
click at [175, 150] on button "Replace" at bounding box center [167, 149] width 54 height 15
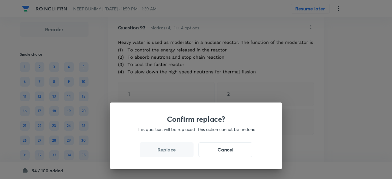
drag, startPoint x: 175, startPoint y: 150, endPoint x: 176, endPoint y: 154, distance: 3.9
click at [176, 154] on button "Replace" at bounding box center [167, 149] width 54 height 15
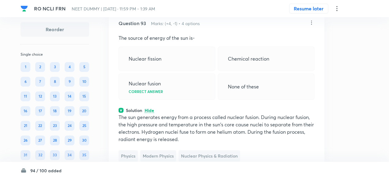
scroll to position [17189, 0]
click at [313, 26] on icon at bounding box center [311, 23] width 6 height 6
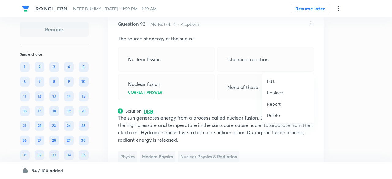
click at [280, 94] on p "Replace" at bounding box center [275, 92] width 16 height 6
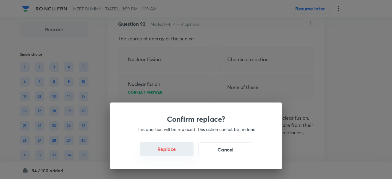
click at [178, 153] on button "Replace" at bounding box center [167, 149] width 54 height 15
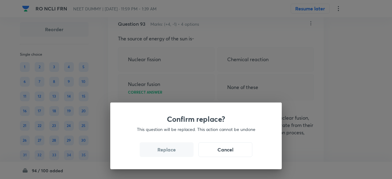
click at [178, 153] on button "Replace" at bounding box center [167, 149] width 54 height 15
click at [178, 153] on div "Confirm replace? This question will be replaced. This action cannot be undone R…" at bounding box center [196, 89] width 392 height 179
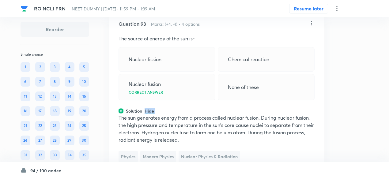
click at [178, 114] on div "Solution Hide" at bounding box center [216, 111] width 196 height 6
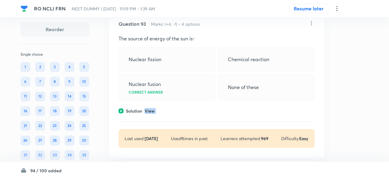
click at [178, 114] on div "Solution View" at bounding box center [216, 111] width 196 height 6
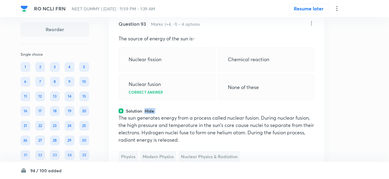
click at [178, 114] on div "Solution Hide" at bounding box center [216, 111] width 196 height 6
click at [178, 153] on div "Question 93 Marks: (+4, -1) • 4 options The source of energy of the sun is- Nuc…" at bounding box center [216, 107] width 215 height 195
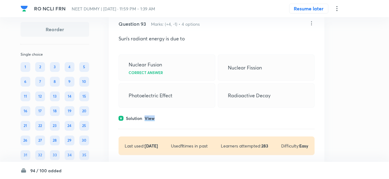
click at [178, 153] on div "Question 93 Marks: (+4, -1) • 4 options Sun’s radiant energy is due to Nuclear …" at bounding box center [216, 87] width 215 height 155
